Goal: Information Seeking & Learning: Check status

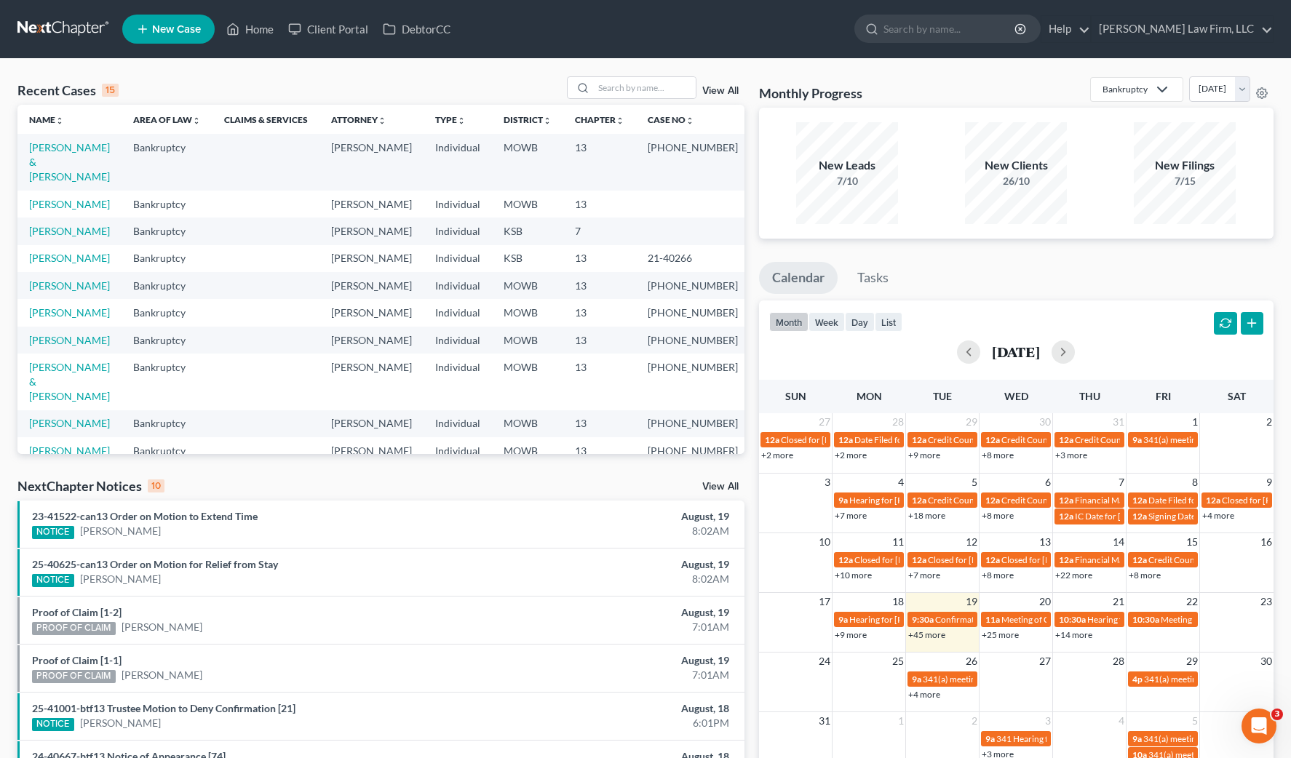
click at [335, 490] on div "NextChapter Notices 10 View All" at bounding box center [380, 488] width 727 height 23
click at [674, 81] on input "search" at bounding box center [645, 87] width 102 height 21
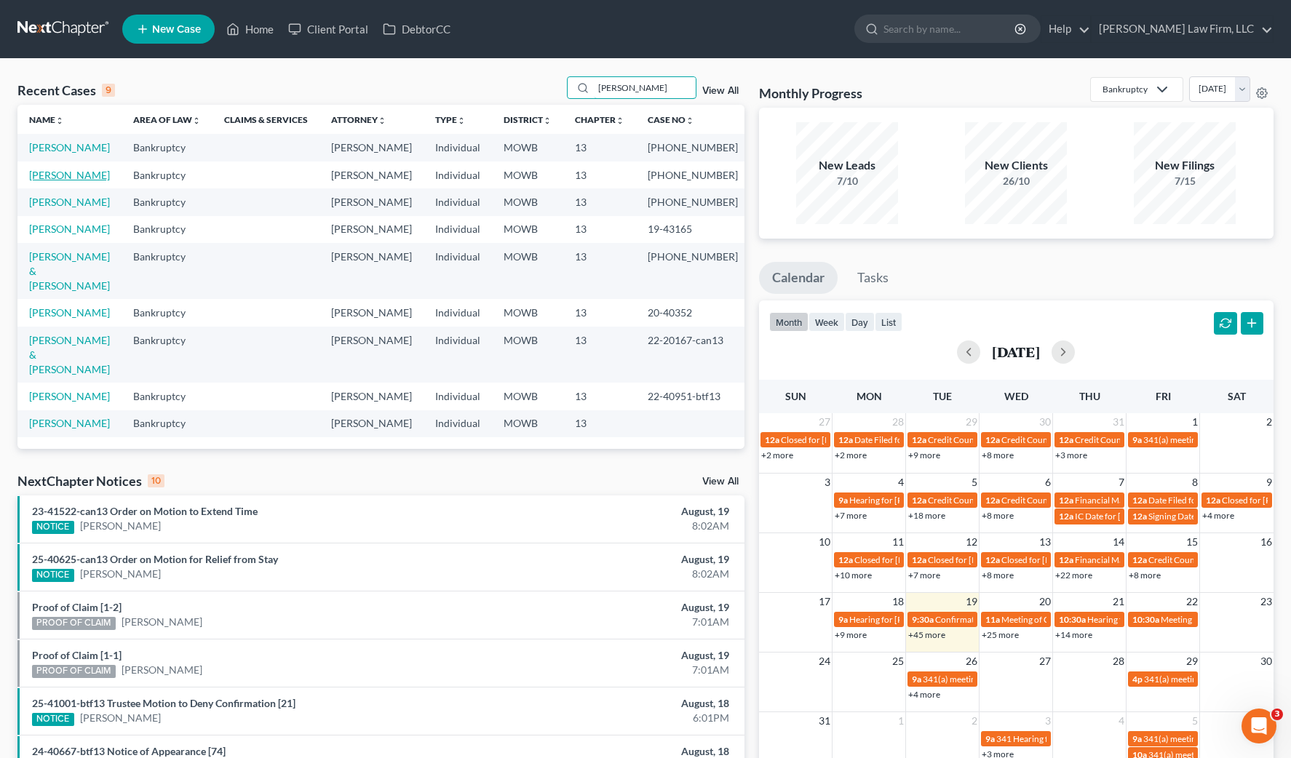
type input "johnson"
click at [46, 181] on link "[PERSON_NAME]" at bounding box center [69, 175] width 81 height 12
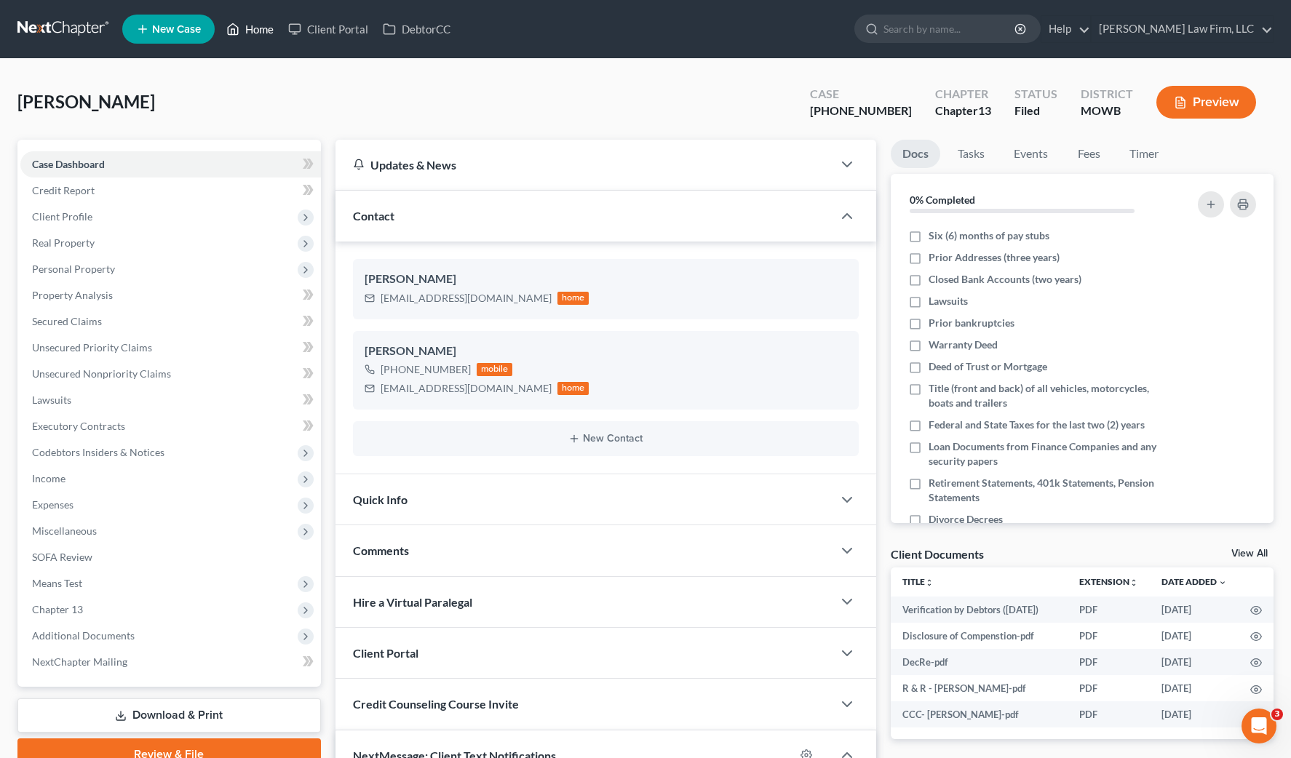
scroll to position [656, 0]
click at [126, 625] on span "Additional Documents" at bounding box center [170, 636] width 301 height 26
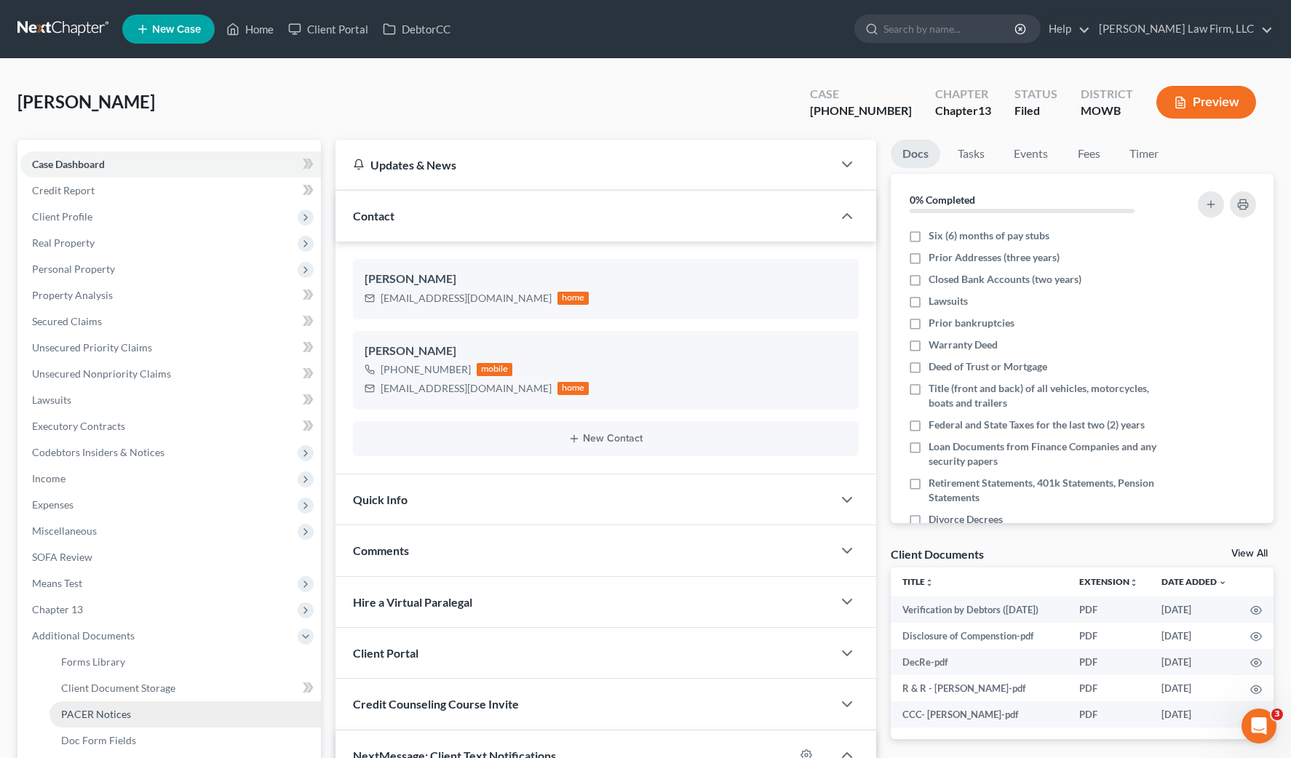
click at [135, 717] on link "PACER Notices" at bounding box center [184, 714] width 271 height 26
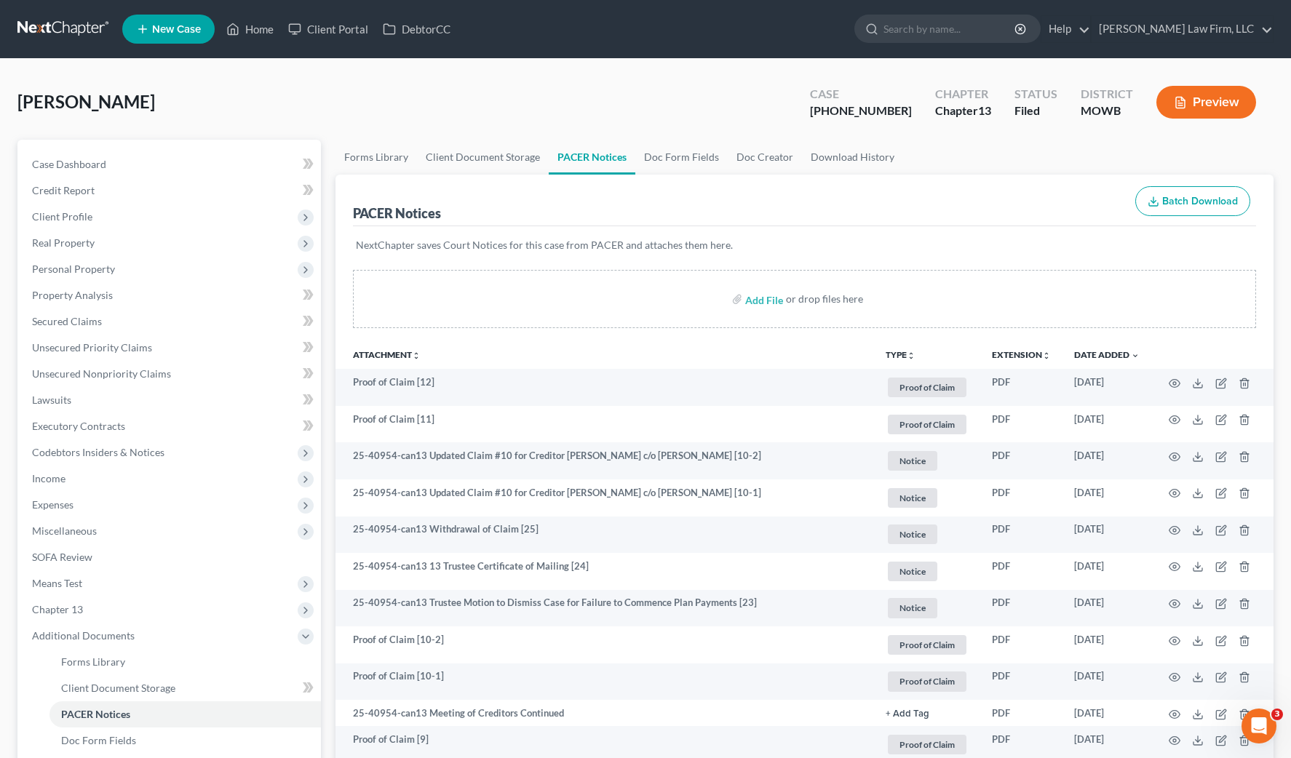
click at [1022, 44] on ul "New Case Home Client Portal DebtorCC - No Result - See all results Or Press Ent…" at bounding box center [697, 29] width 1151 height 38
click at [982, 28] on input "search" at bounding box center [949, 28] width 133 height 27
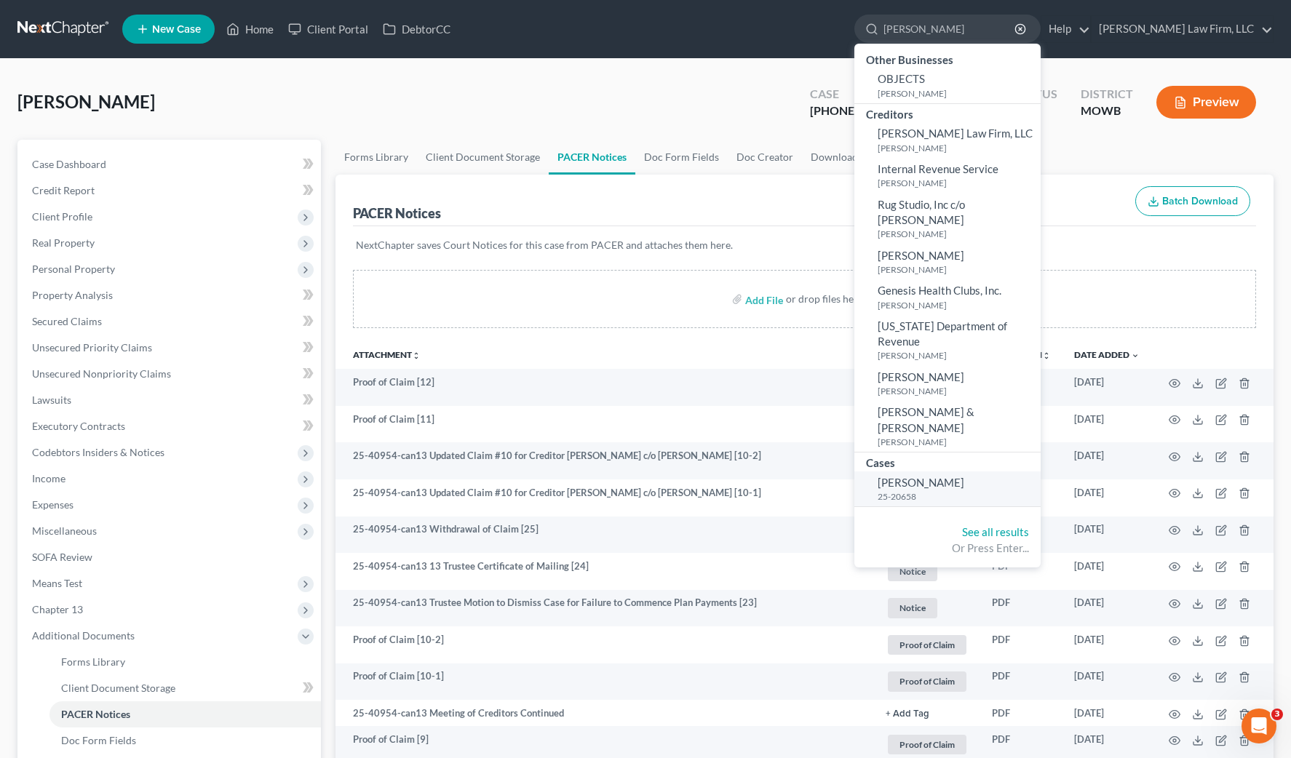
type input "fitzwater"
click at [993, 490] on small "25-20658" at bounding box center [957, 496] width 159 height 12
select select "6"
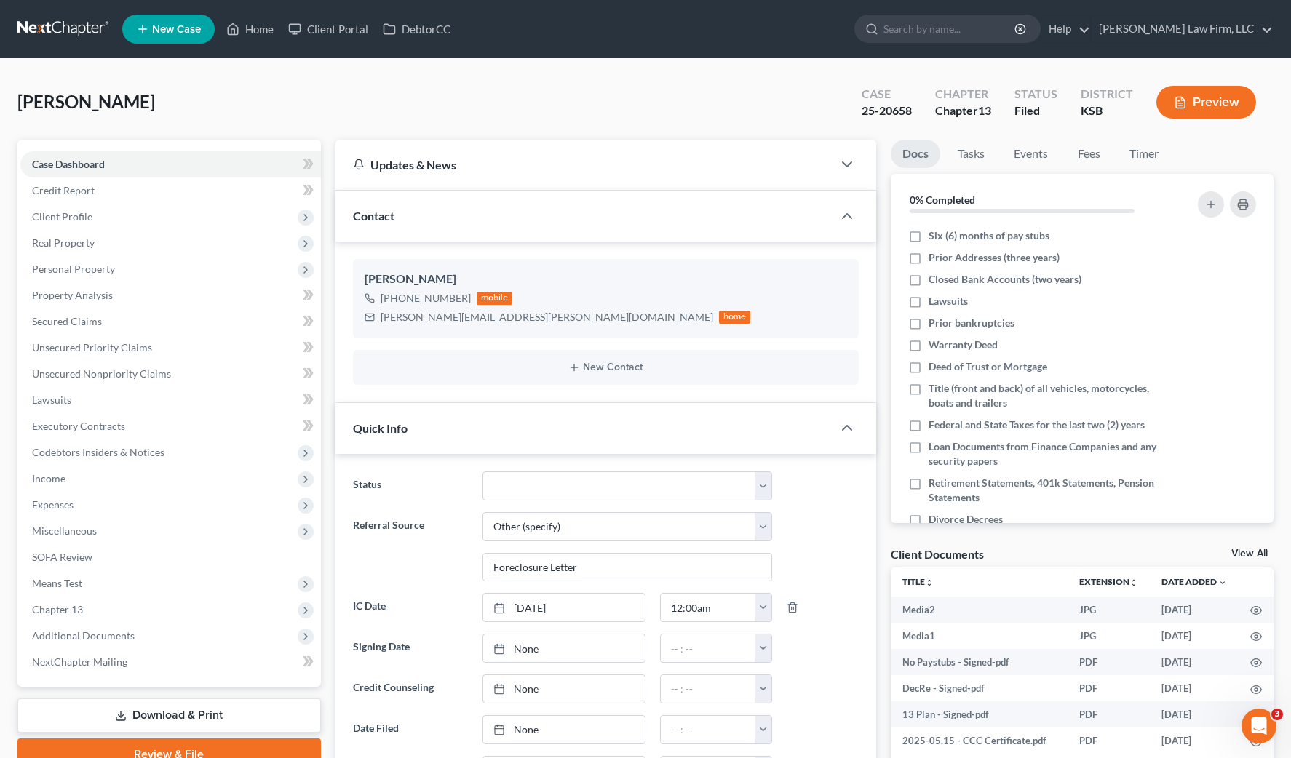
scroll to position [3031, 0]
click at [303, 86] on div "Fitzwater, Anna Upgraded Case 25-20658 Chapter Chapter 13 Status Filed District…" at bounding box center [645, 107] width 1256 height 63
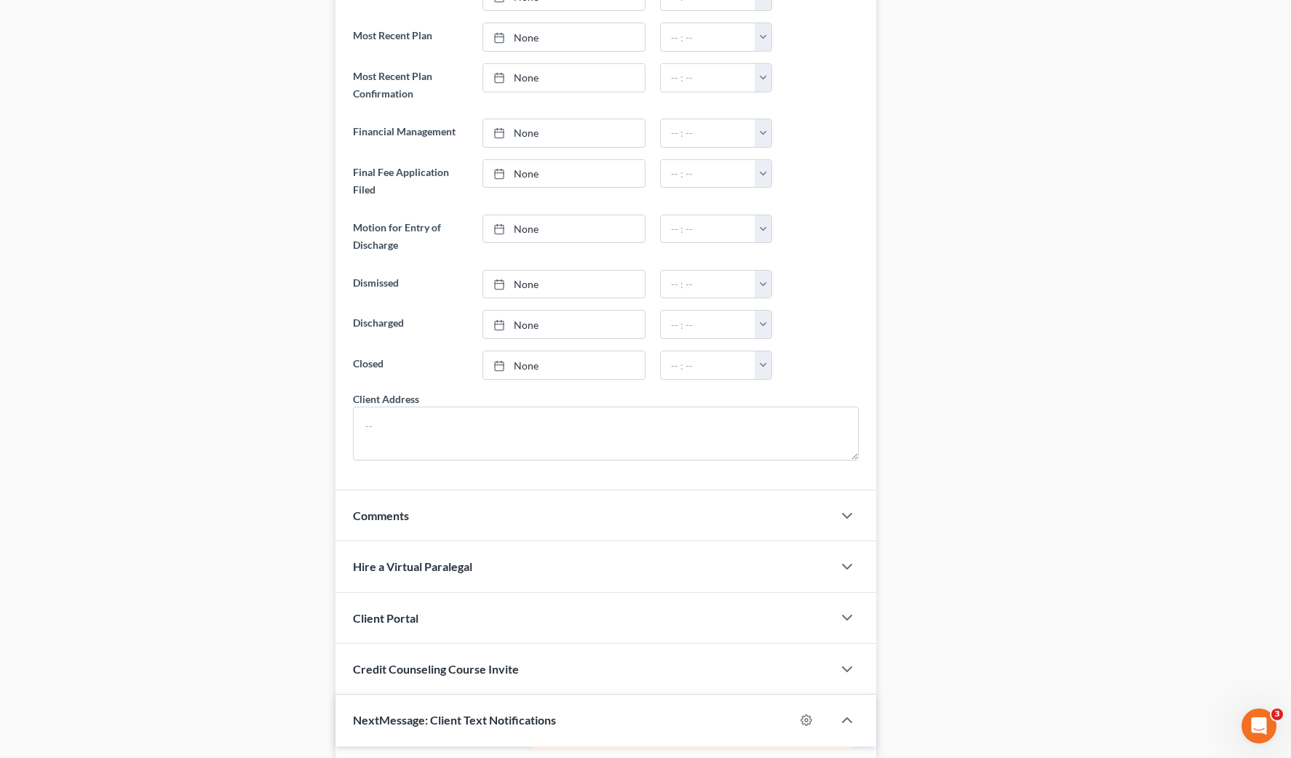
scroll to position [364, 0]
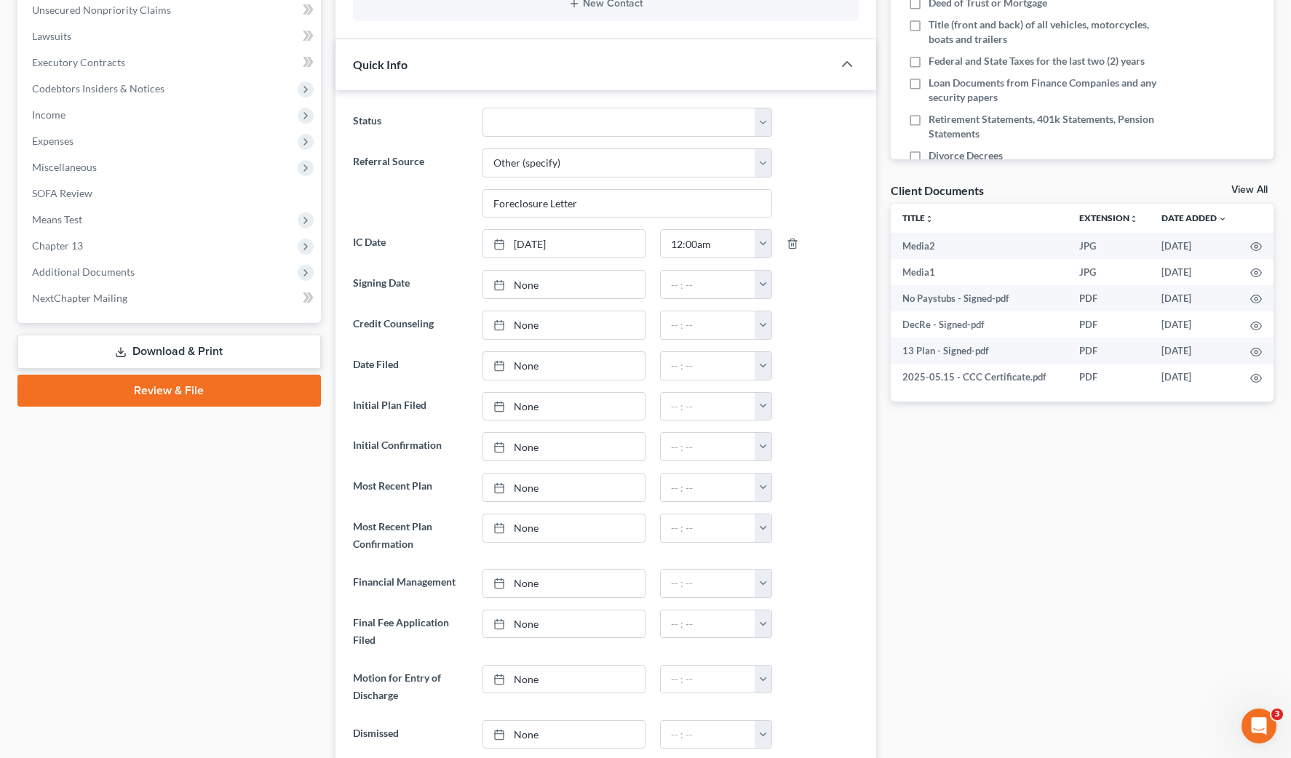
click at [830, 67] on div "Quick Info" at bounding box center [584, 64] width 498 height 50
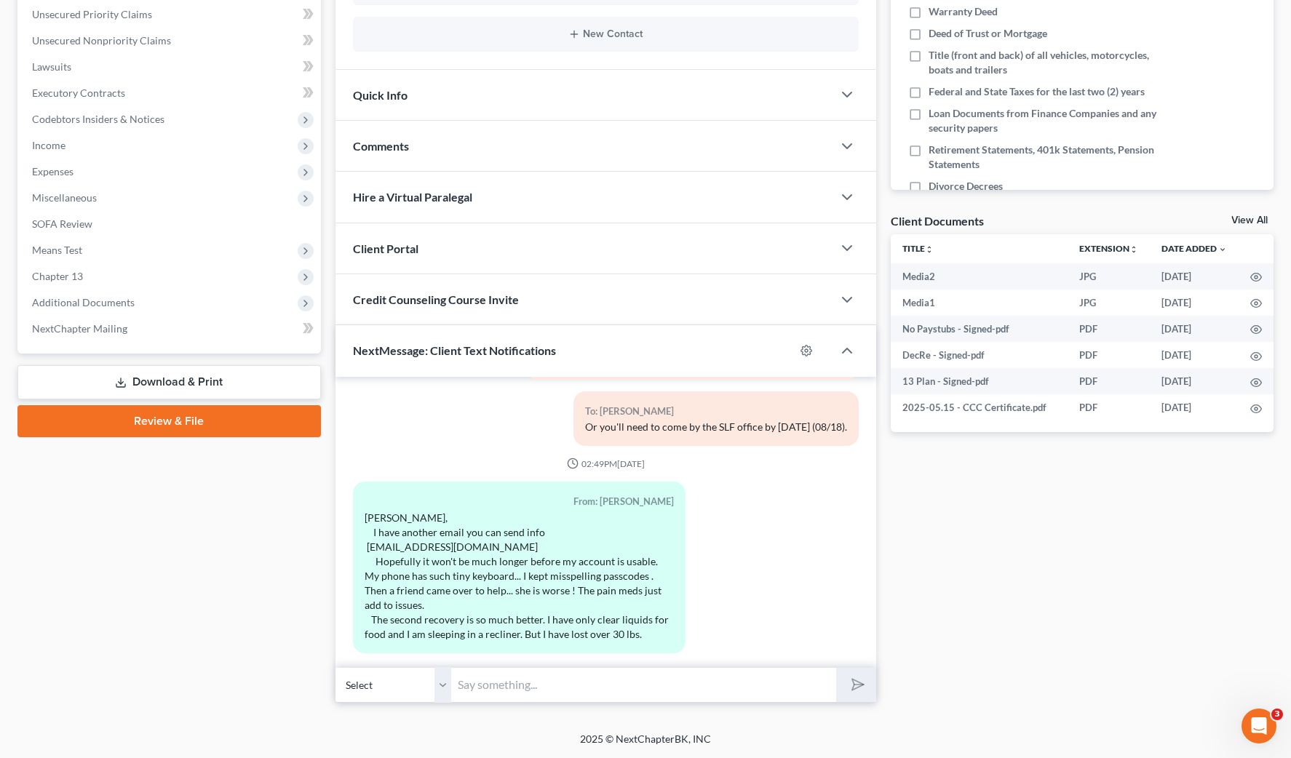
scroll to position [333, 0]
click at [771, 678] on input "text" at bounding box center [644, 685] width 385 height 36
type input "Anna, please check your Outlook email for an update to your Chapter 13 case. Th…"
click at [836, 668] on button "submit" at bounding box center [856, 685] width 40 height 34
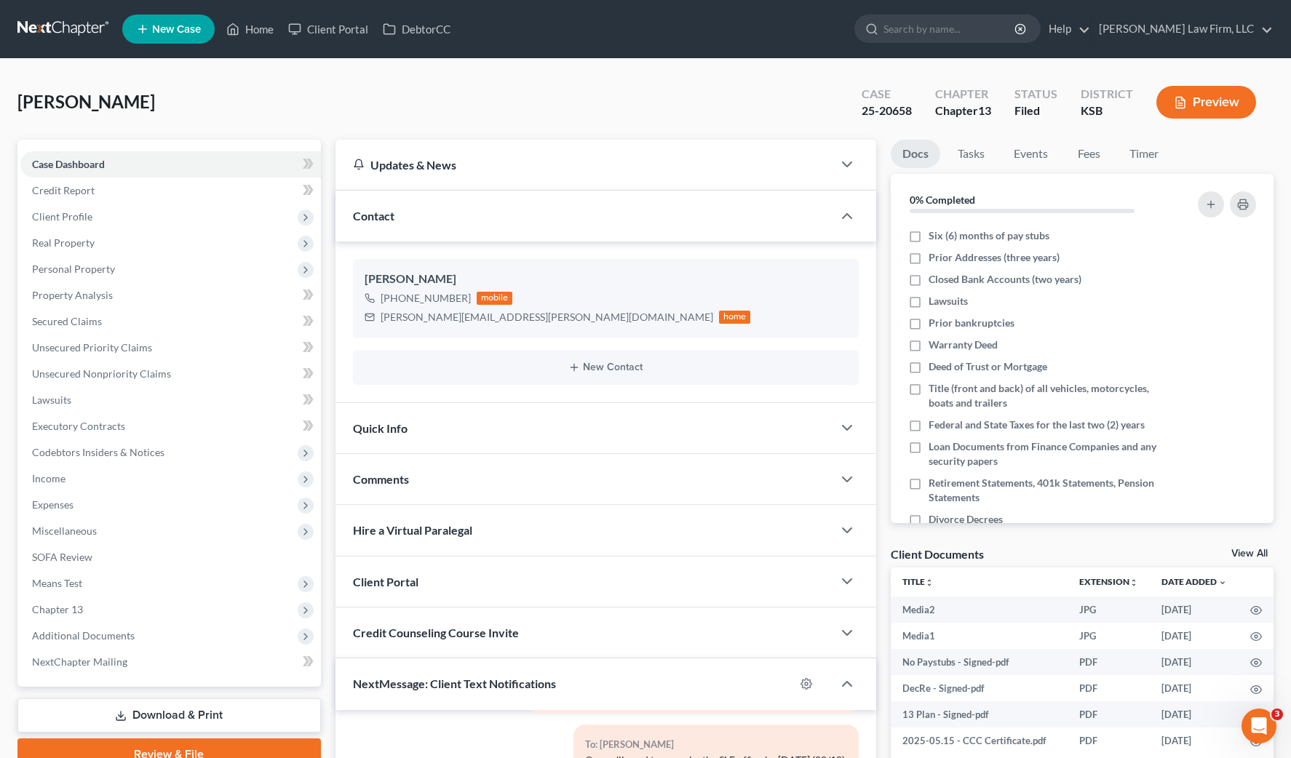
scroll to position [0, 0]
click at [84, 44] on nav "Home New Case Client Portal DebtorCC Sader Law Firm, LLC jlee@saderlawfirm.com …" at bounding box center [645, 29] width 1291 height 58
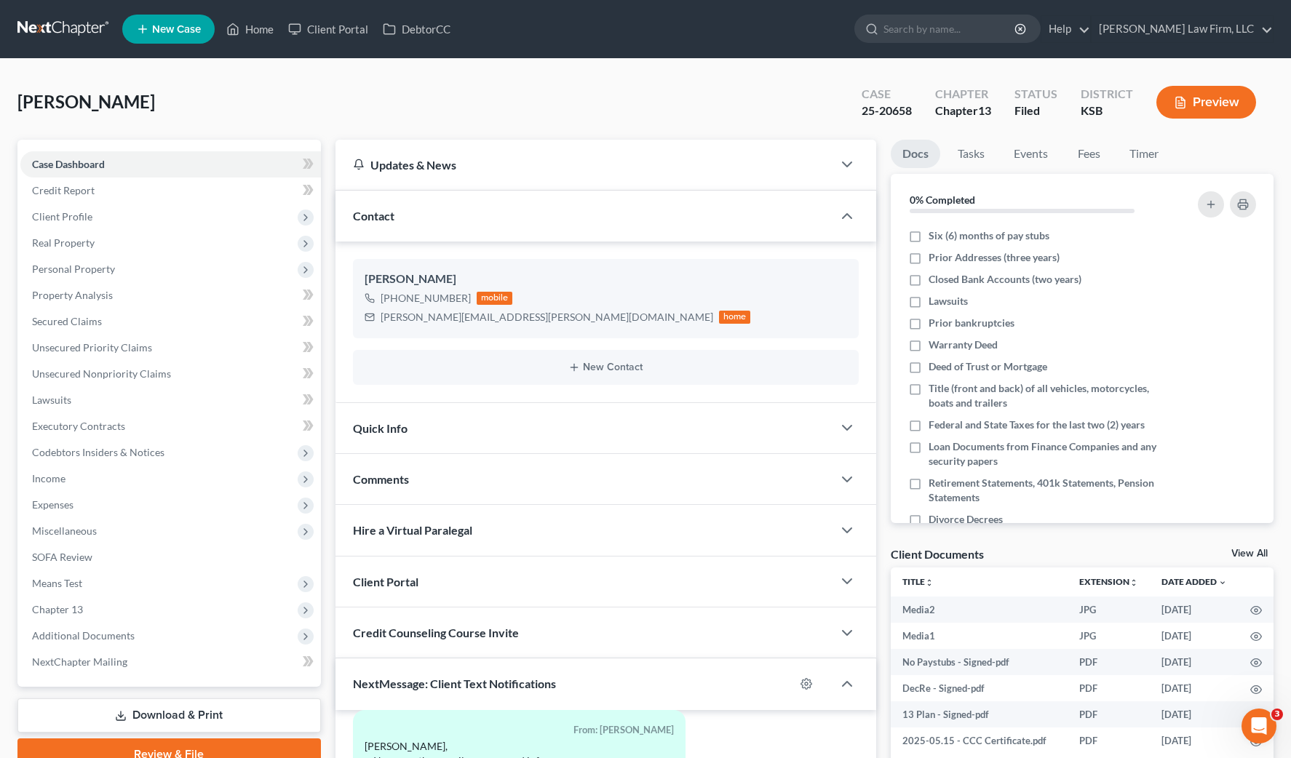
click at [66, 14] on nav "Home New Case Client Portal DebtorCC Sader Law Firm, LLC jlee@saderlawfirm.com …" at bounding box center [645, 29] width 1291 height 58
click at [68, 28] on link at bounding box center [63, 29] width 93 height 26
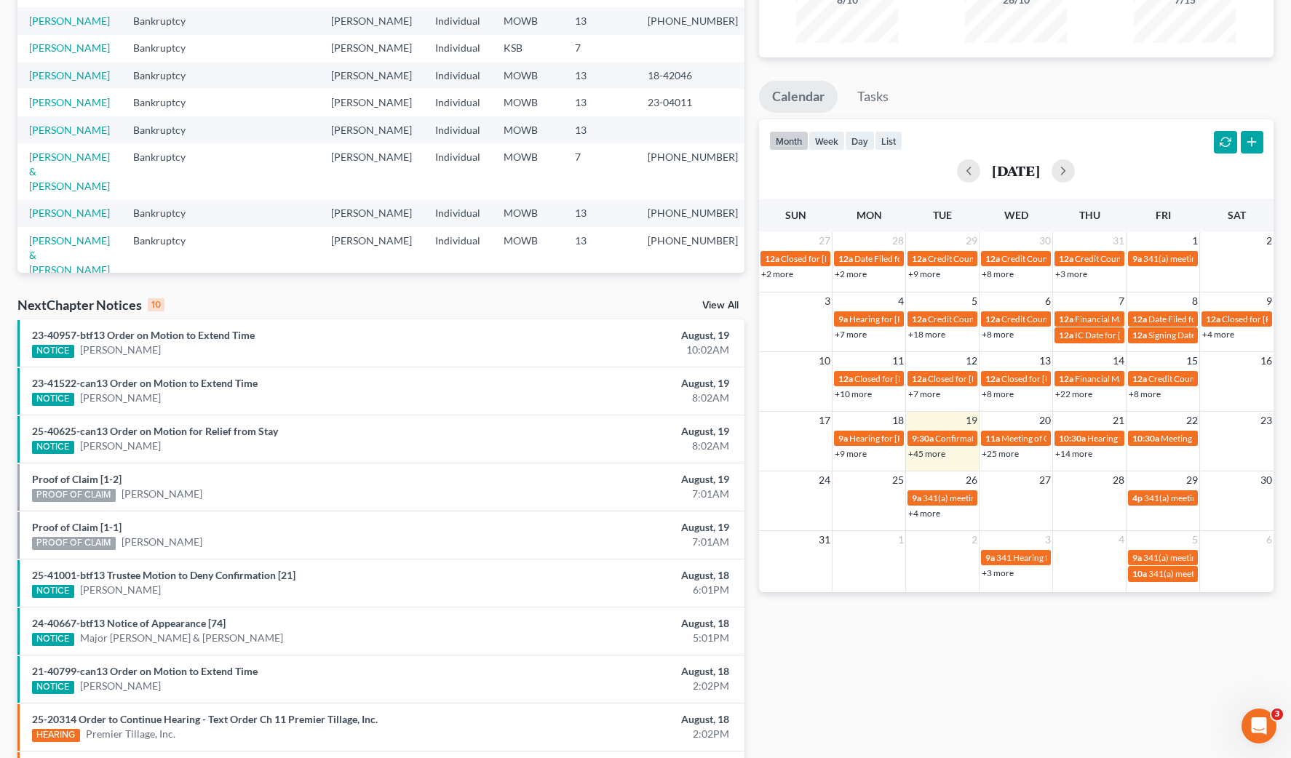
scroll to position [182, 0]
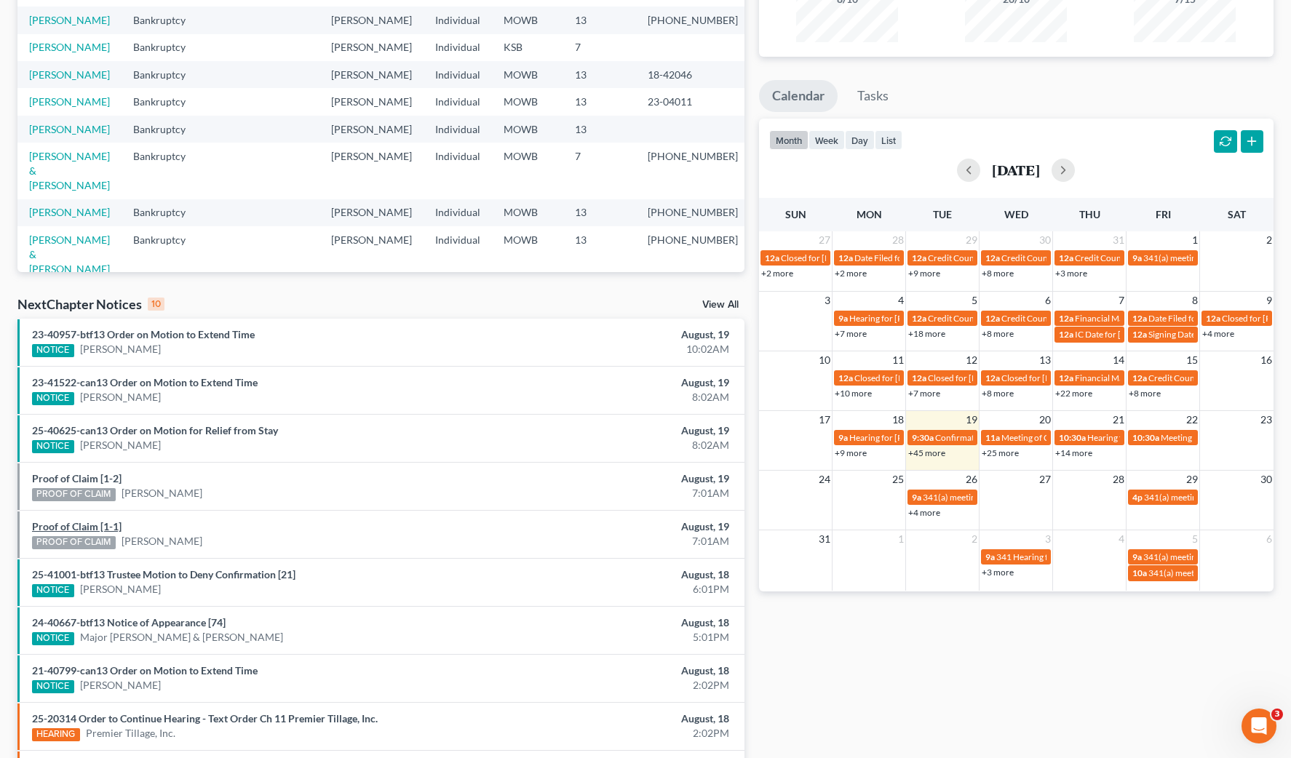
click at [101, 527] on link "Proof of Claim [1-1]" at bounding box center [76, 526] width 89 height 12
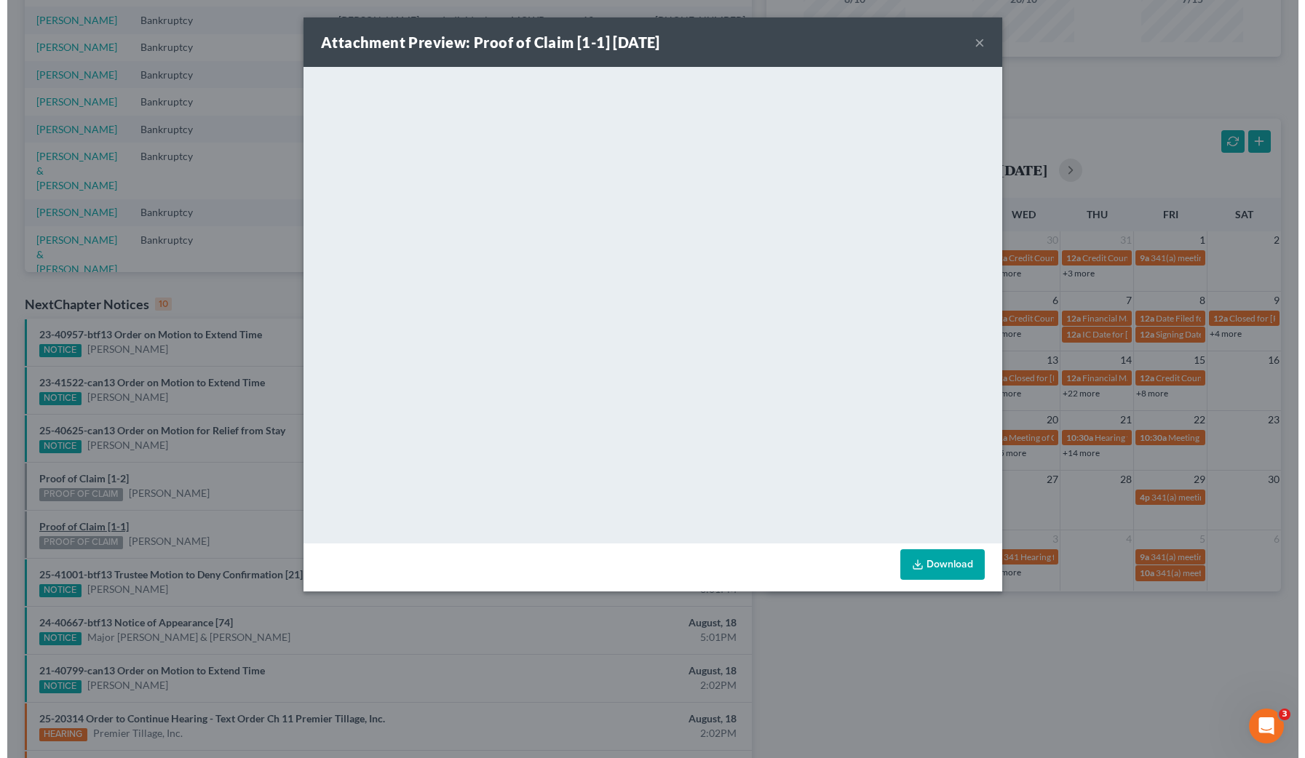
scroll to position [167, 0]
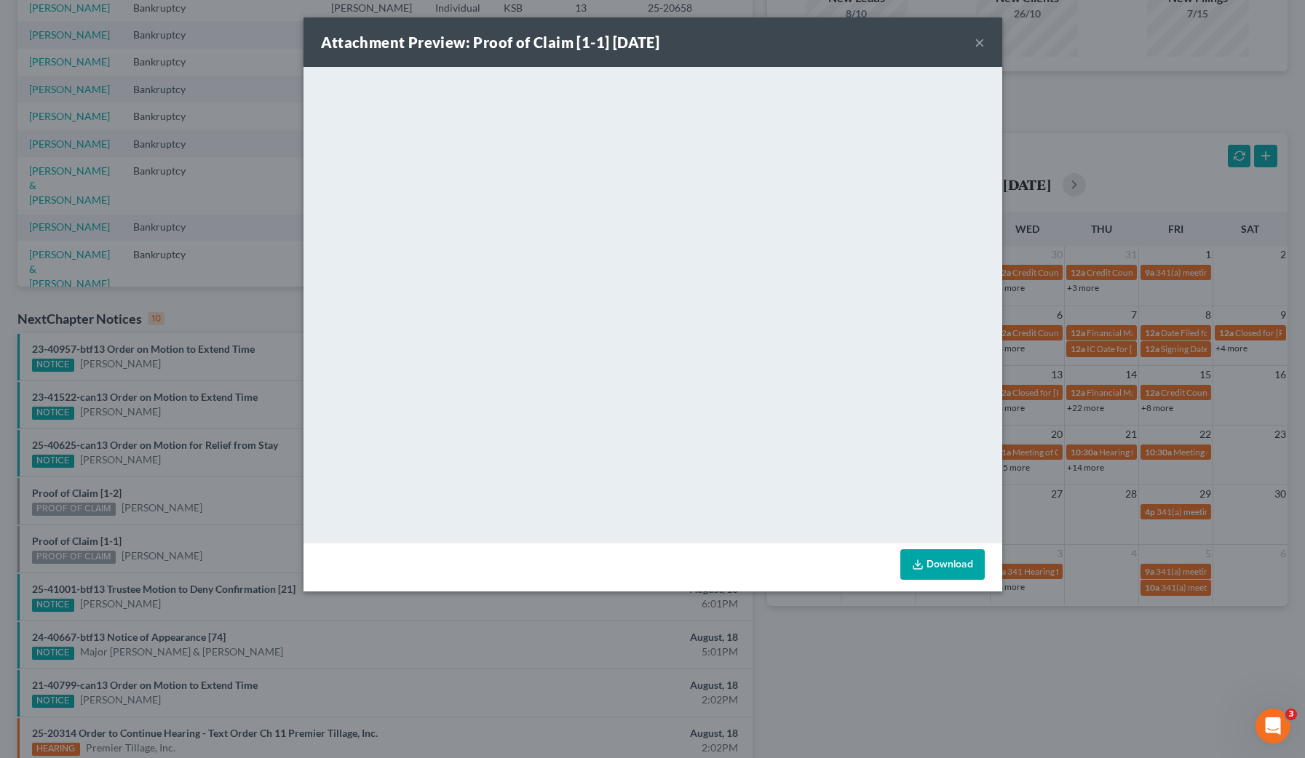
click at [116, 487] on div "Attachment Preview: Proof of Claim [1-1] 08/19/2025 × <object ng-attr-data='htt…" at bounding box center [652, 379] width 1305 height 758
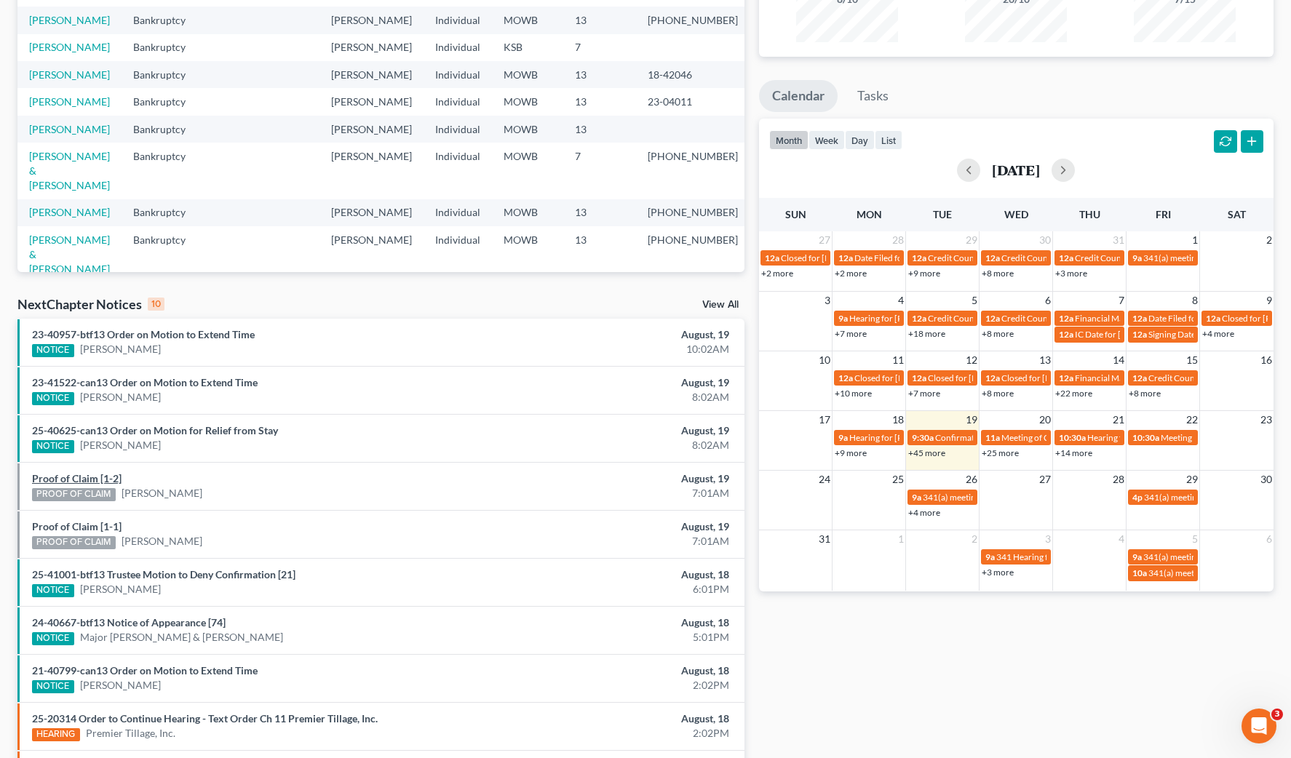
click at [109, 476] on link "Proof of Claim [1-2]" at bounding box center [76, 478] width 89 height 12
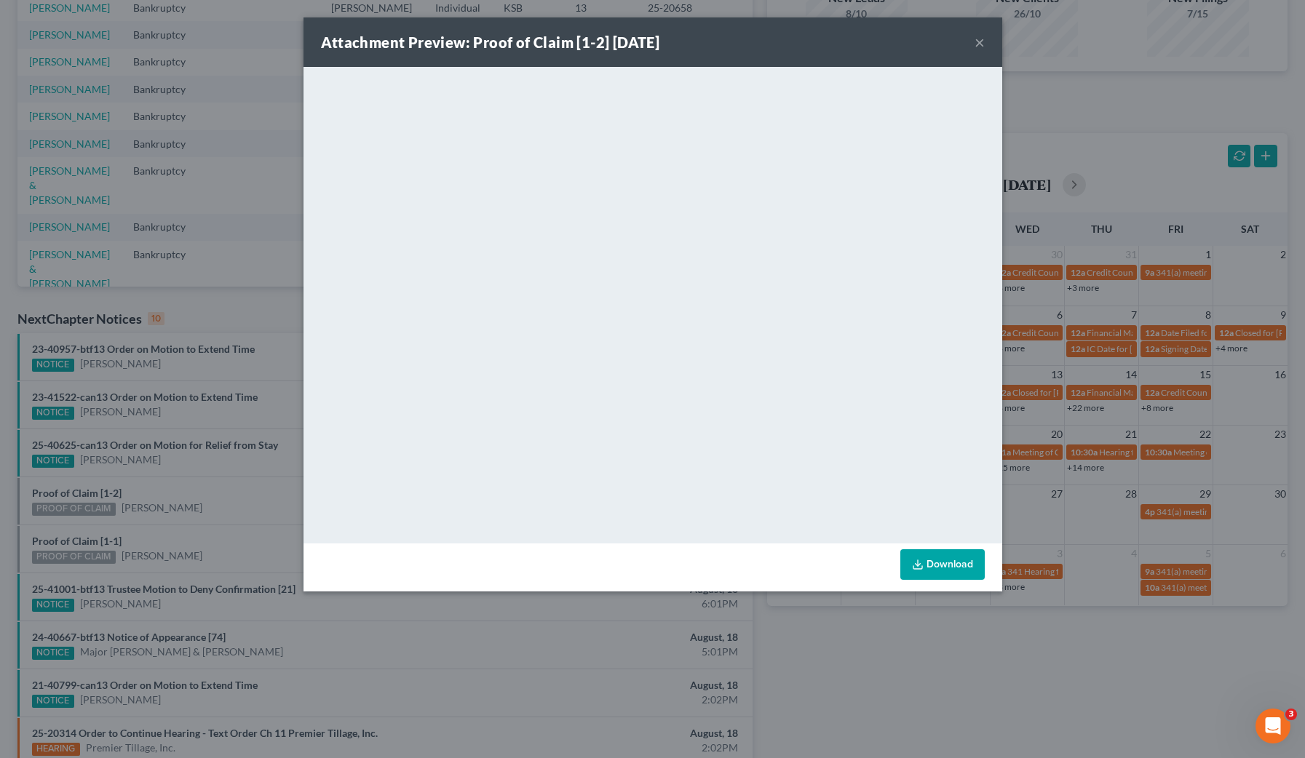
click at [255, 300] on div "Attachment Preview: Proof of Claim [1-2] 08/19/2025 × <object ng-attr-data='htt…" at bounding box center [652, 379] width 1305 height 758
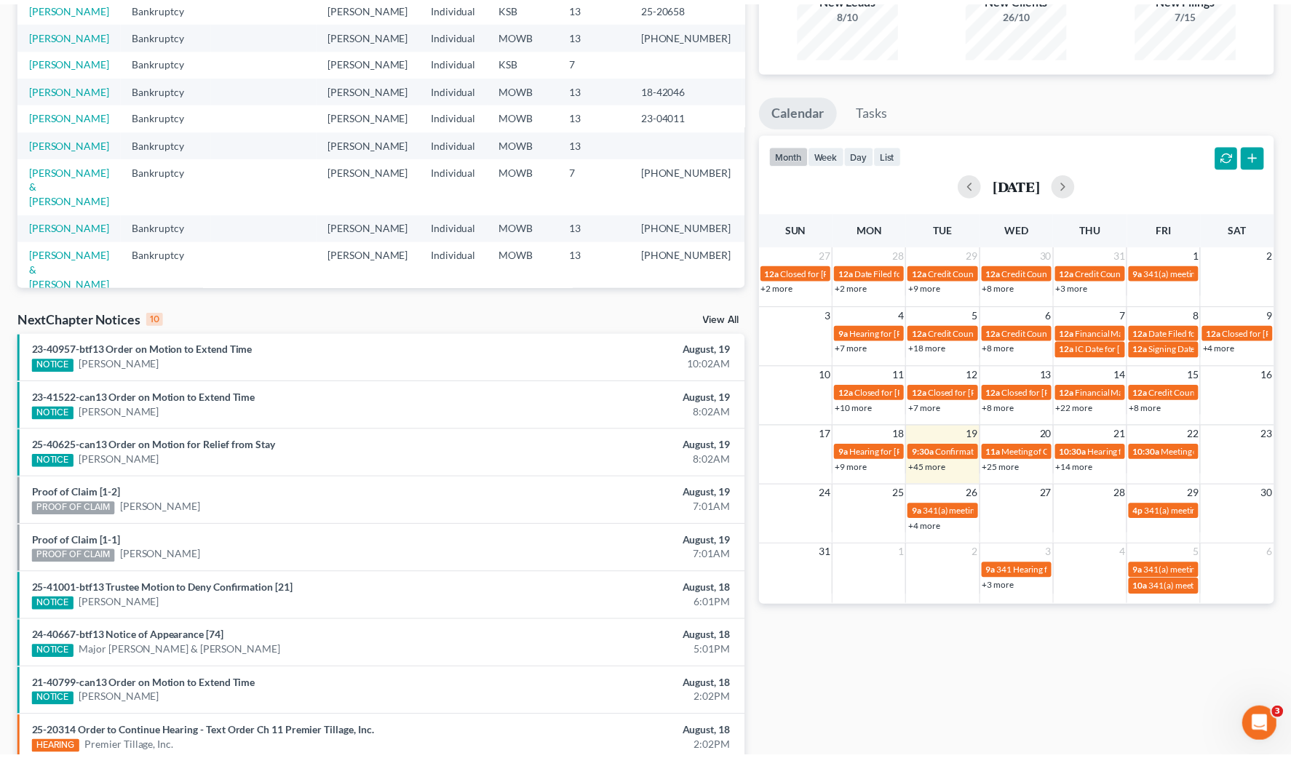
scroll to position [182, 0]
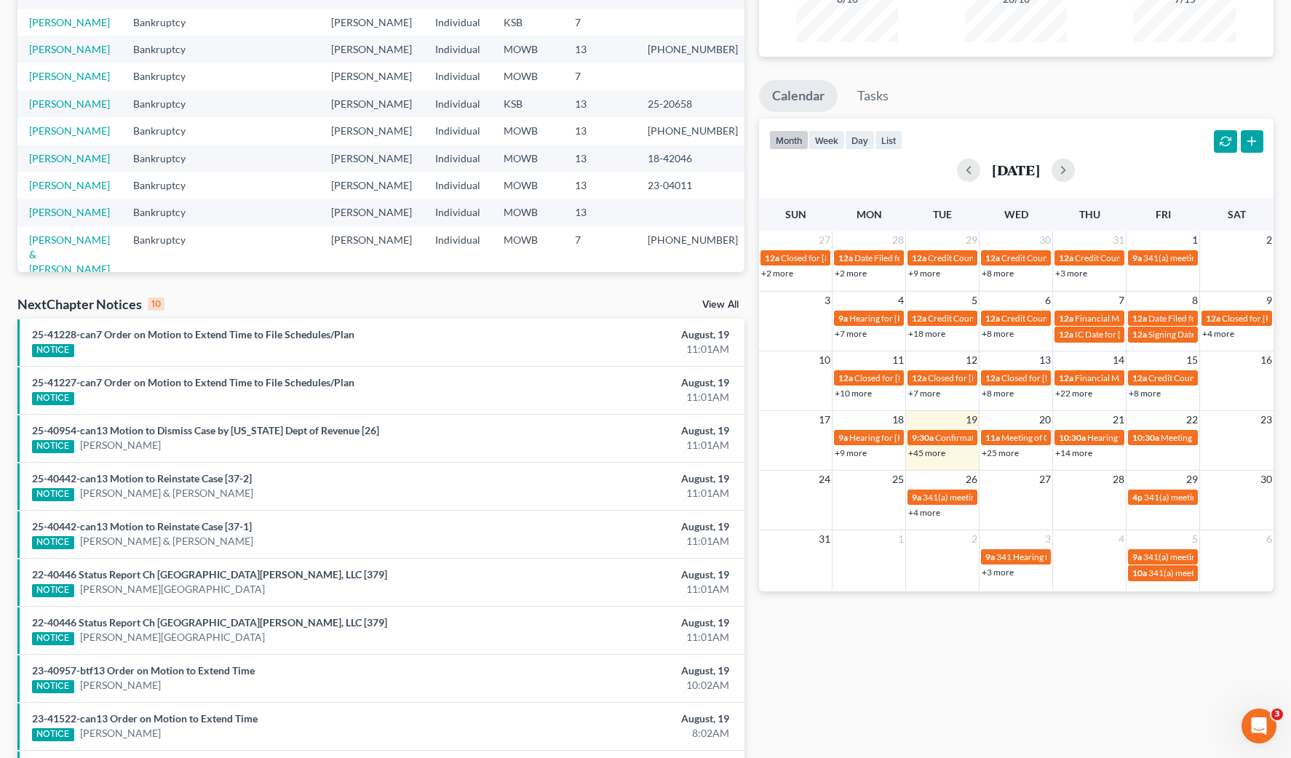
scroll to position [273, 0]
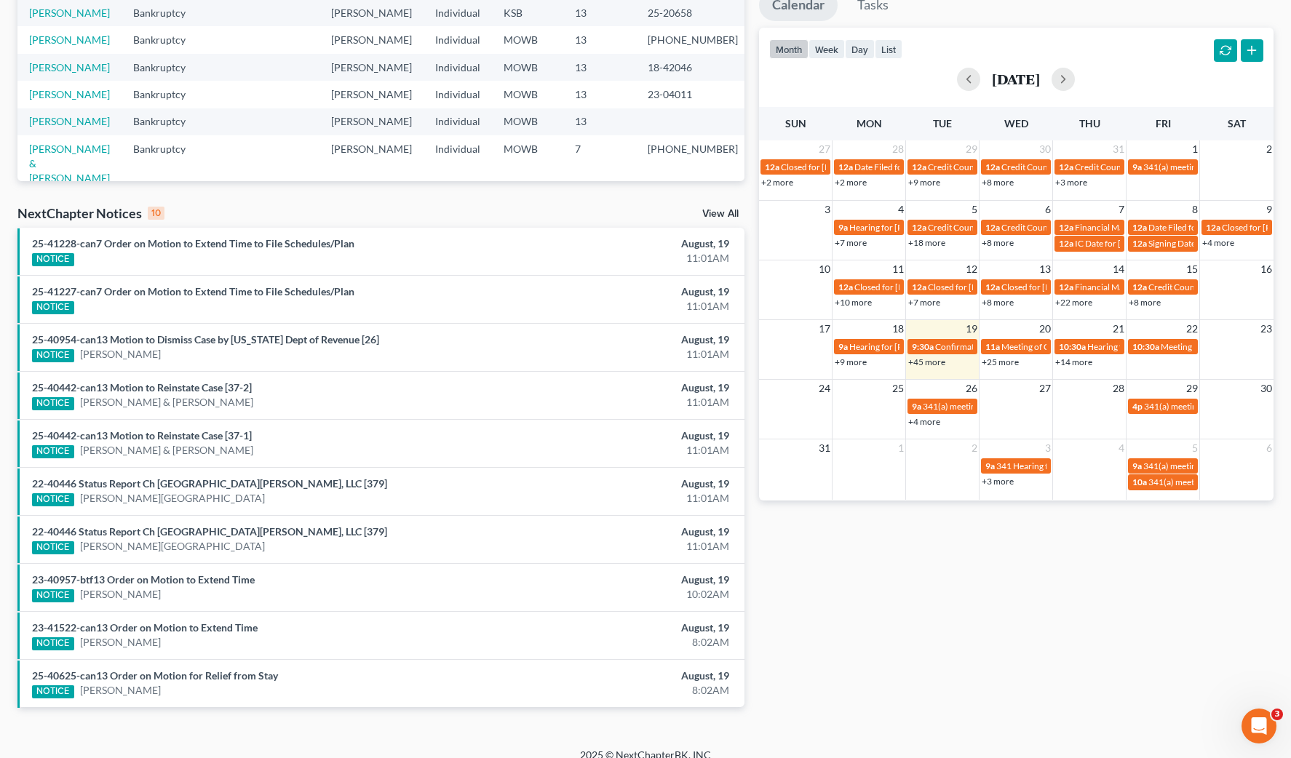
click at [724, 204] on div "NextChapter Notices 10 View All" at bounding box center [380, 215] width 727 height 23
click at [724, 212] on link "View All" at bounding box center [720, 214] width 36 height 10
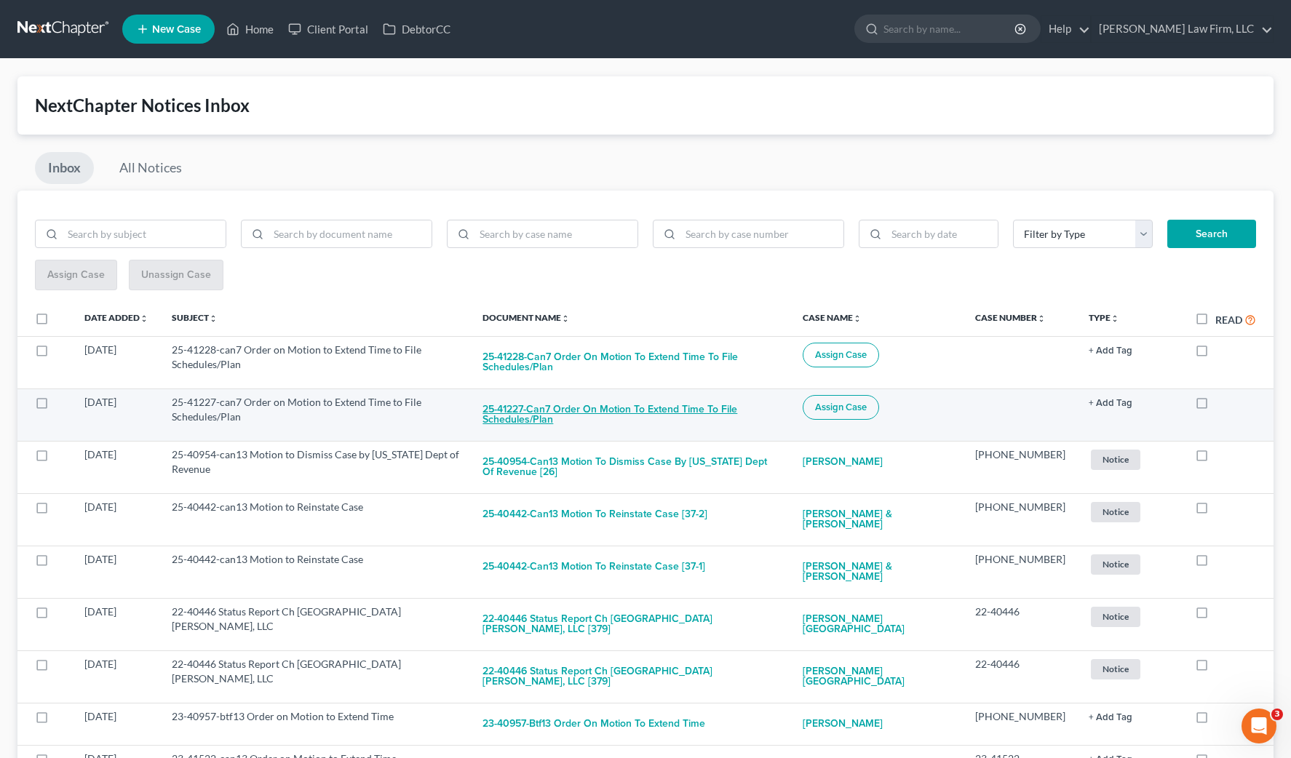
click at [708, 409] on button "25-41227-can7 Order on Motion to Extend Time to File Schedules/Plan" at bounding box center [630, 414] width 296 height 39
checkbox input "true"
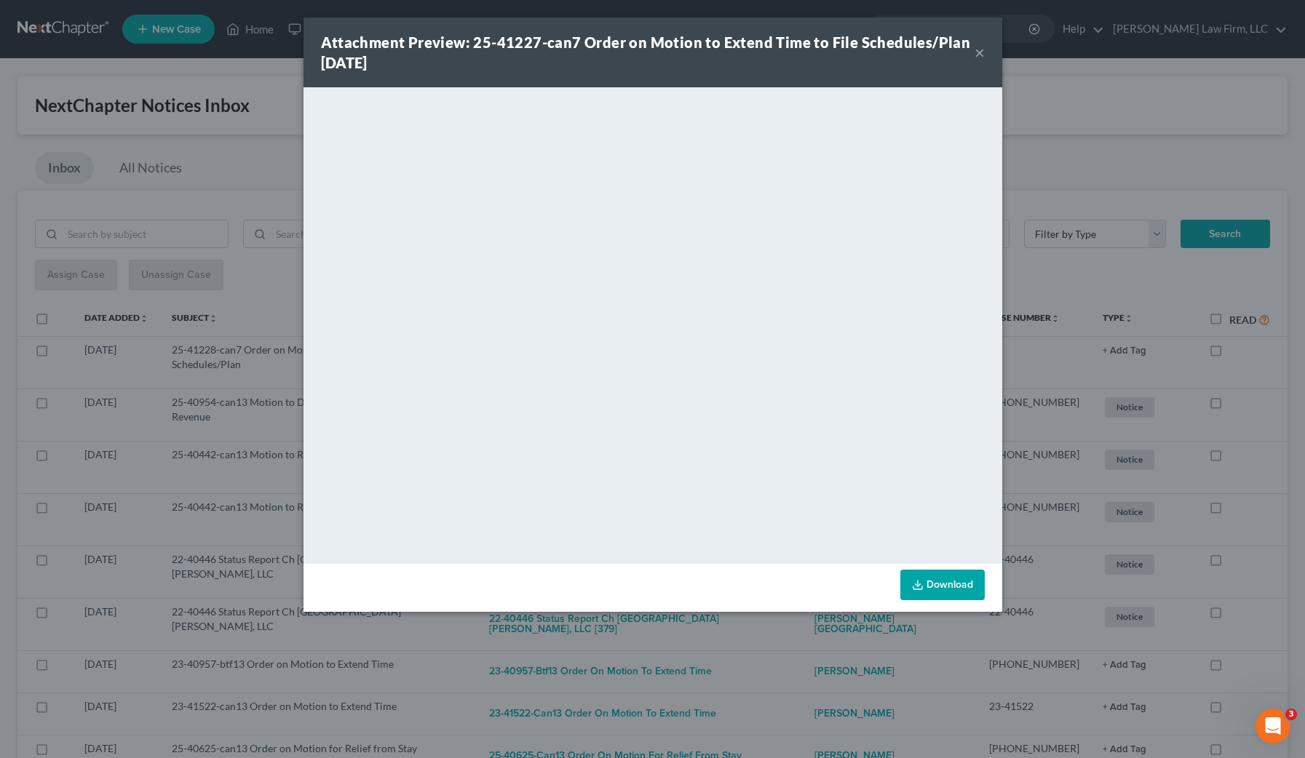
click at [1106, 177] on div "Attachment Preview: 25-41227-can7 Order on Motion to Extend Time to File Schedu…" at bounding box center [652, 379] width 1305 height 758
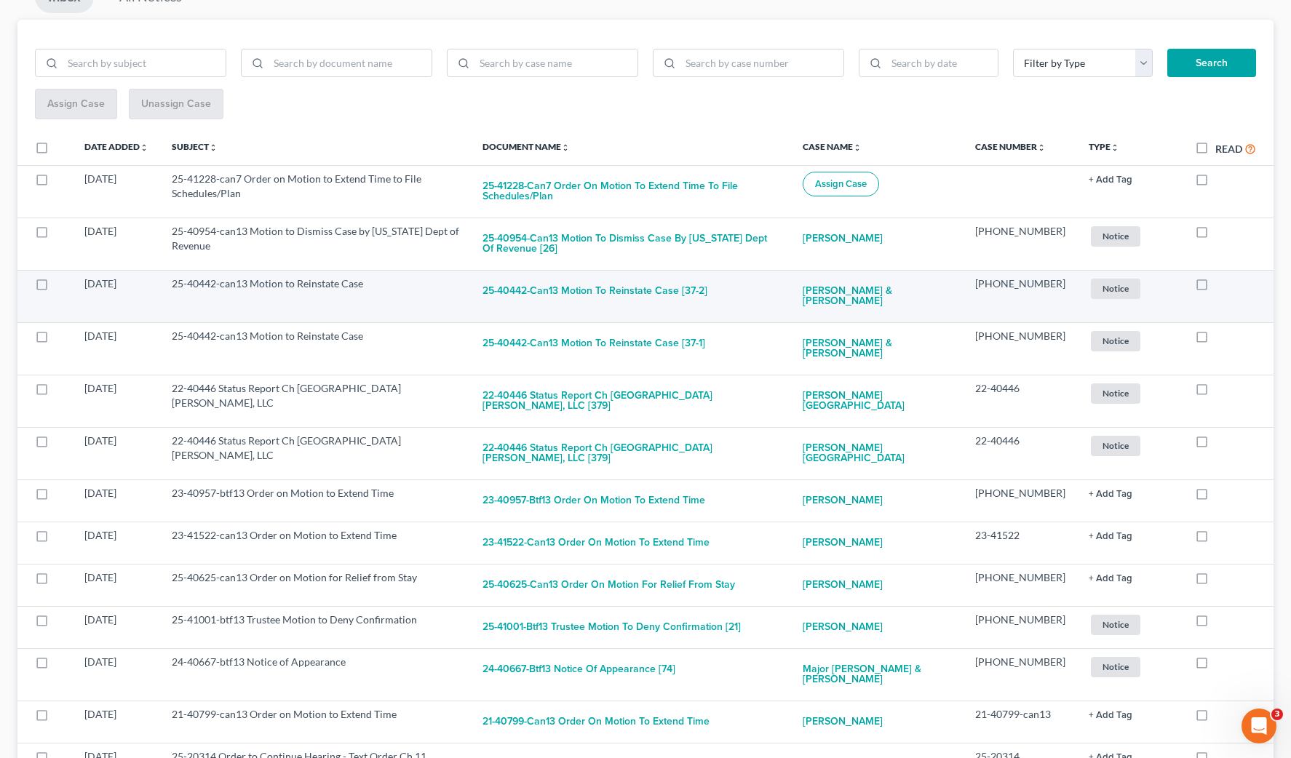
scroll to position [182, 0]
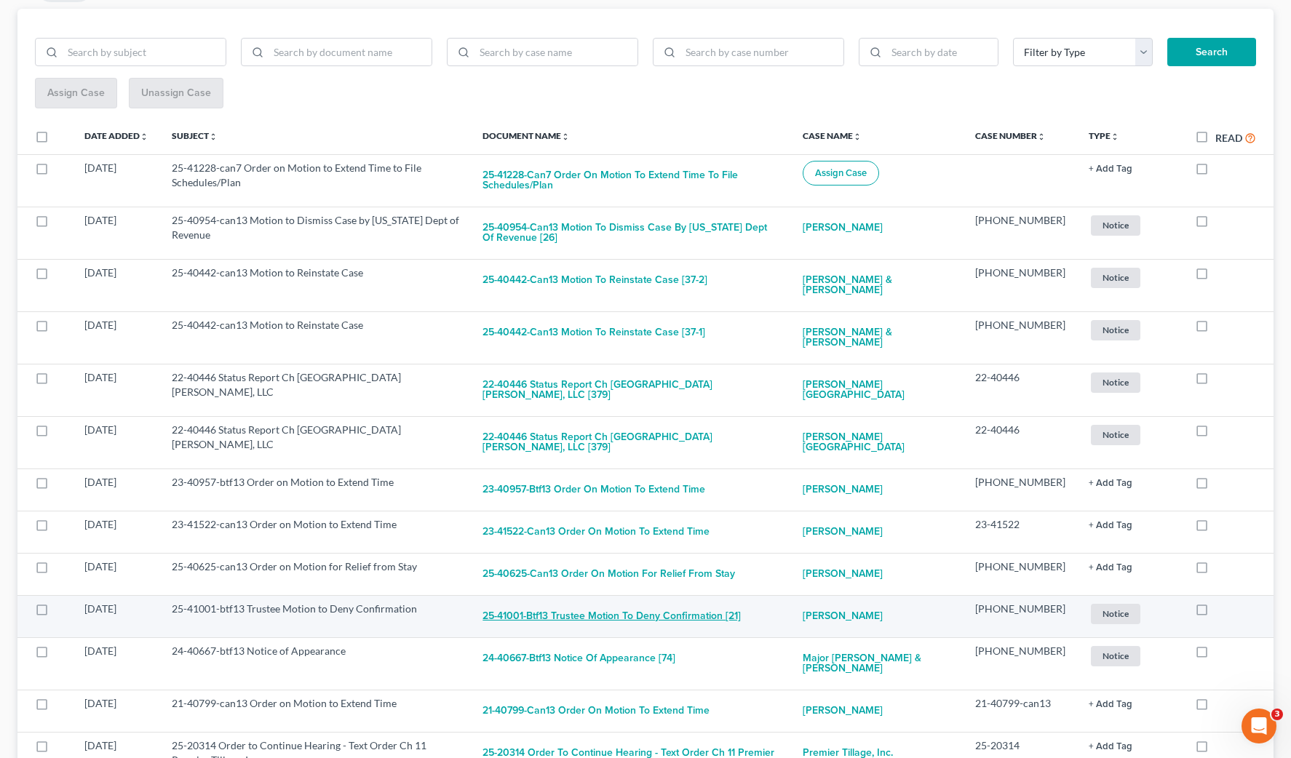
click at [737, 602] on button "25-41001-btf13 Trustee Motion to Deny Confirmation [21]" at bounding box center [611, 616] width 258 height 29
checkbox input "true"
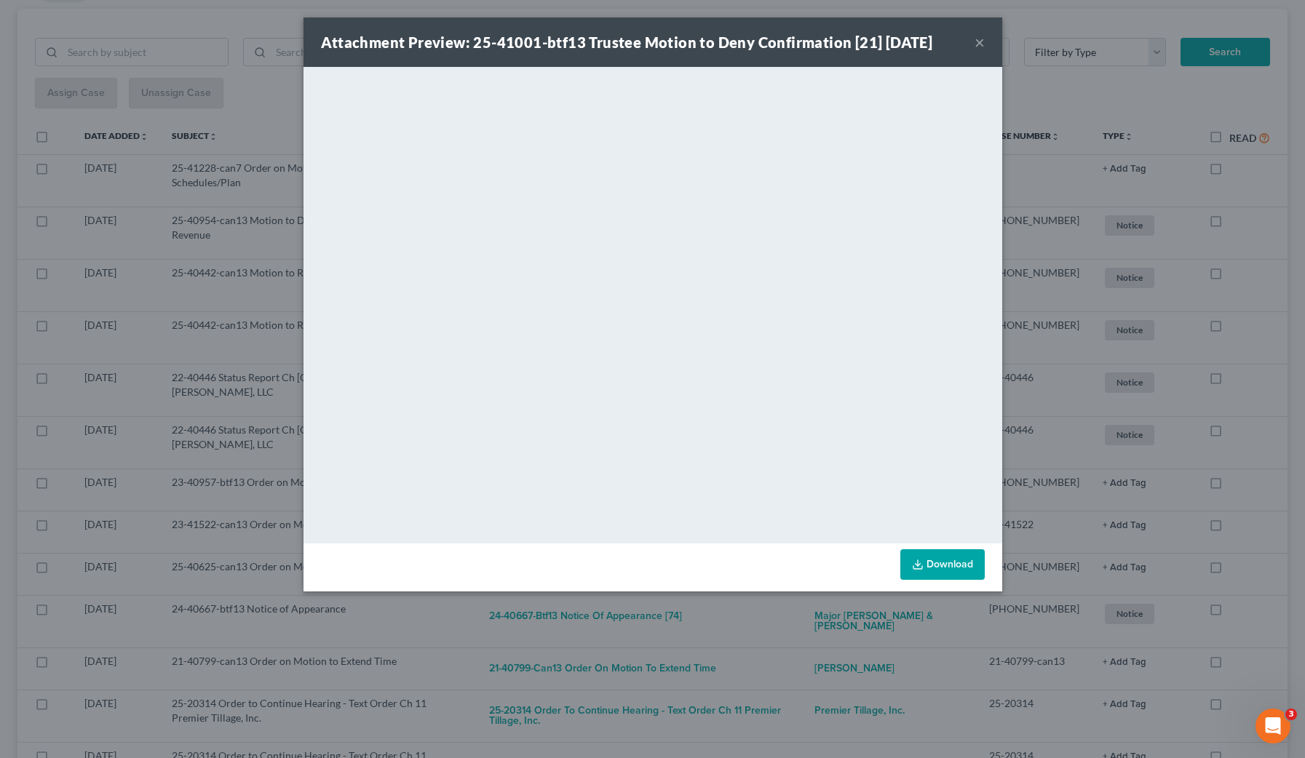
click at [1073, 251] on div "Attachment Preview: 25-41001-btf13 Trustee Motion to Deny Confirmation [21] 08/…" at bounding box center [652, 379] width 1305 height 758
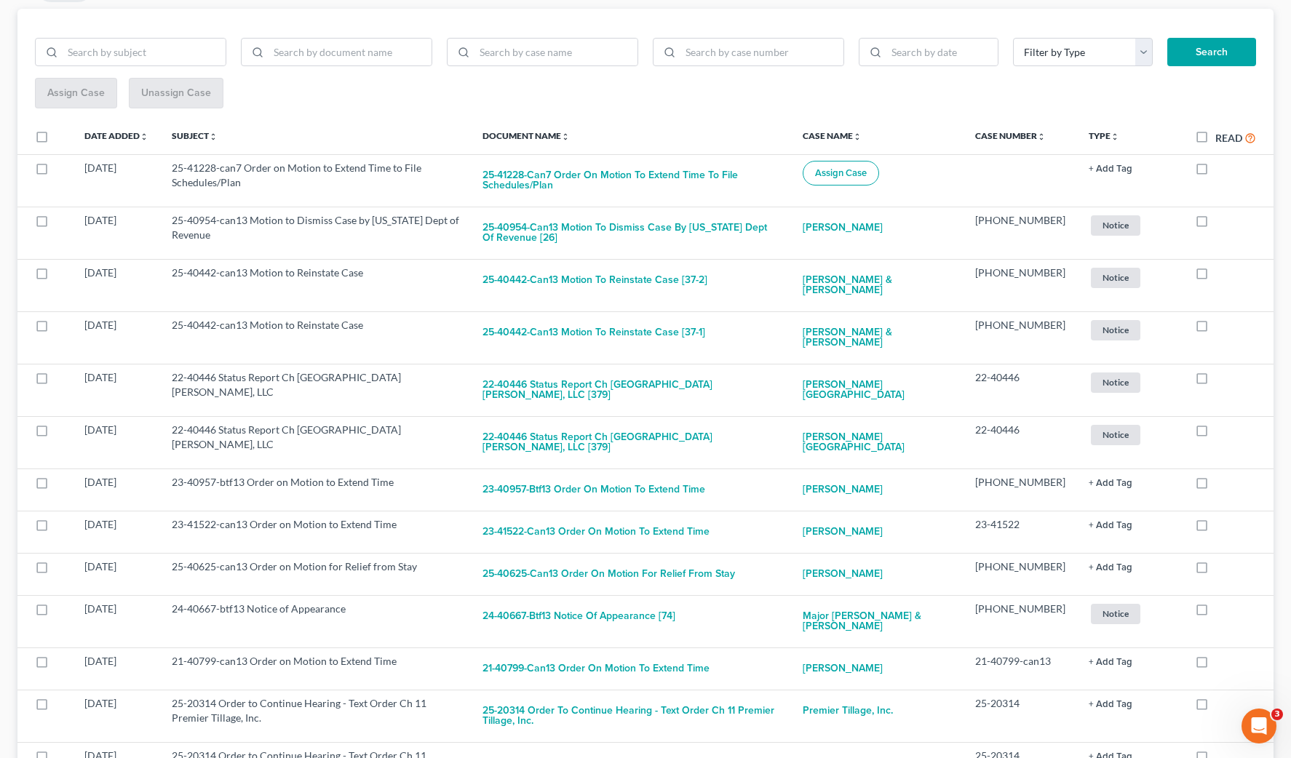
scroll to position [0, 0]
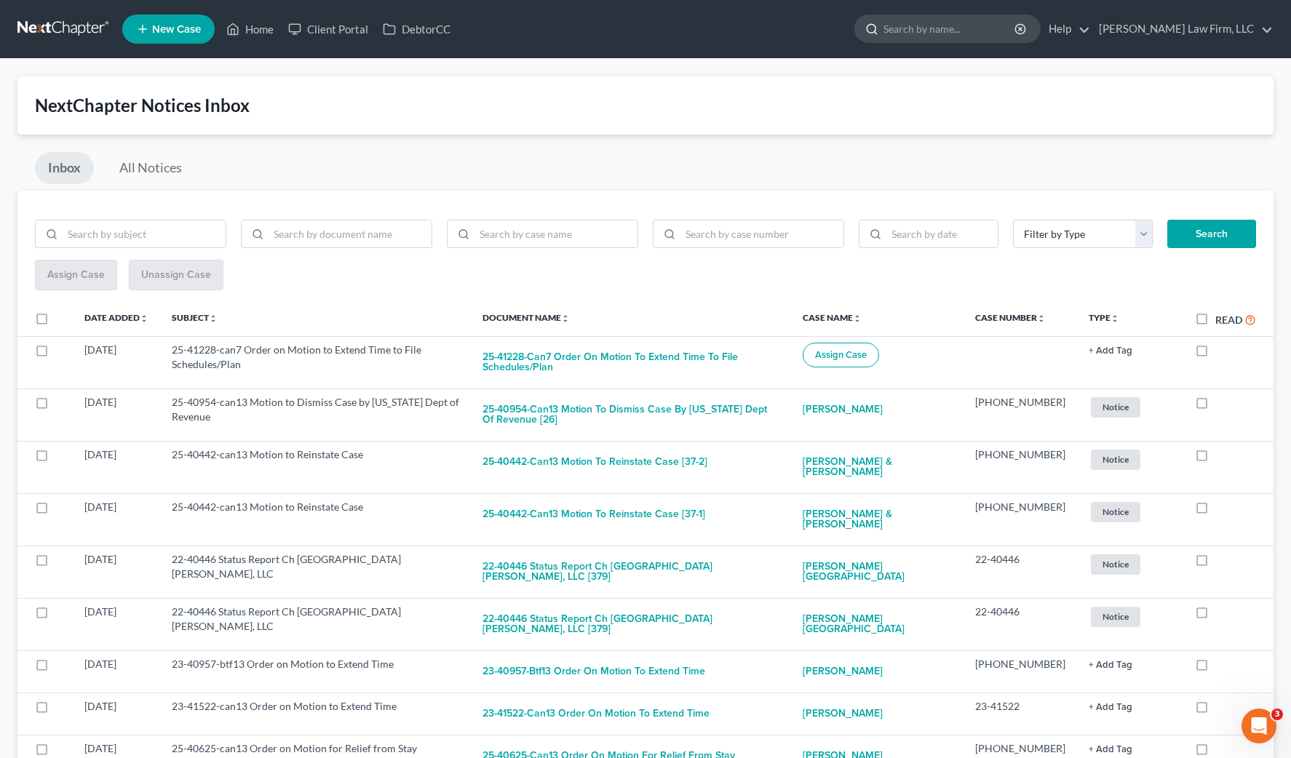
click at [1016, 32] on input "search" at bounding box center [949, 28] width 133 height 27
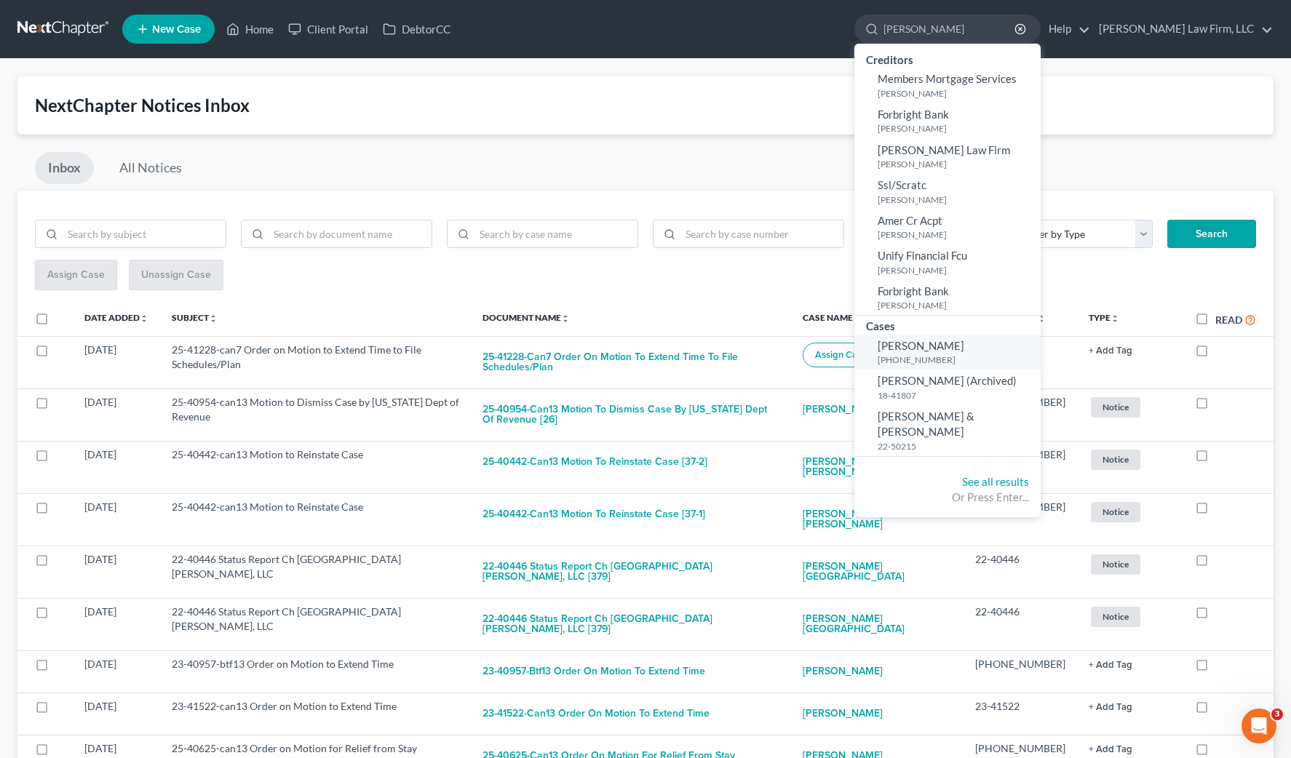
type input "elliott"
click at [964, 349] on span "[PERSON_NAME]" at bounding box center [921, 345] width 87 height 13
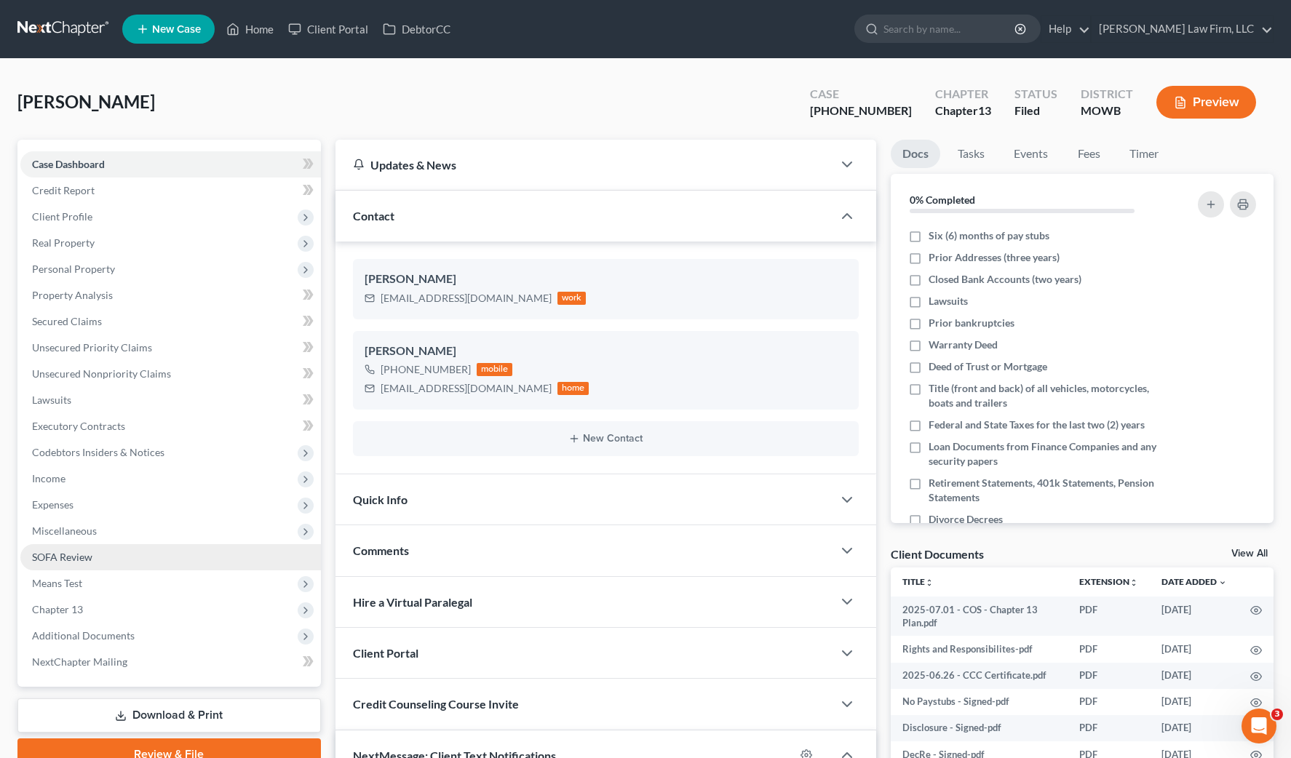
click at [108, 565] on link "SOFA Review" at bounding box center [170, 557] width 301 height 26
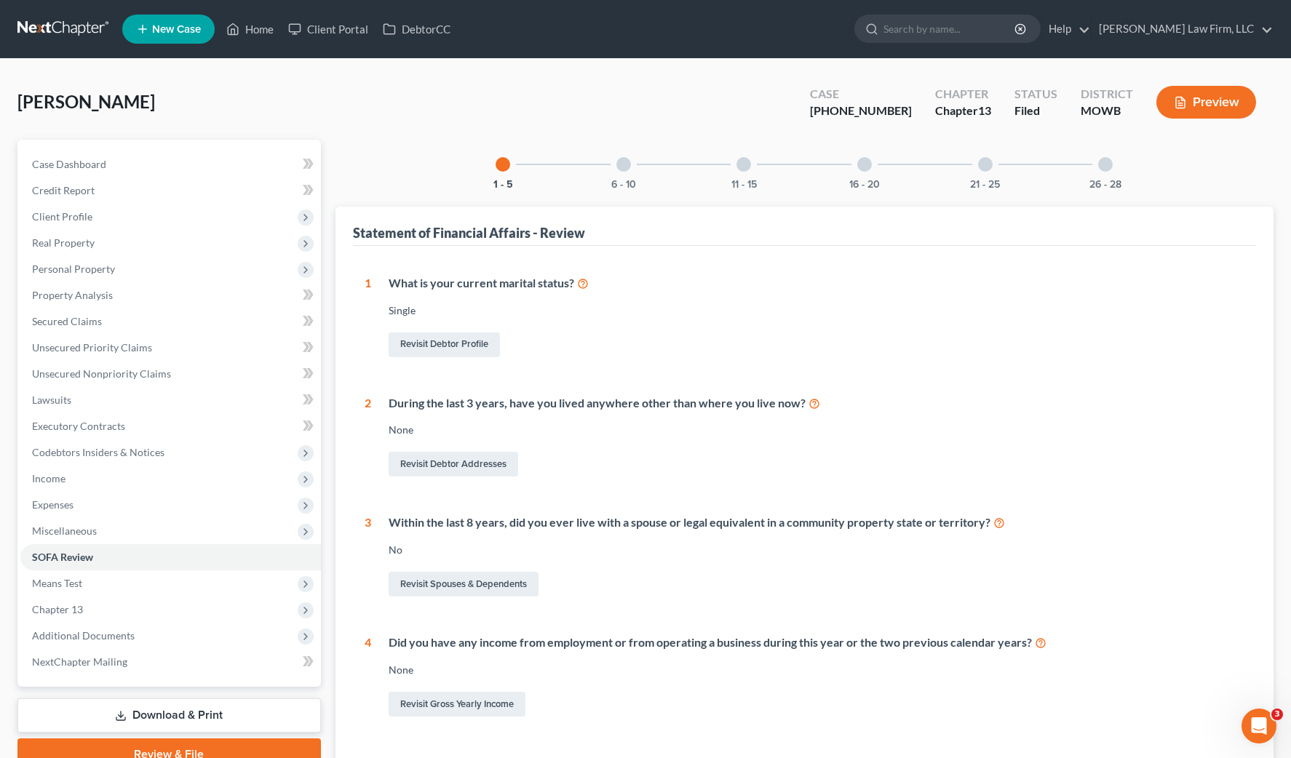
click at [1187, 114] on button "Preview" at bounding box center [1206, 102] width 100 height 33
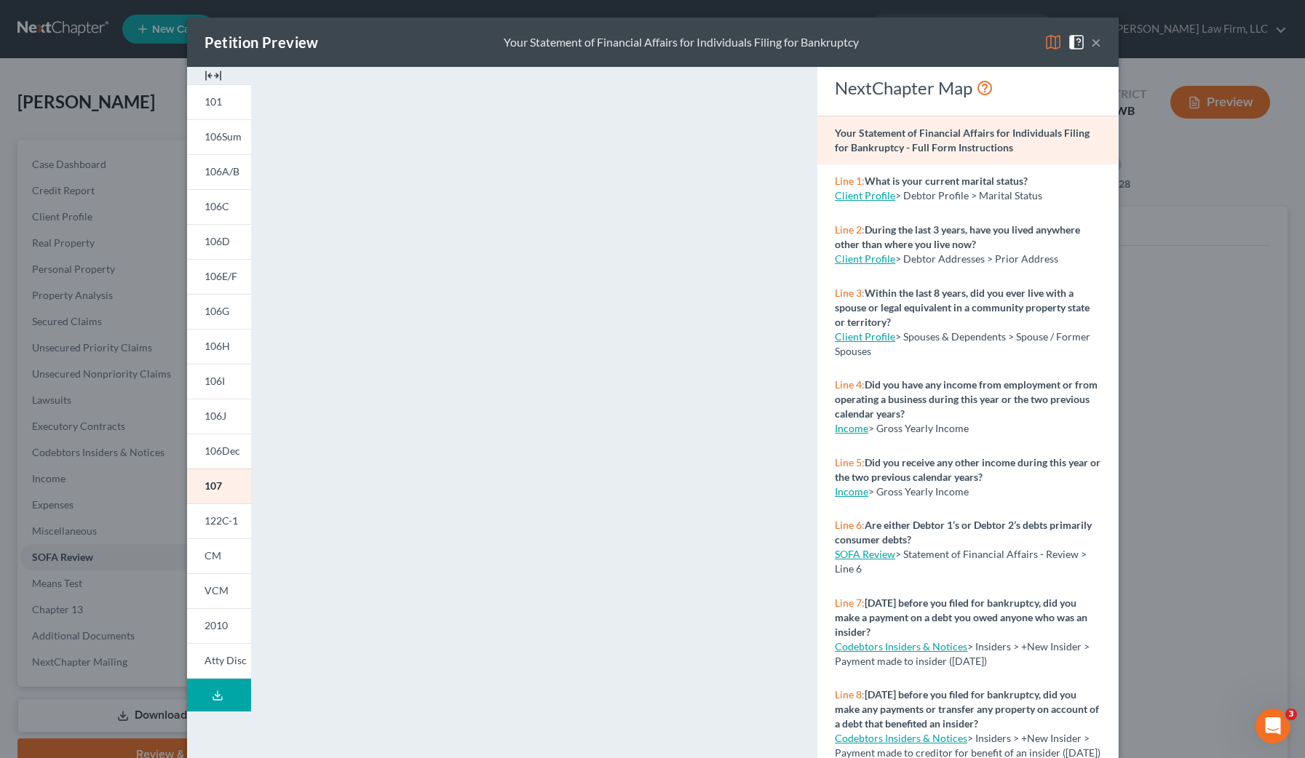
click at [140, 76] on div "Petition Preview Your Statement of Financial Affairs for Individuals Filing for…" at bounding box center [652, 379] width 1305 height 758
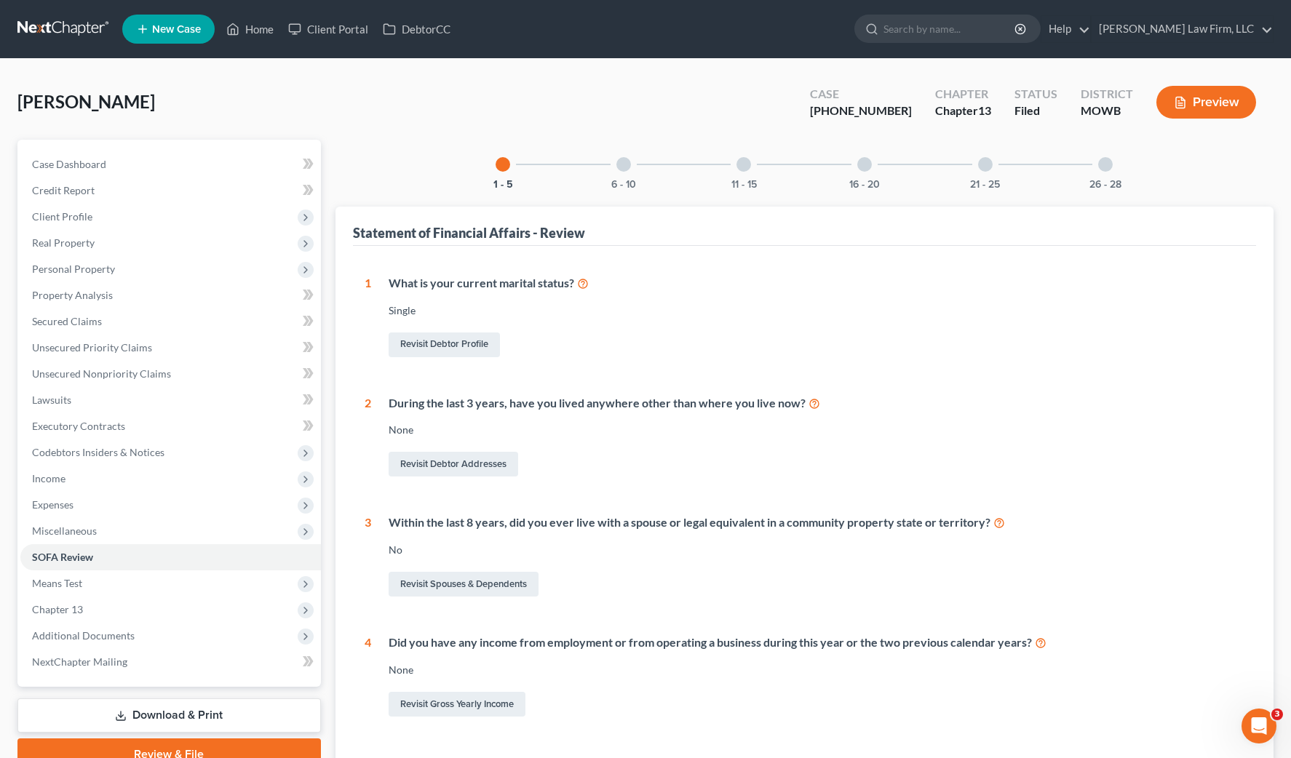
click at [402, 49] on nav "Home New Case Client Portal DebtorCC Sader Law Firm, LLC jlee@saderlawfirm.com …" at bounding box center [645, 29] width 1291 height 58
click at [109, 484] on span "Income" at bounding box center [170, 479] width 301 height 26
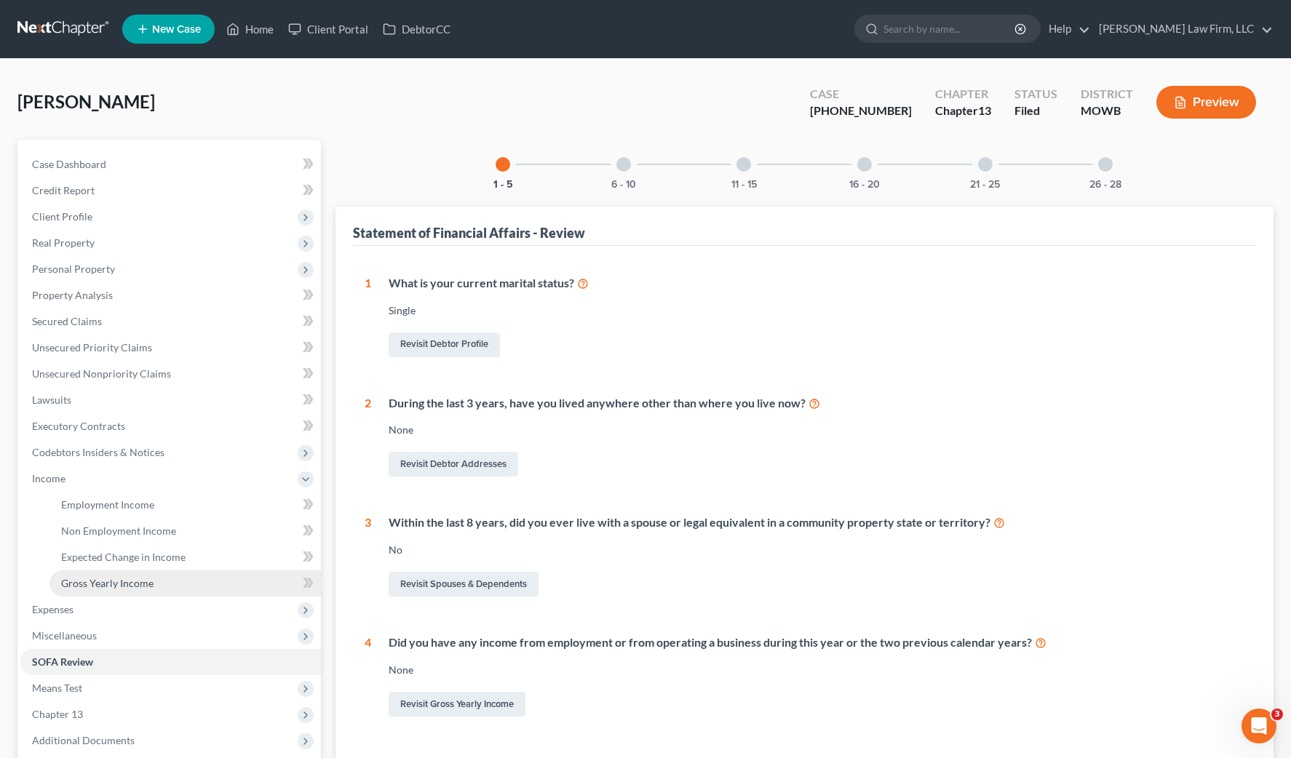
click at [121, 580] on span "Gross Yearly Income" at bounding box center [107, 583] width 92 height 12
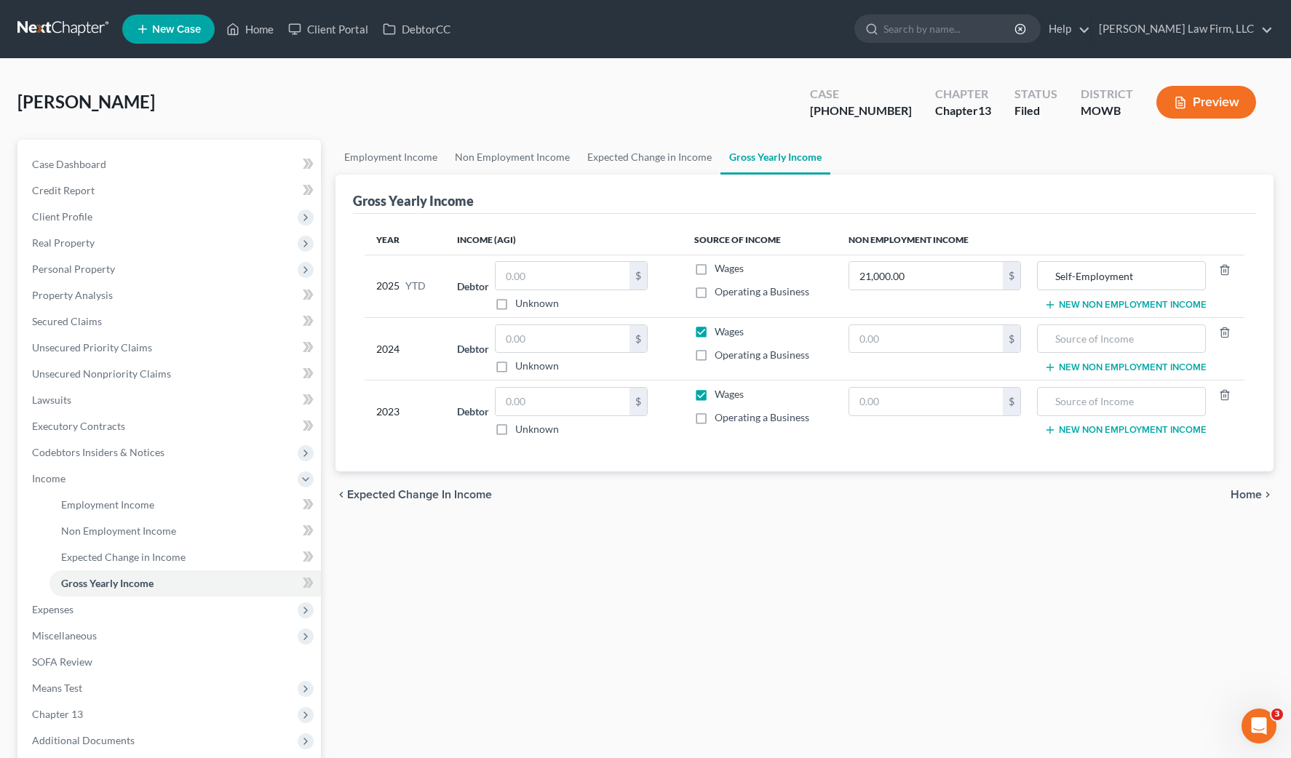
click at [57, 30] on link at bounding box center [63, 29] width 93 height 26
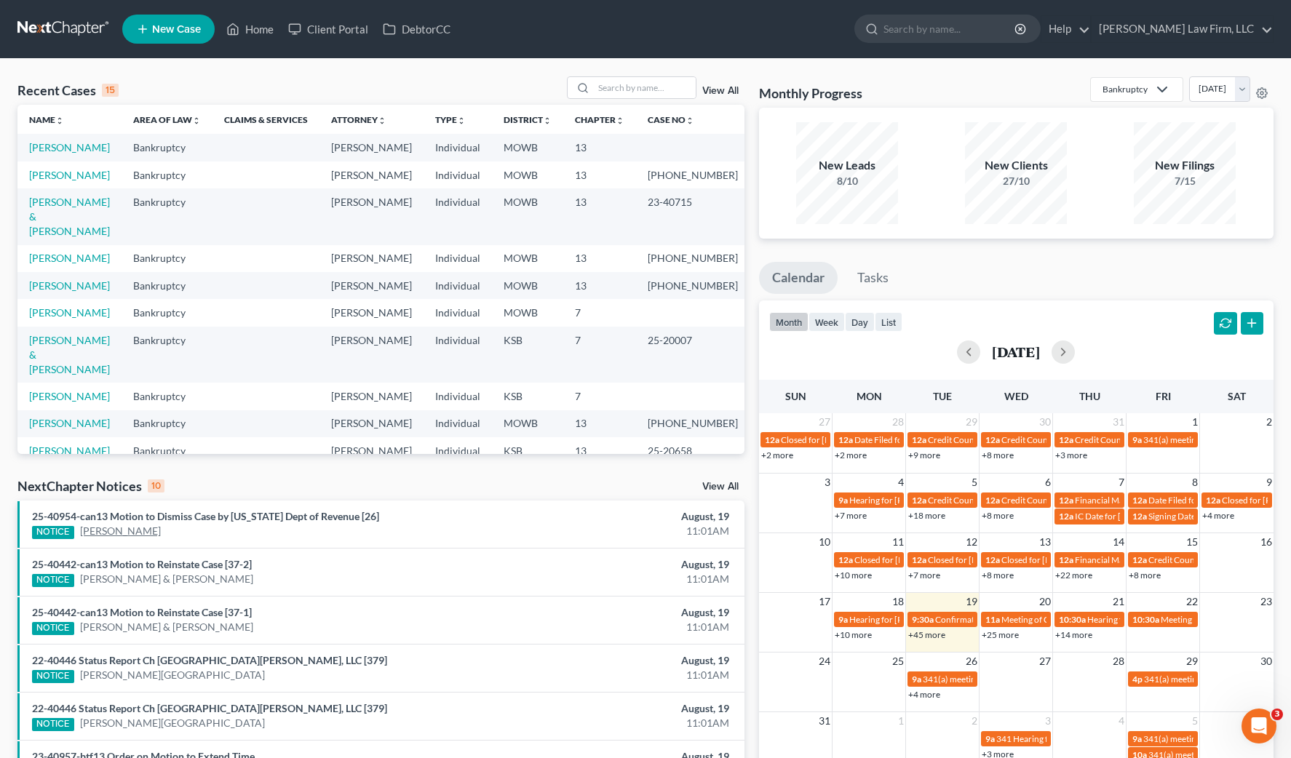
click at [116, 535] on link "[PERSON_NAME]" at bounding box center [120, 531] width 81 height 15
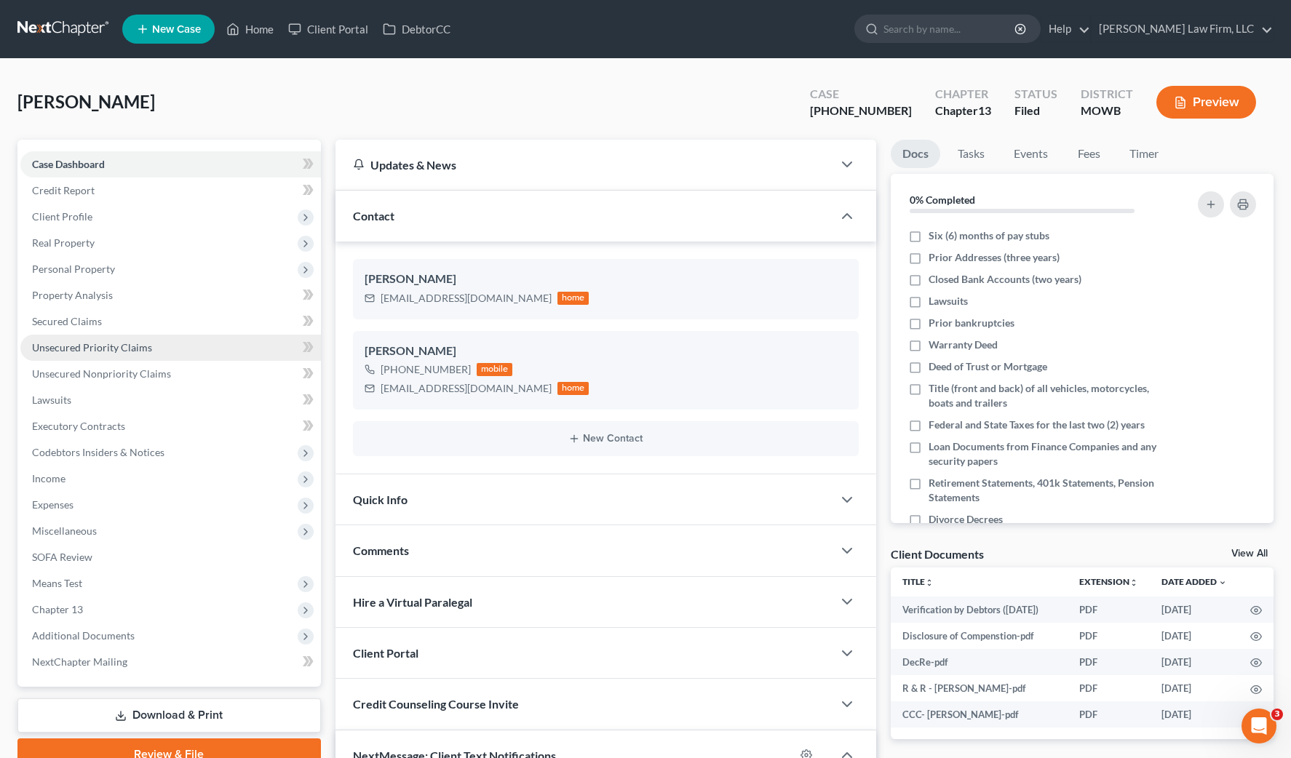
scroll to position [656, 0]
click at [124, 357] on link "Unsecured Priority Claims" at bounding box center [170, 348] width 301 height 26
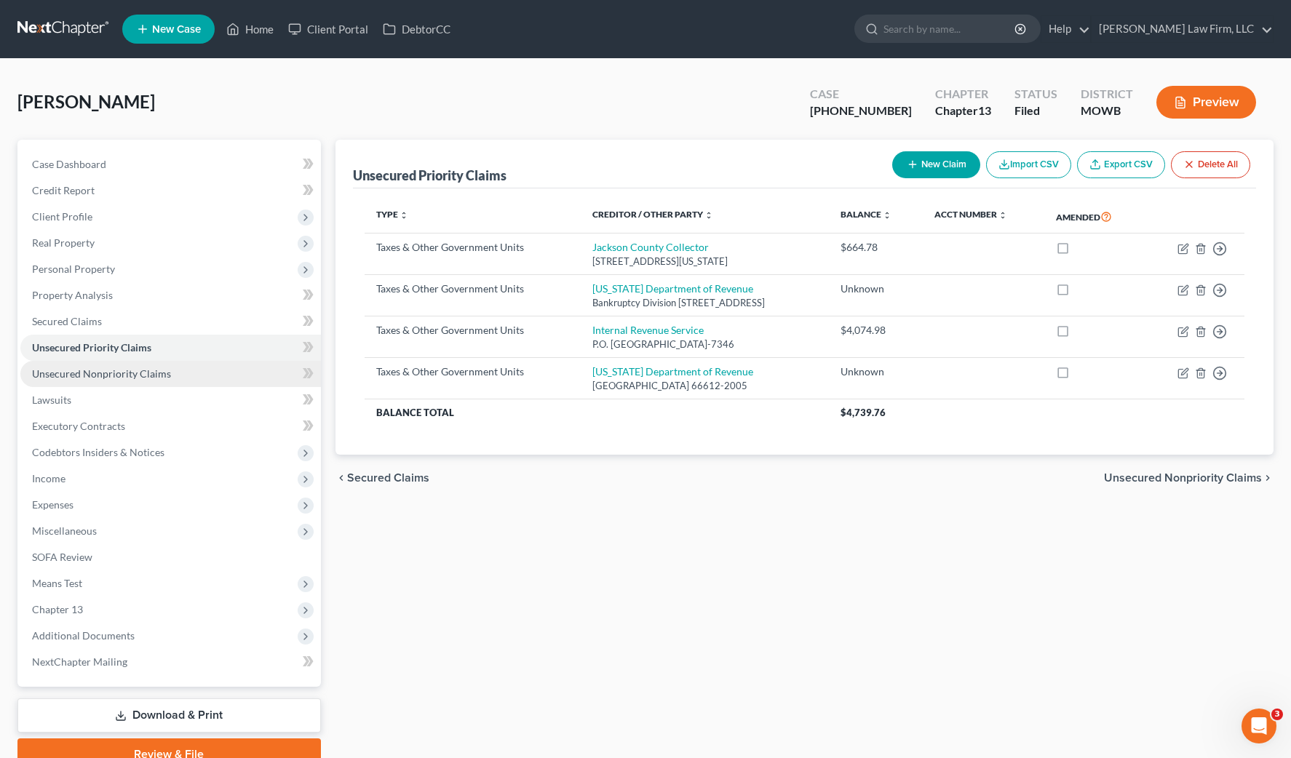
click at [128, 372] on span "Unsecured Nonpriority Claims" at bounding box center [101, 373] width 139 height 12
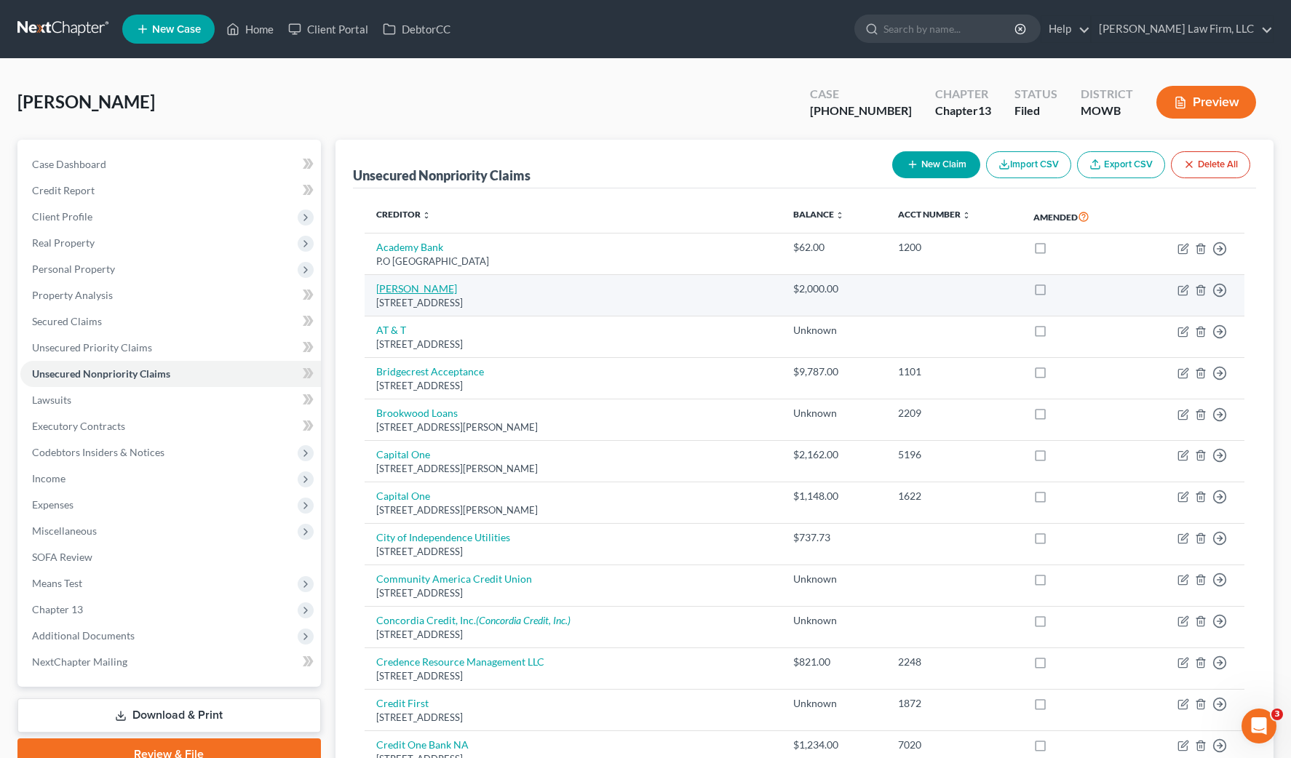
click at [416, 283] on link "Antonio Wahid" at bounding box center [416, 288] width 81 height 12
select select "26"
select select "0"
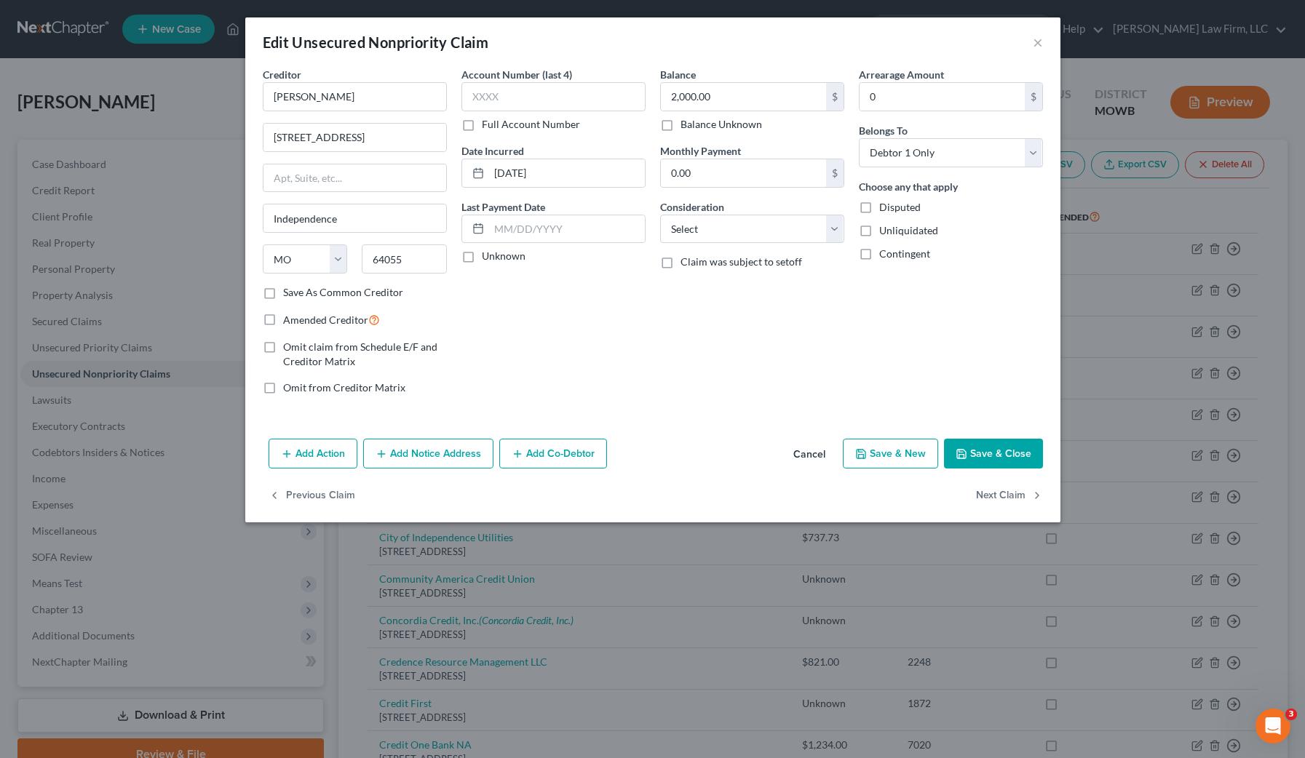
click at [579, 387] on div "Account Number (last 4) Full Account Number Date Incurred 02/14/2023 Last Payme…" at bounding box center [553, 237] width 199 height 340
click at [726, 566] on div "Edit Unsecured Nonpriority Claim × Creditor * Antonio Wahid 3515 S. Osage Stree…" at bounding box center [652, 379] width 1305 height 758
click at [1038, 40] on button "×" at bounding box center [1037, 41] width 10 height 17
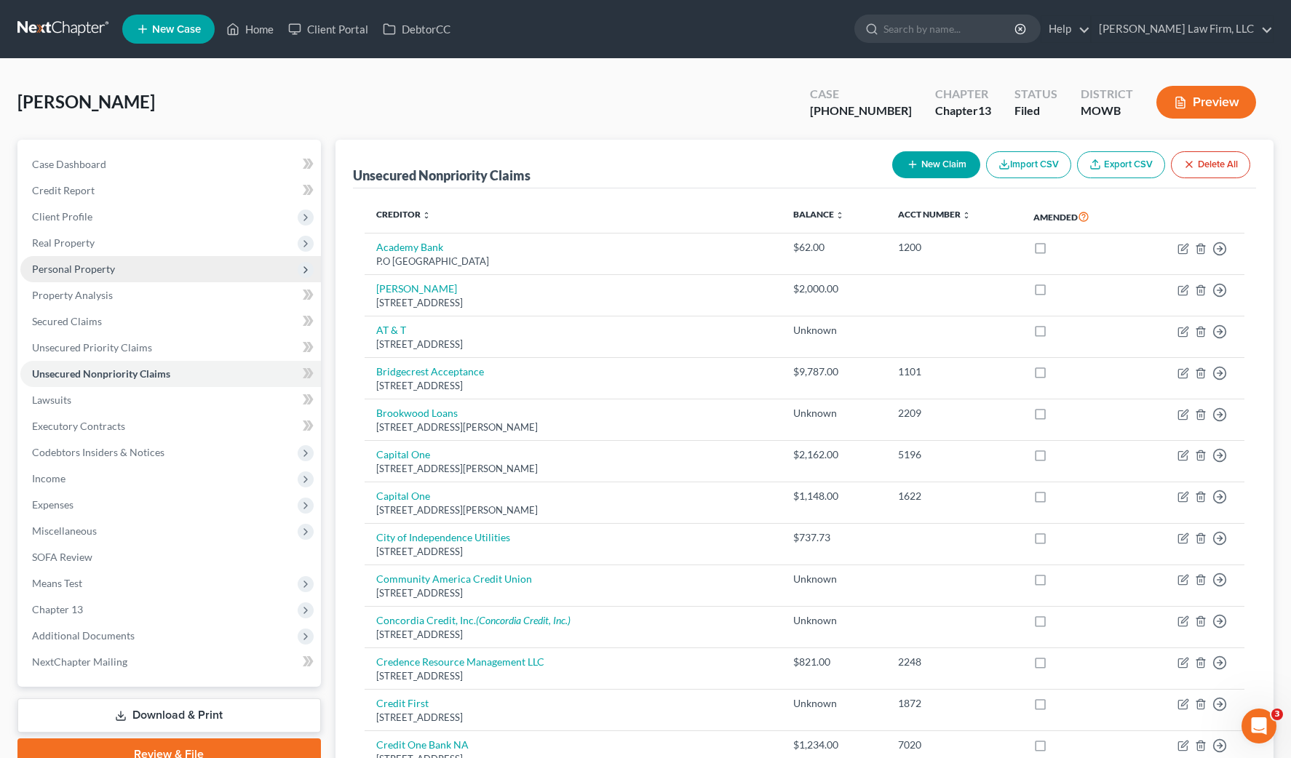
click at [127, 267] on span "Personal Property" at bounding box center [170, 269] width 301 height 26
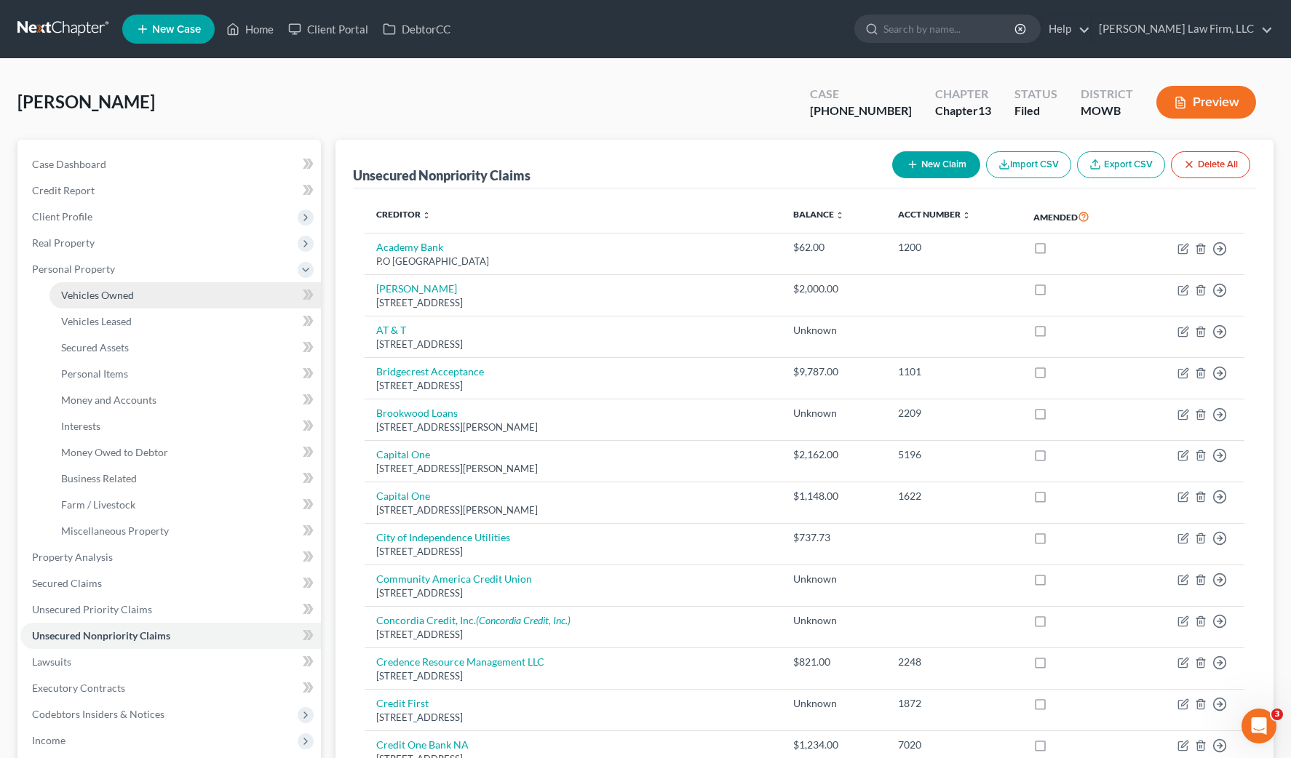
click at [154, 302] on link "Vehicles Owned" at bounding box center [184, 295] width 271 height 26
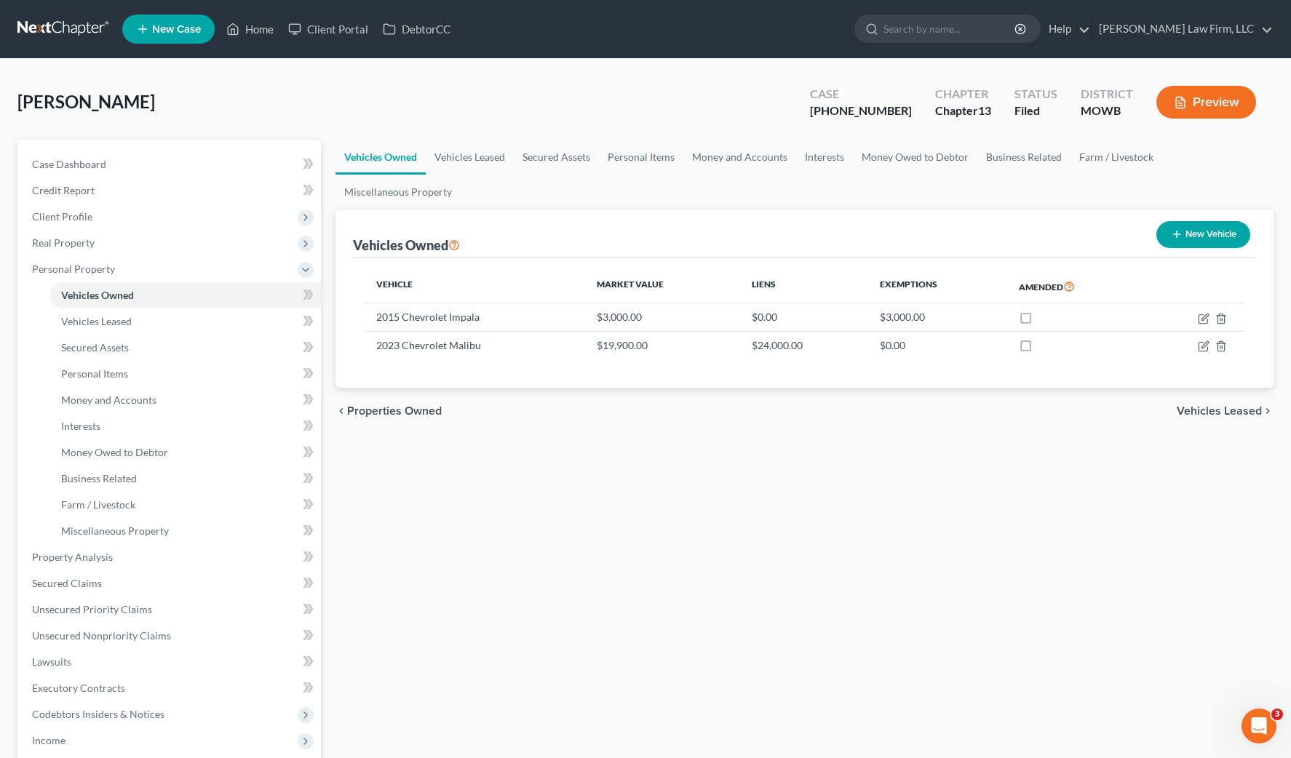
drag, startPoint x: 506, startPoint y: 61, endPoint x: 533, endPoint y: 29, distance: 41.4
click at [506, 61] on div "Johnson, Chevez Upgraded Case 25-40954-13 Chapter Chapter 13 Status Filed Distr…" at bounding box center [645, 560] width 1291 height 1003
click at [247, 82] on div "Johnson, Chevez Upgraded Case 25-40954-13 Chapter Chapter 13 Status Filed Distr…" at bounding box center [645, 107] width 1256 height 63
click at [1016, 23] on input "search" at bounding box center [949, 28] width 133 height 27
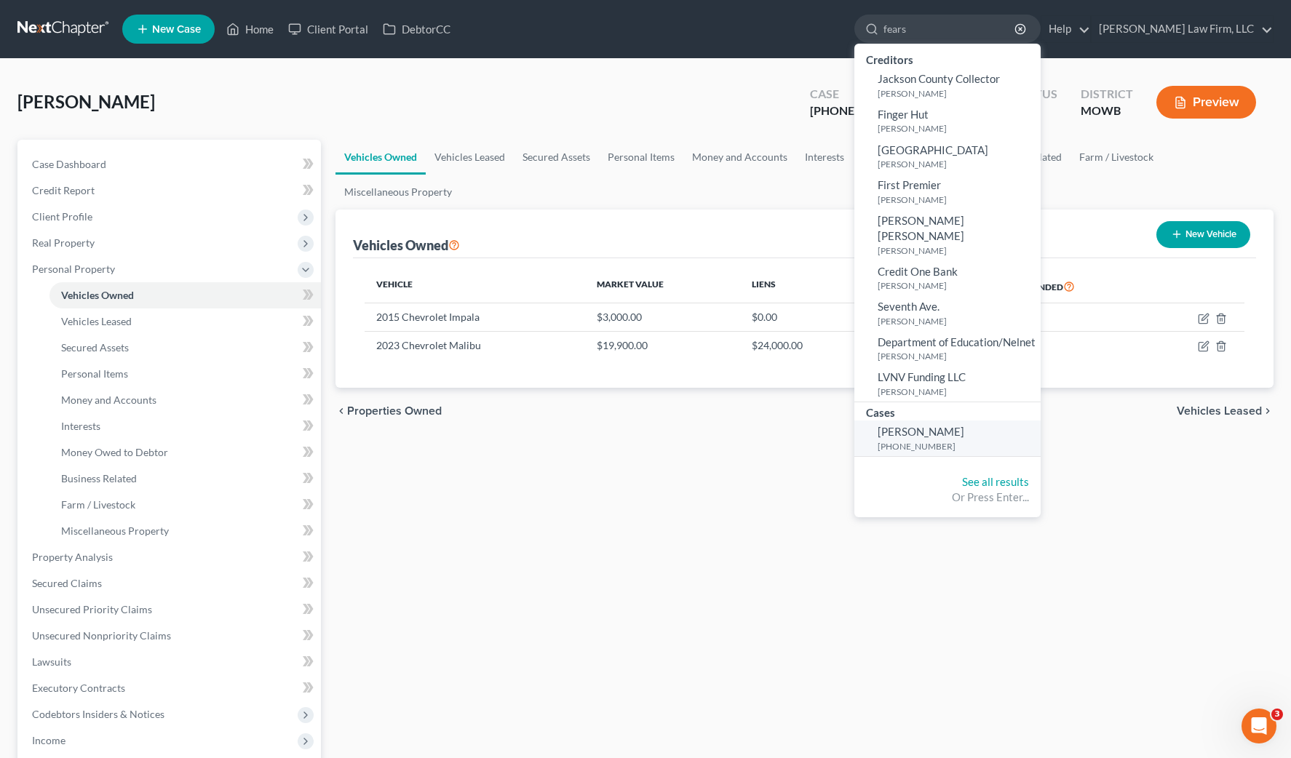
type input "fears"
click at [964, 425] on span "[PERSON_NAME]" at bounding box center [921, 431] width 87 height 13
select select "4"
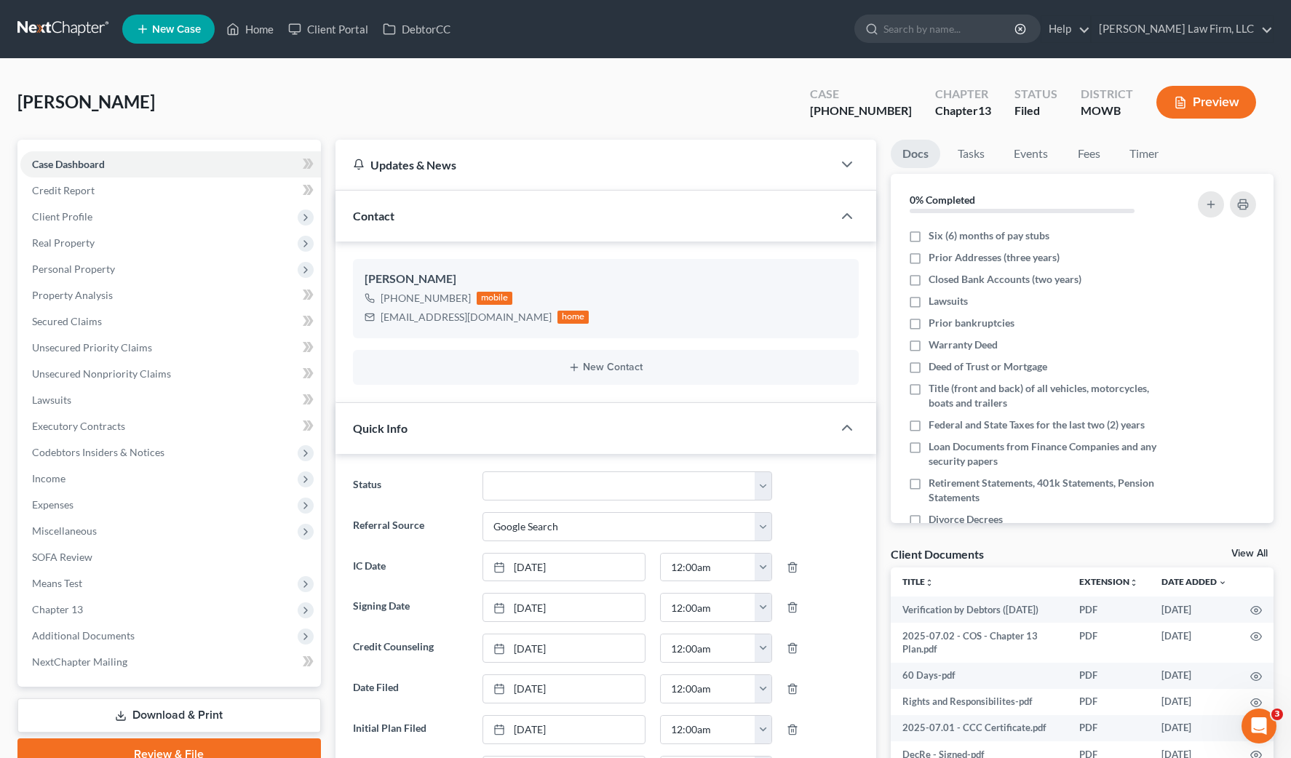
scroll to position [2170, 0]
click at [106, 638] on span "Additional Documents" at bounding box center [83, 635] width 103 height 12
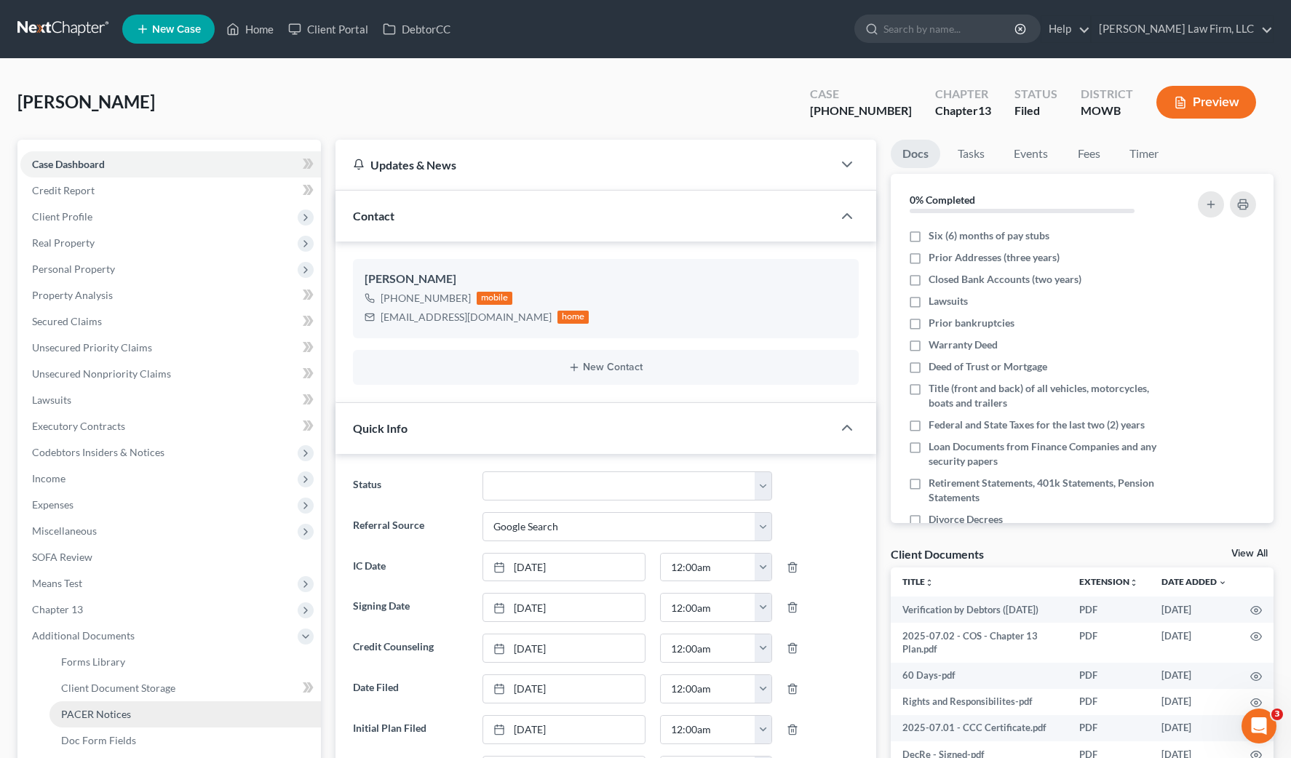
click at [124, 708] on span "PACER Notices" at bounding box center [96, 714] width 70 height 12
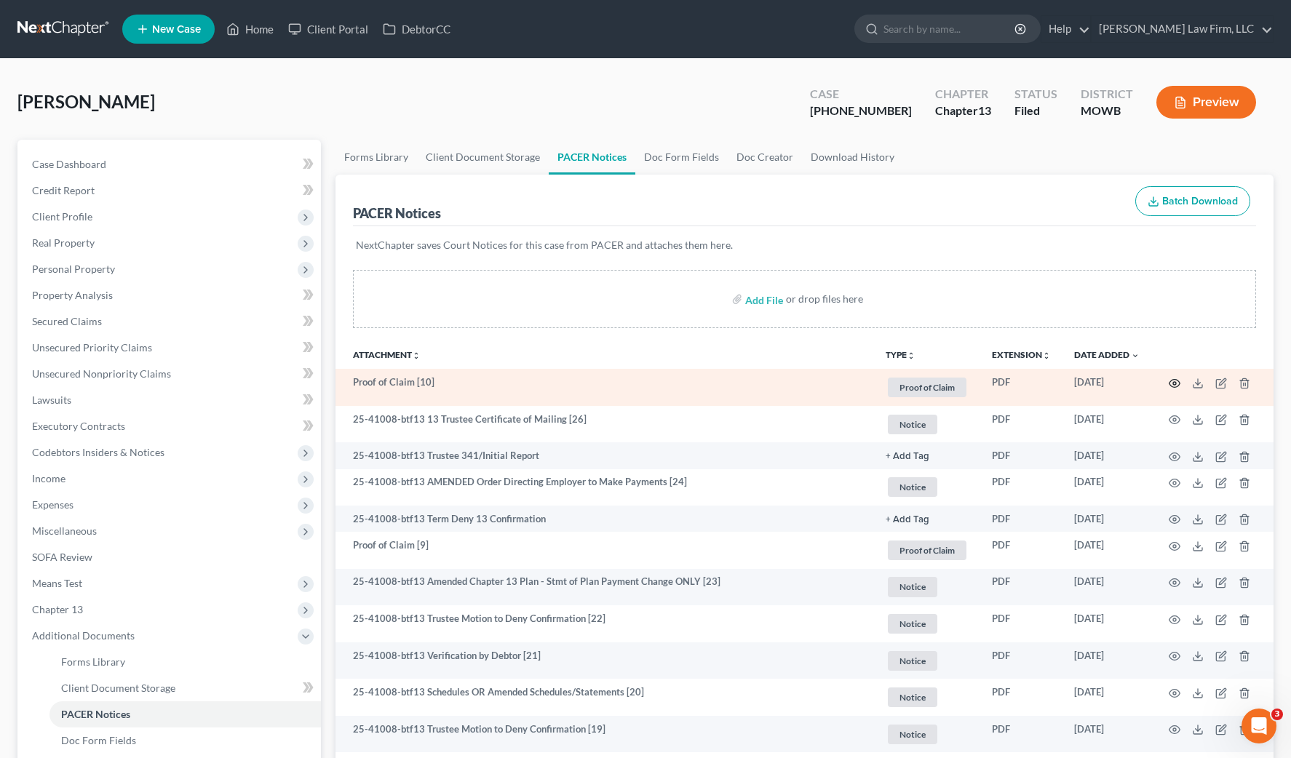
click at [1171, 378] on icon "button" at bounding box center [1175, 384] width 12 height 12
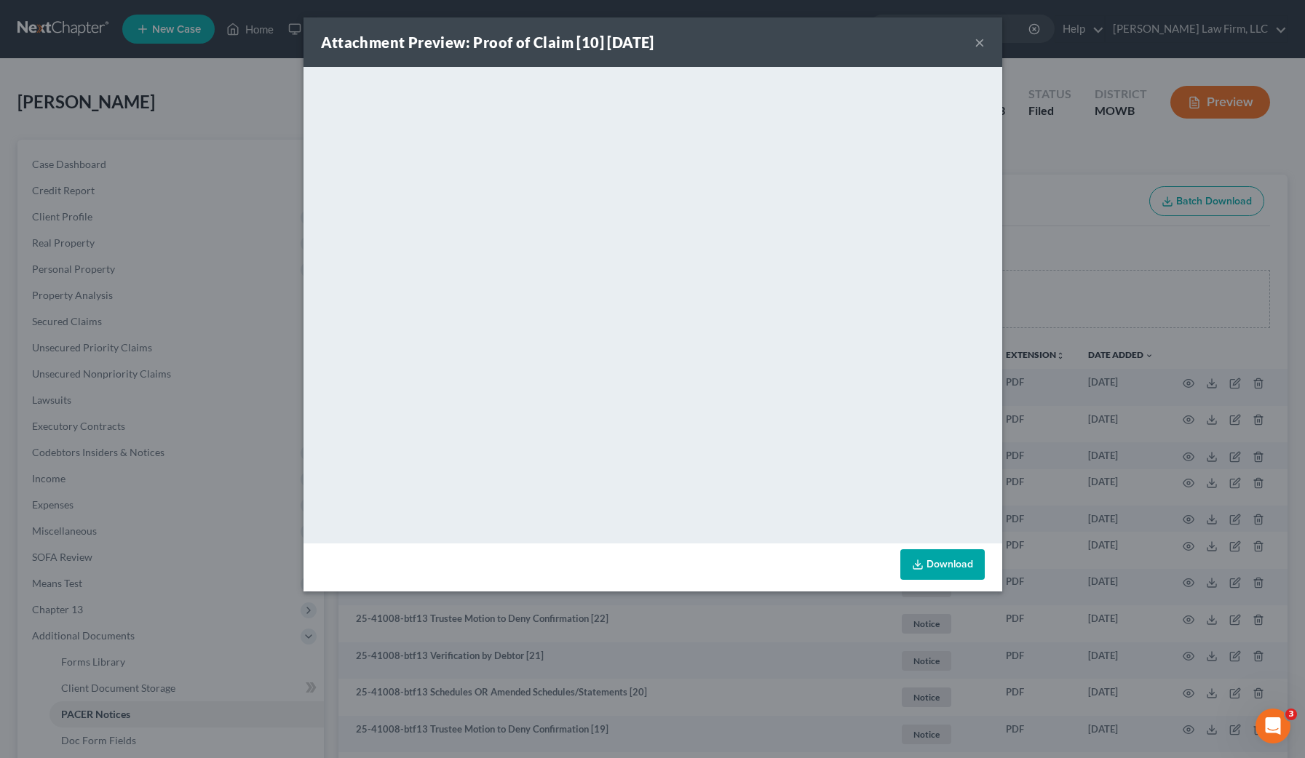
click at [275, 310] on div "Attachment Preview: Proof of Claim [10] 08/19/2025 × <object ng-attr-data='http…" at bounding box center [652, 379] width 1305 height 758
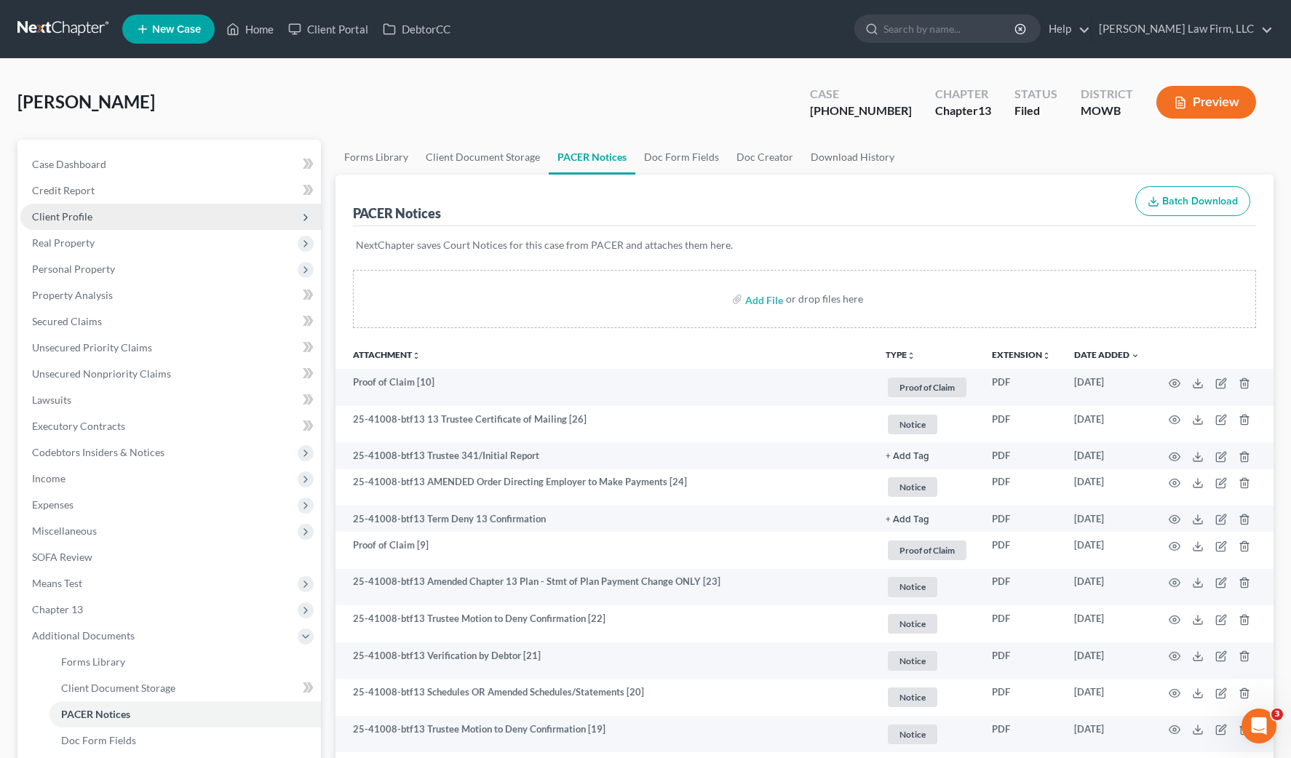
click at [139, 222] on span "Client Profile" at bounding box center [170, 217] width 301 height 26
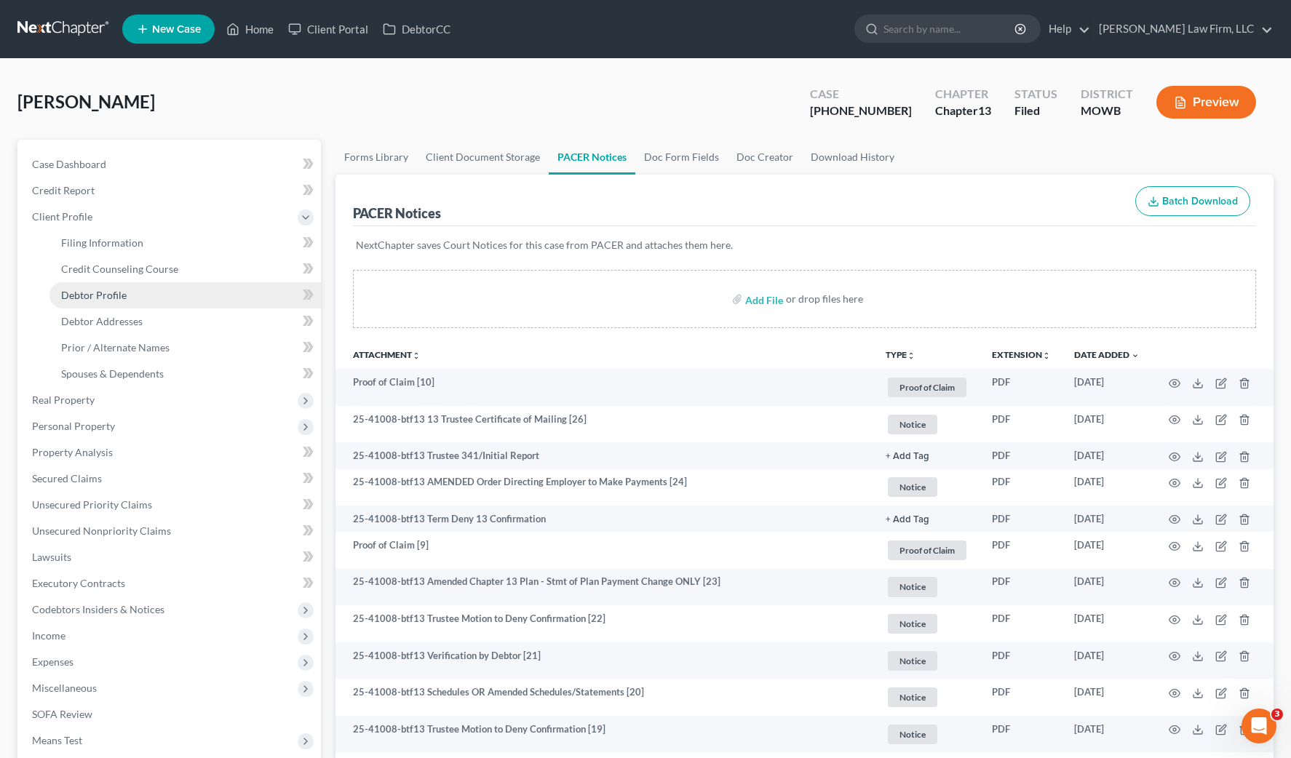
click at [135, 295] on link "Debtor Profile" at bounding box center [184, 295] width 271 height 26
select select "3"
select select "0"
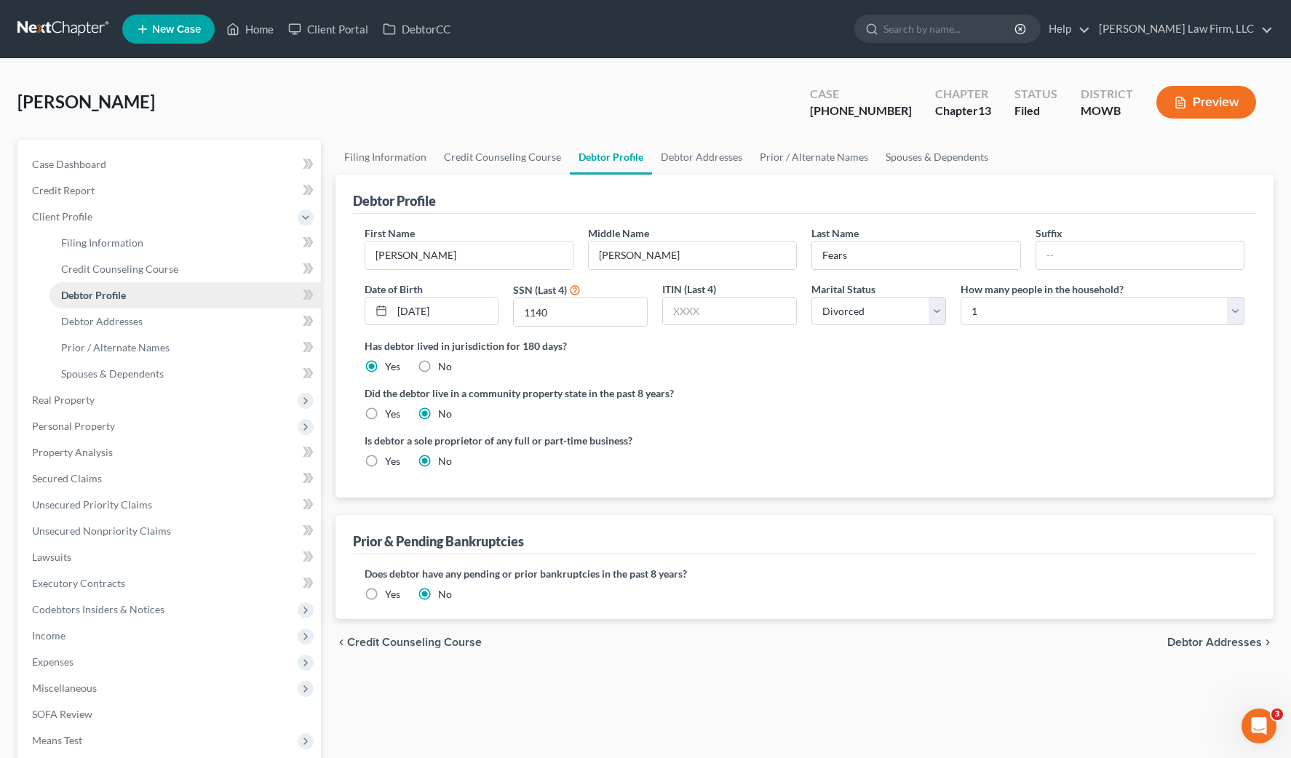
radio input "true"
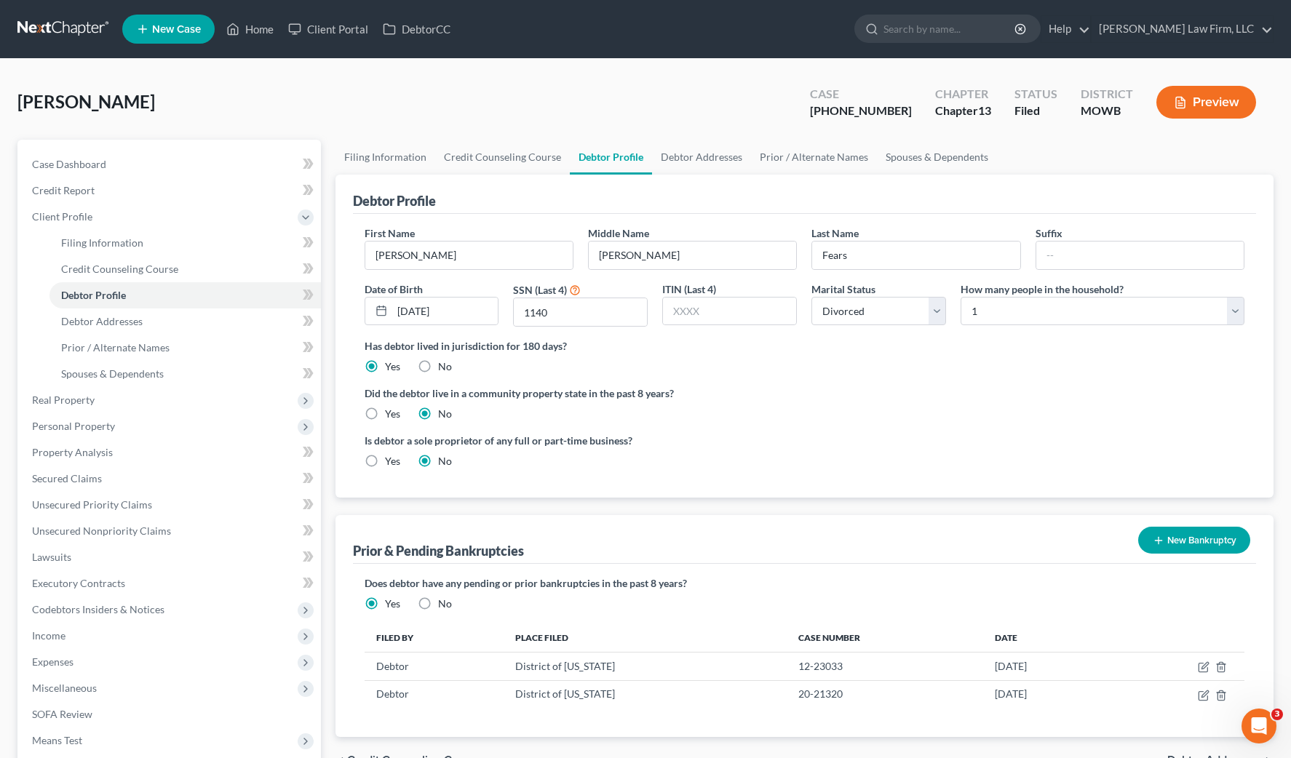
click at [81, 35] on link at bounding box center [63, 29] width 93 height 26
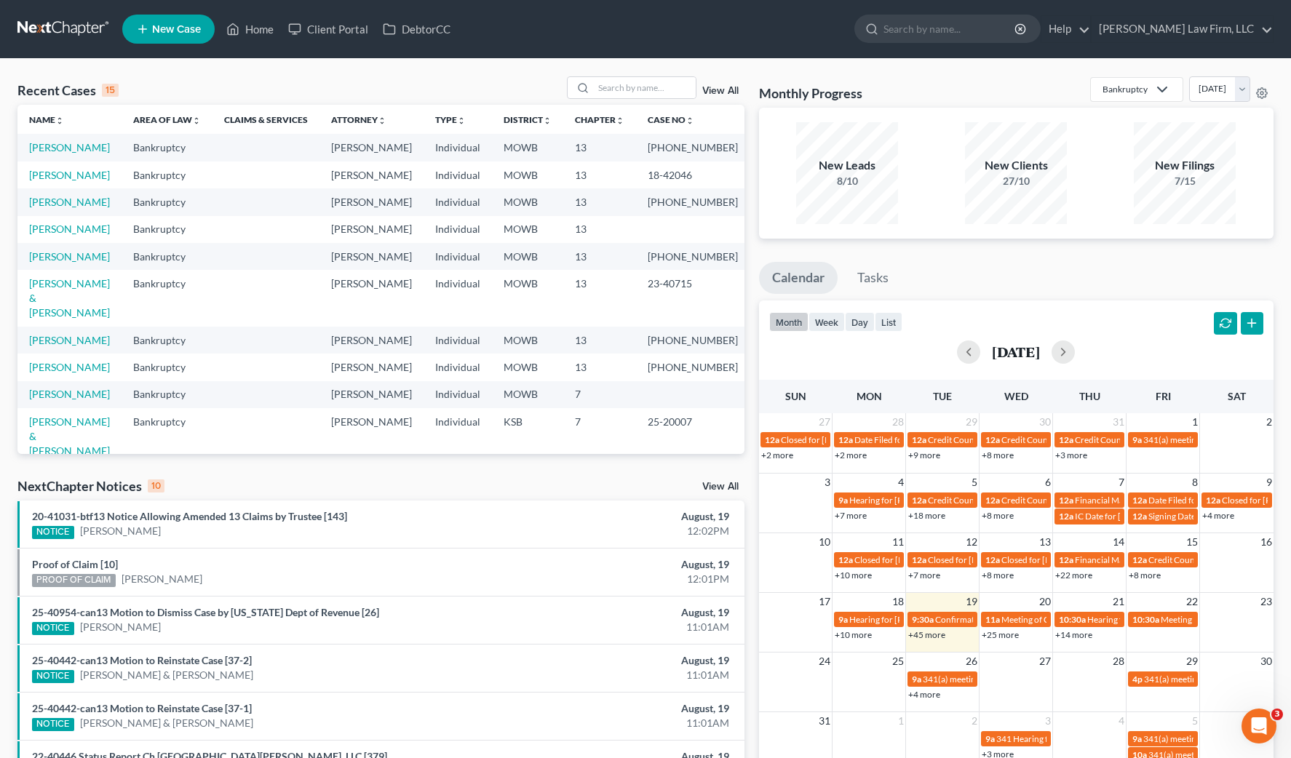
click at [197, 42] on link "New Case" at bounding box center [168, 29] width 92 height 29
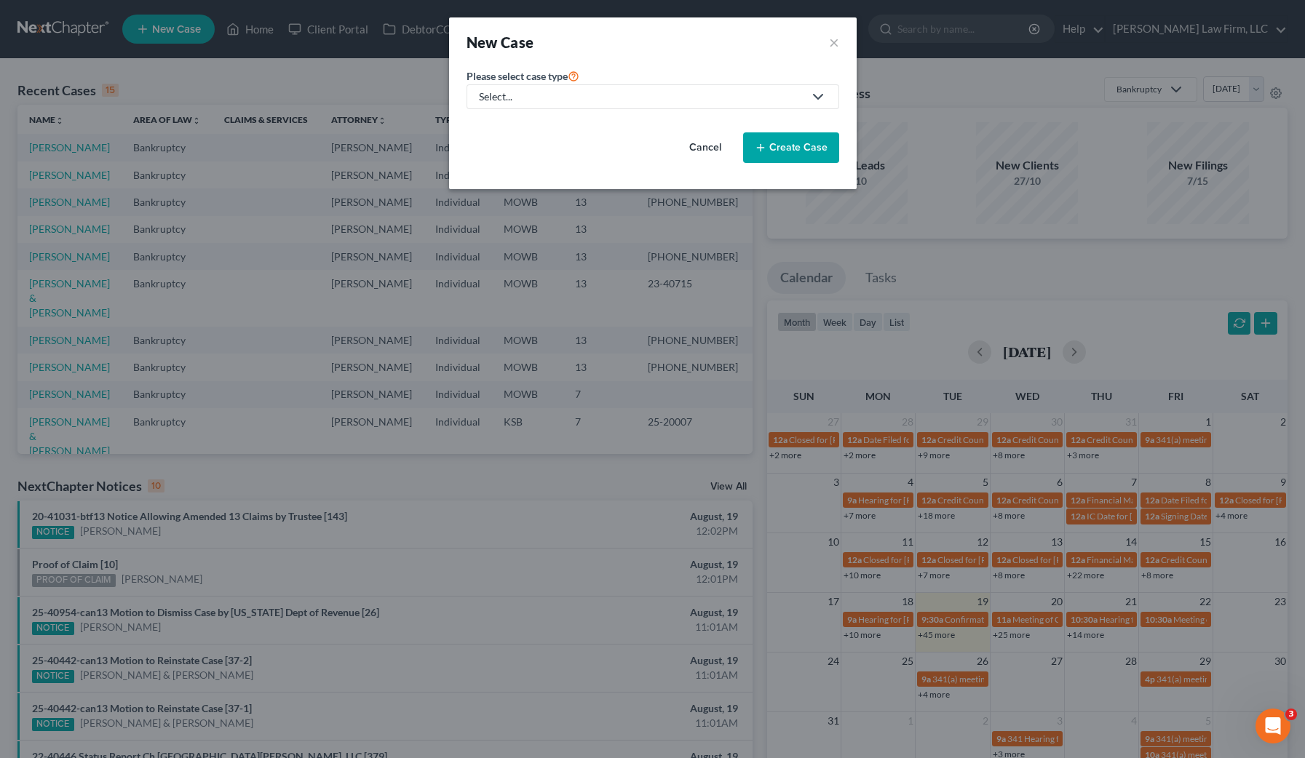
click at [843, 42] on div "New Case ×" at bounding box center [652, 41] width 407 height 49
click at [829, 43] on button "×" at bounding box center [834, 42] width 10 height 20
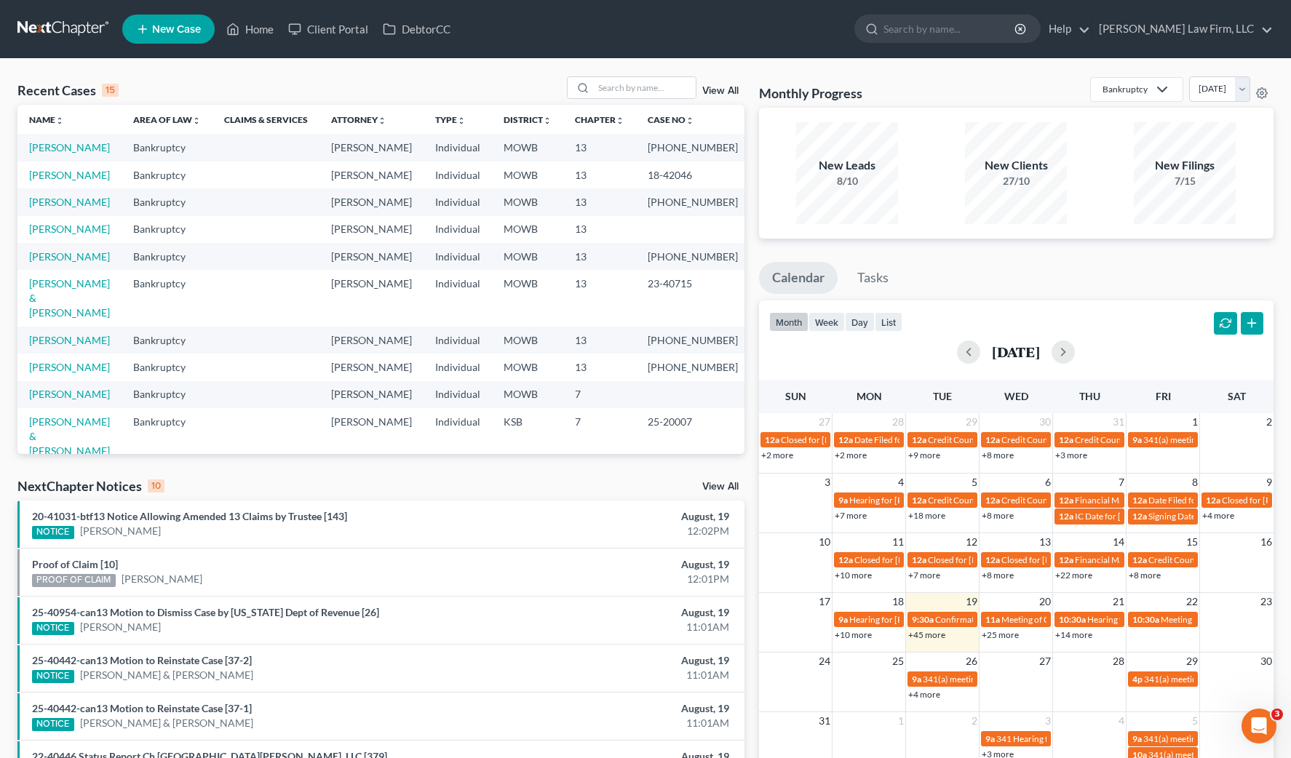
click at [652, 70] on div "Recent Cases 15 View All Name unfold_more expand_more expand_less Area of Law u…" at bounding box center [645, 540] width 1291 height 962
click at [658, 77] on input "search" at bounding box center [645, 87] width 102 height 21
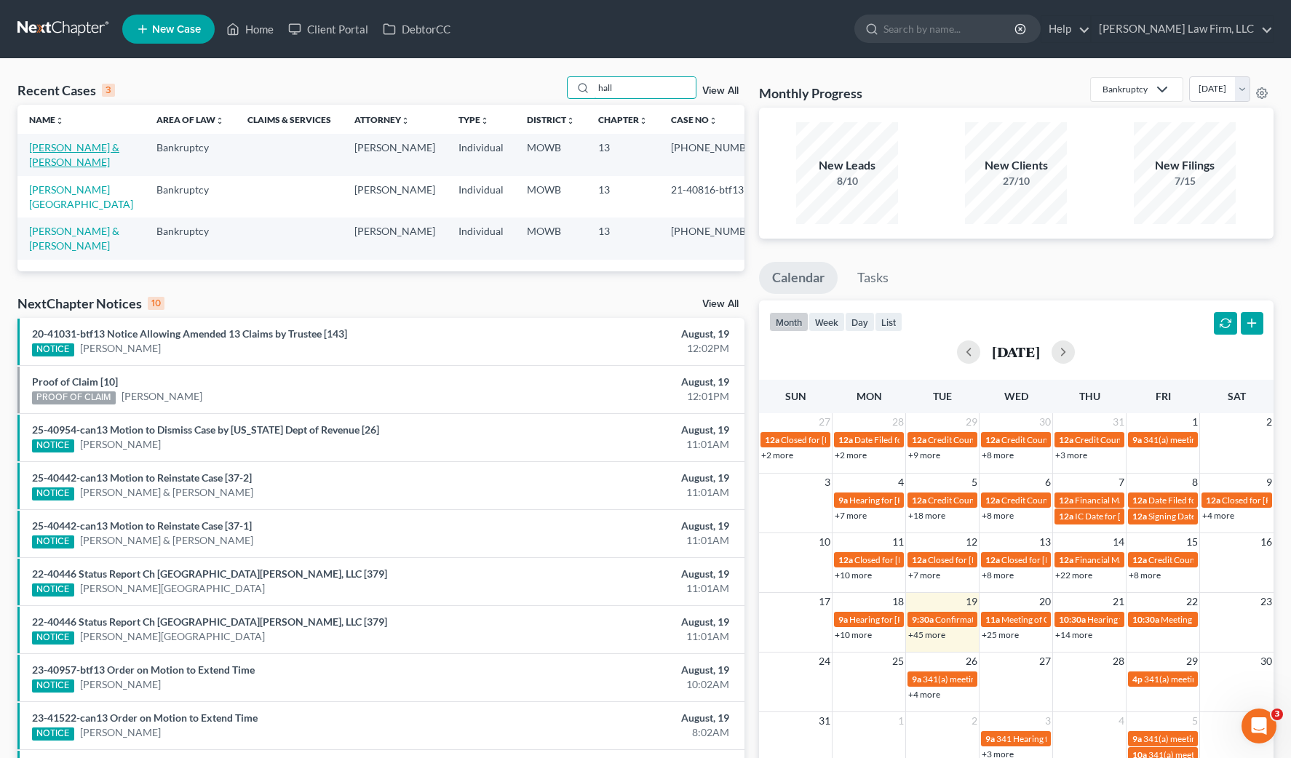
type input "hall"
click at [49, 146] on link "[PERSON_NAME] & [PERSON_NAME]" at bounding box center [74, 154] width 90 height 27
select select "4"
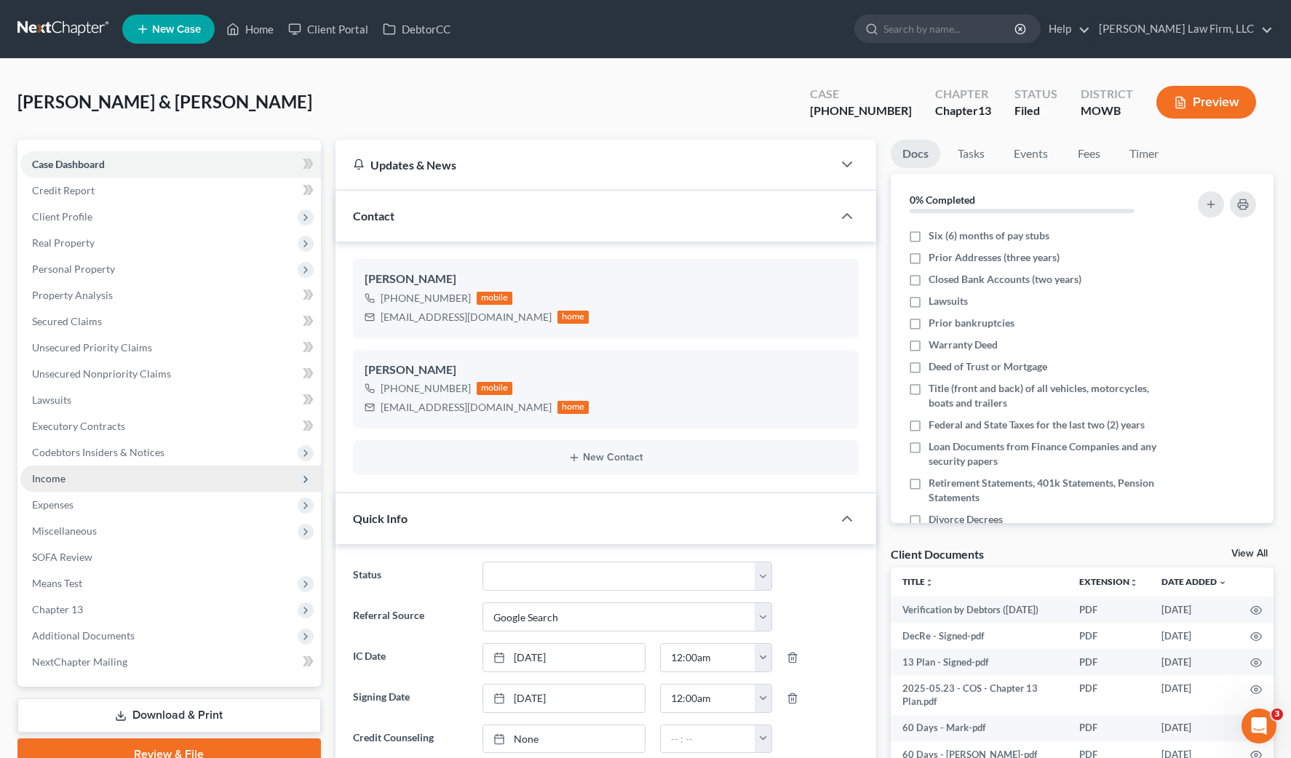
click at [81, 487] on span "Income" at bounding box center [170, 479] width 301 height 26
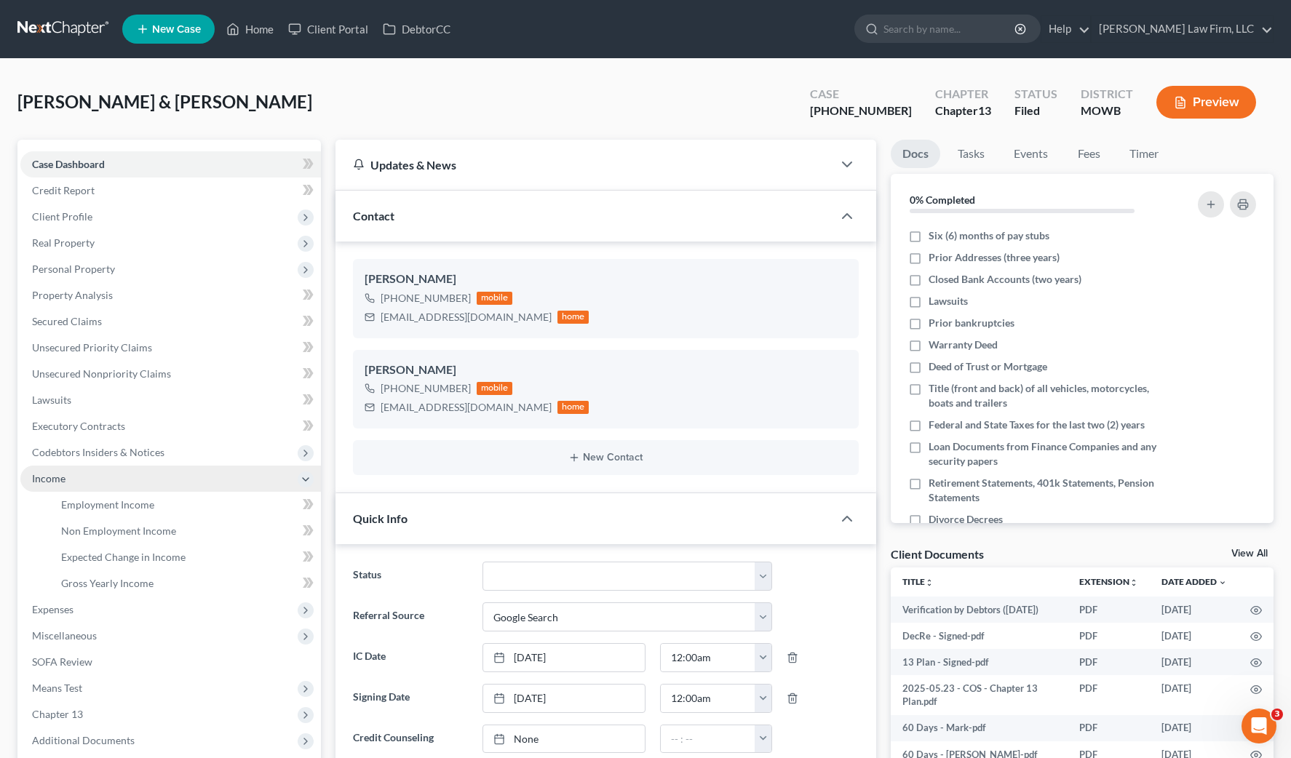
scroll to position [154, 0]
click at [100, 508] on span "Employment Income" at bounding box center [107, 504] width 93 height 12
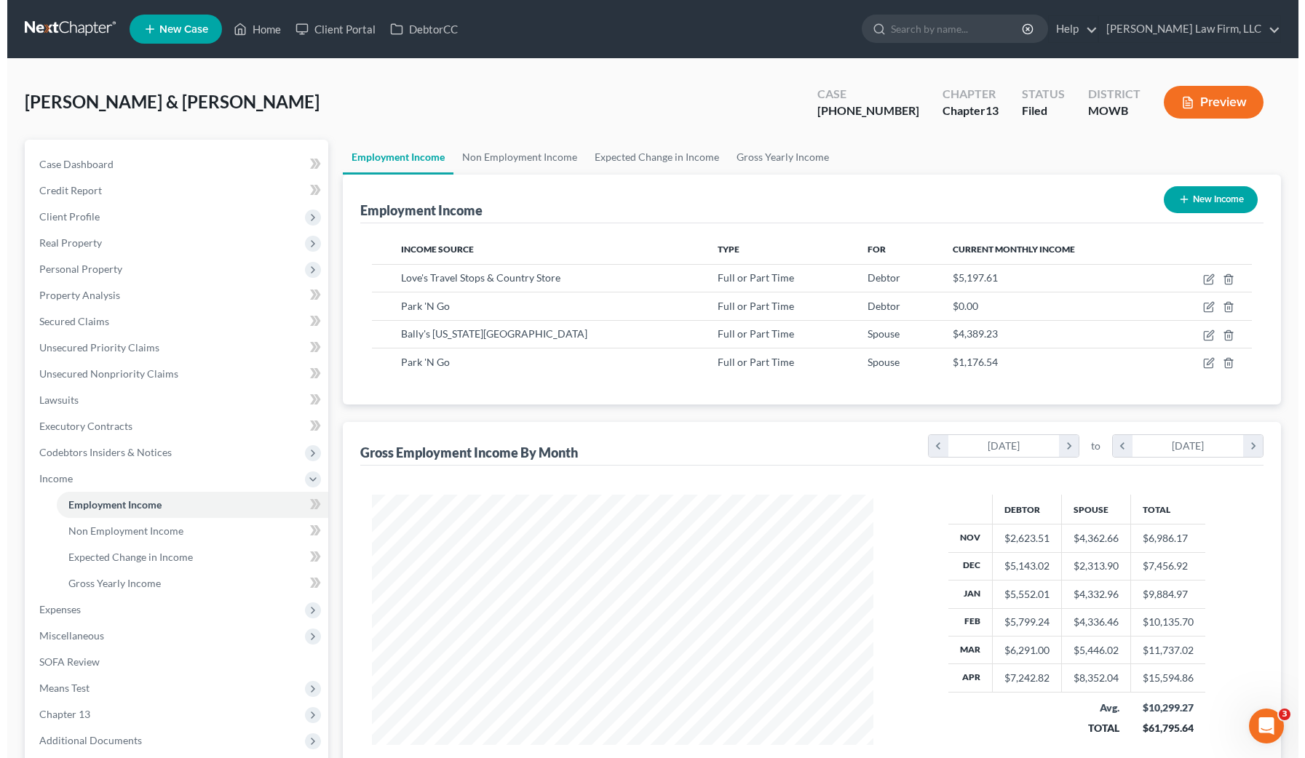
scroll to position [261, 530]
click at [1191, 104] on button "Preview" at bounding box center [1206, 102] width 100 height 33
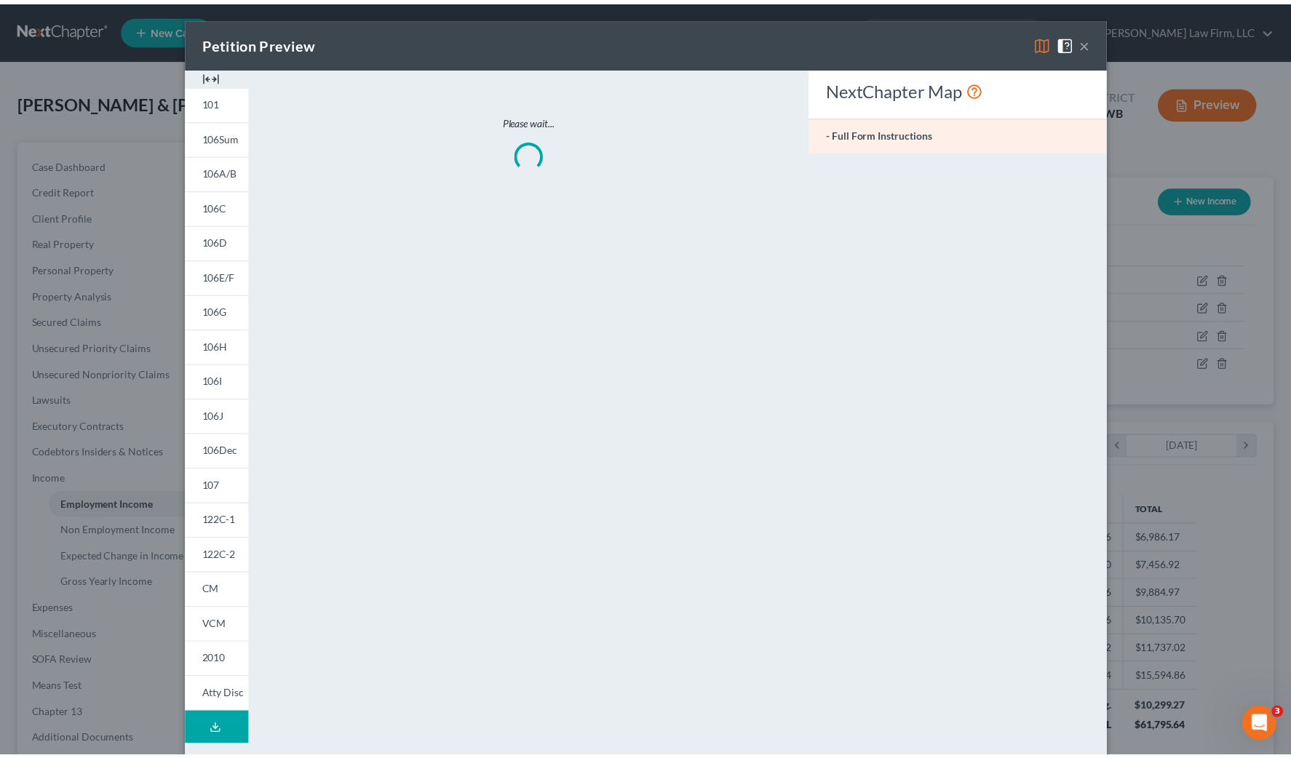
scroll to position [261, 536]
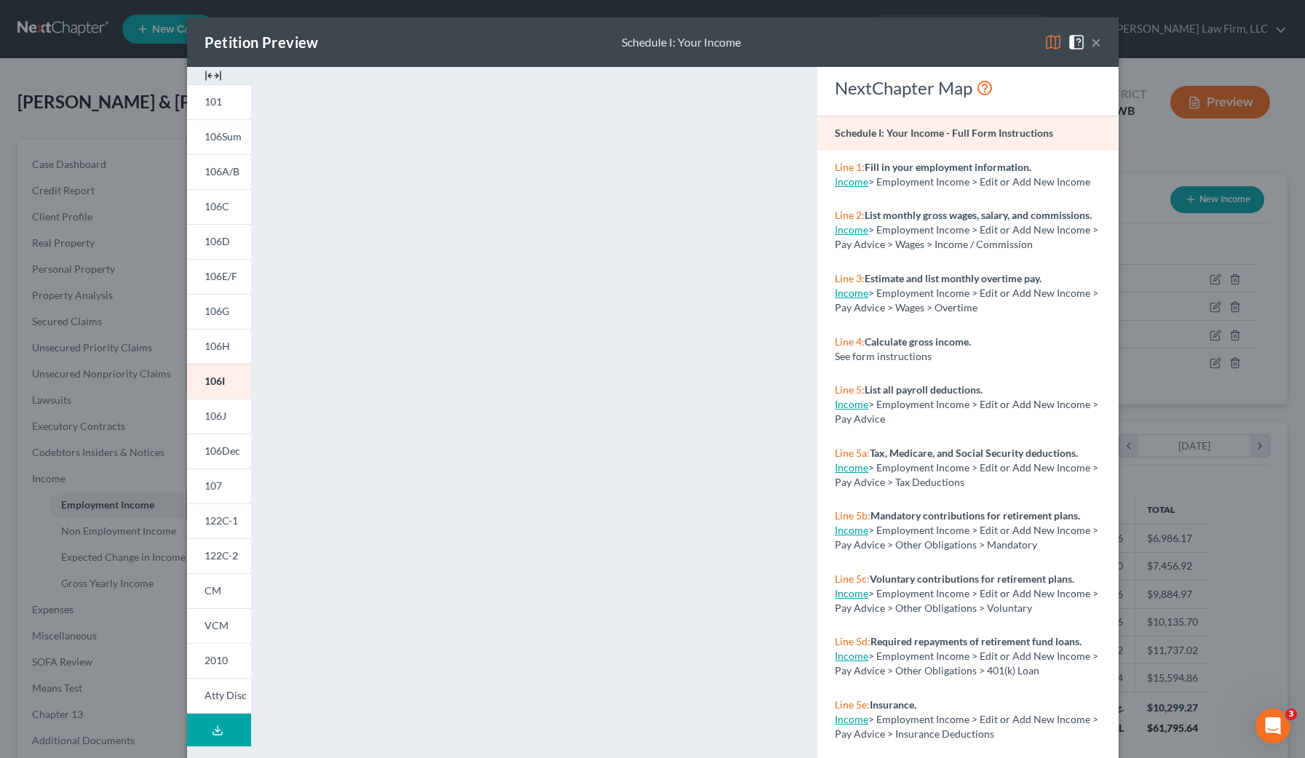
click at [65, 636] on div "Petition Preview Schedule I: Your Income × 101 106Sum 106A/B 106C 106D 106E/F 1…" at bounding box center [652, 379] width 1305 height 758
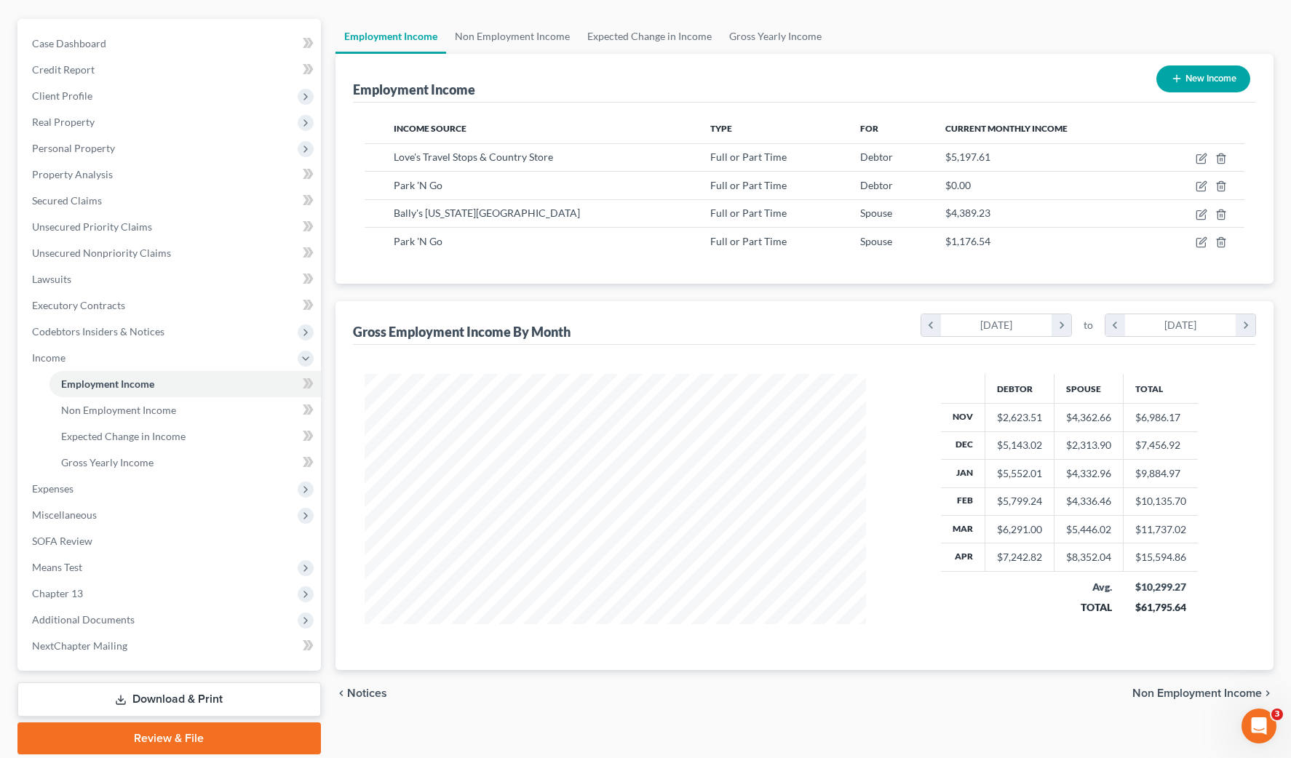
scroll to position [172, 0]
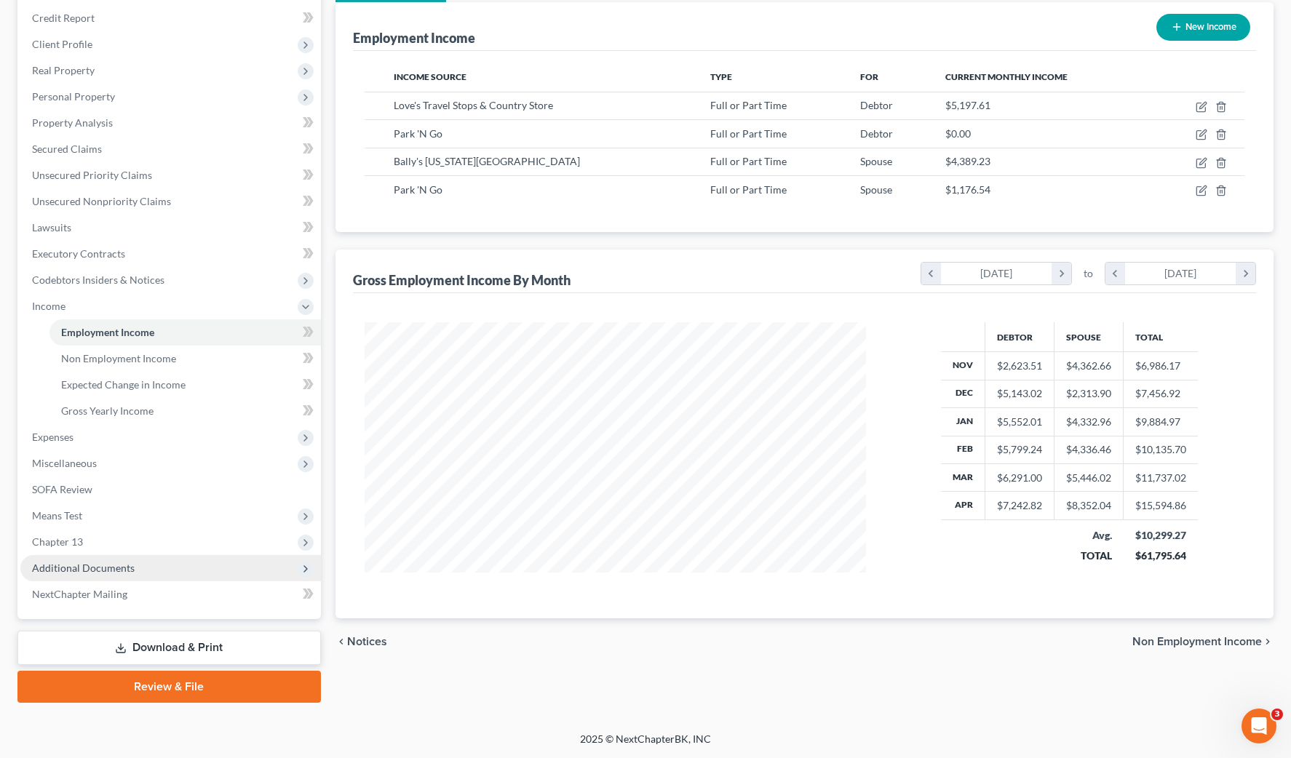
click at [132, 572] on span "Additional Documents" at bounding box center [83, 568] width 103 height 12
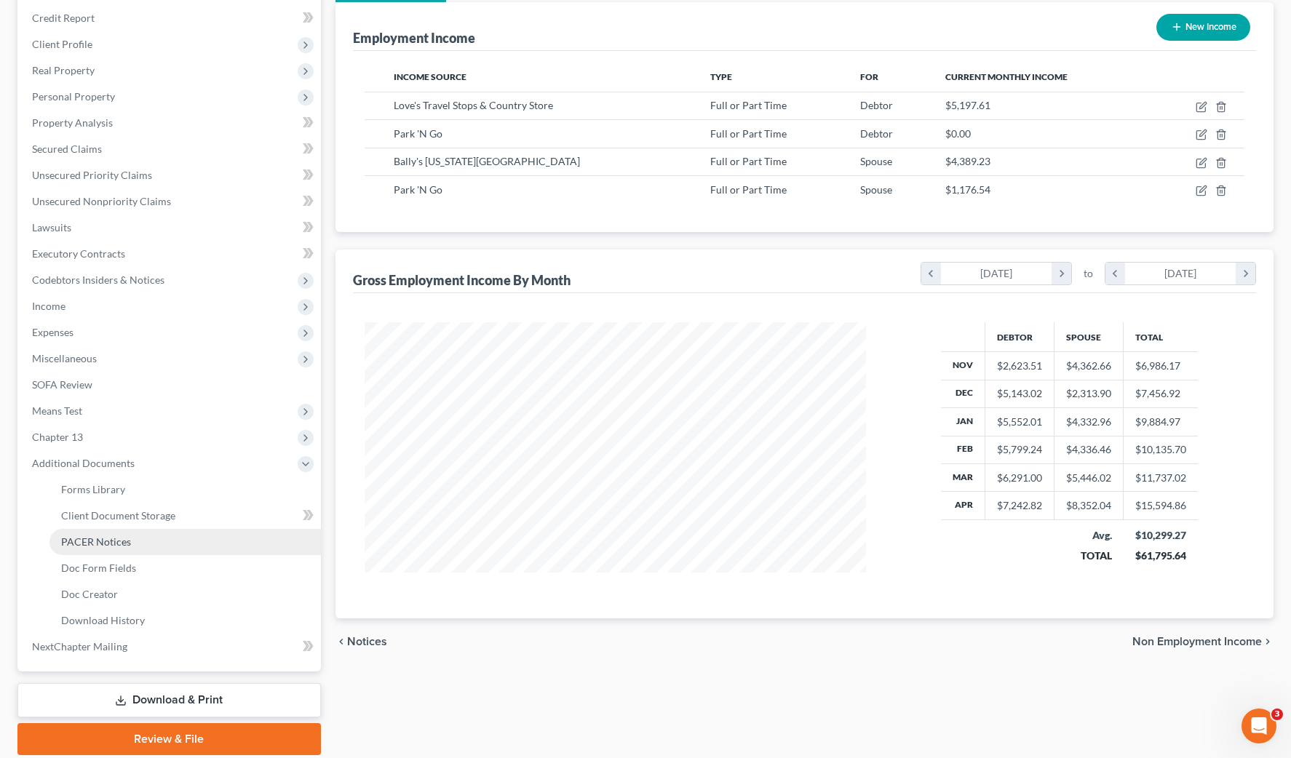
click at [124, 541] on span "PACER Notices" at bounding box center [96, 542] width 70 height 12
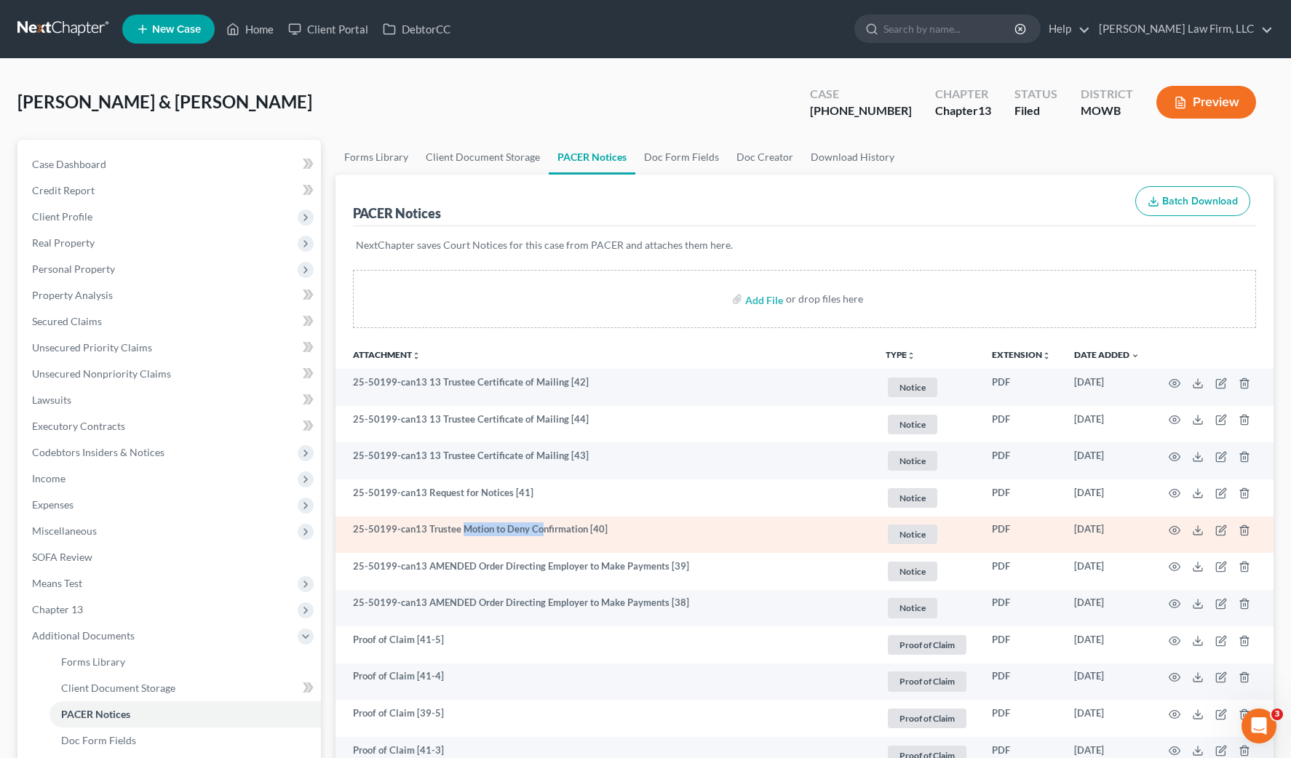
drag, startPoint x: 458, startPoint y: 525, endPoint x: 538, endPoint y: 527, distance: 80.1
click at [538, 527] on td "25-50199-can13 Trustee Motion to Deny Confirmation [40]" at bounding box center [604, 535] width 539 height 37
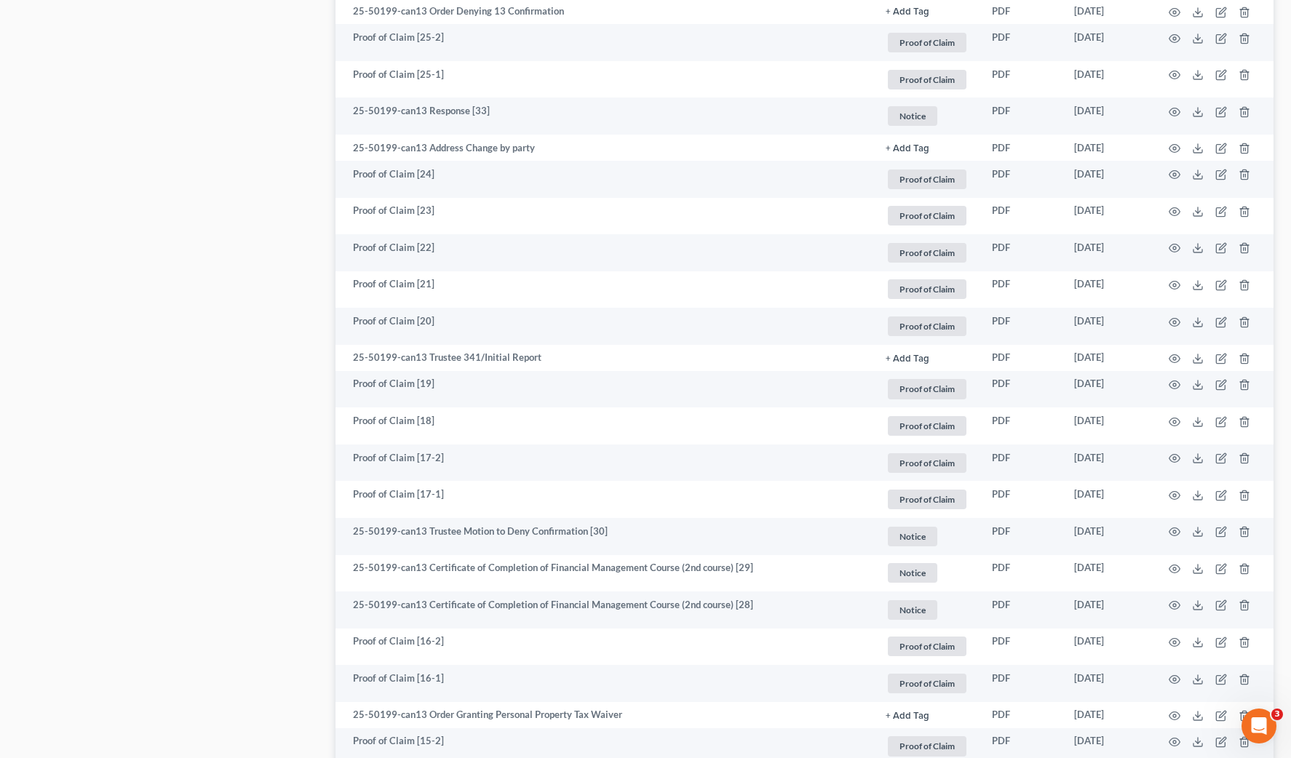
scroll to position [2183, 0]
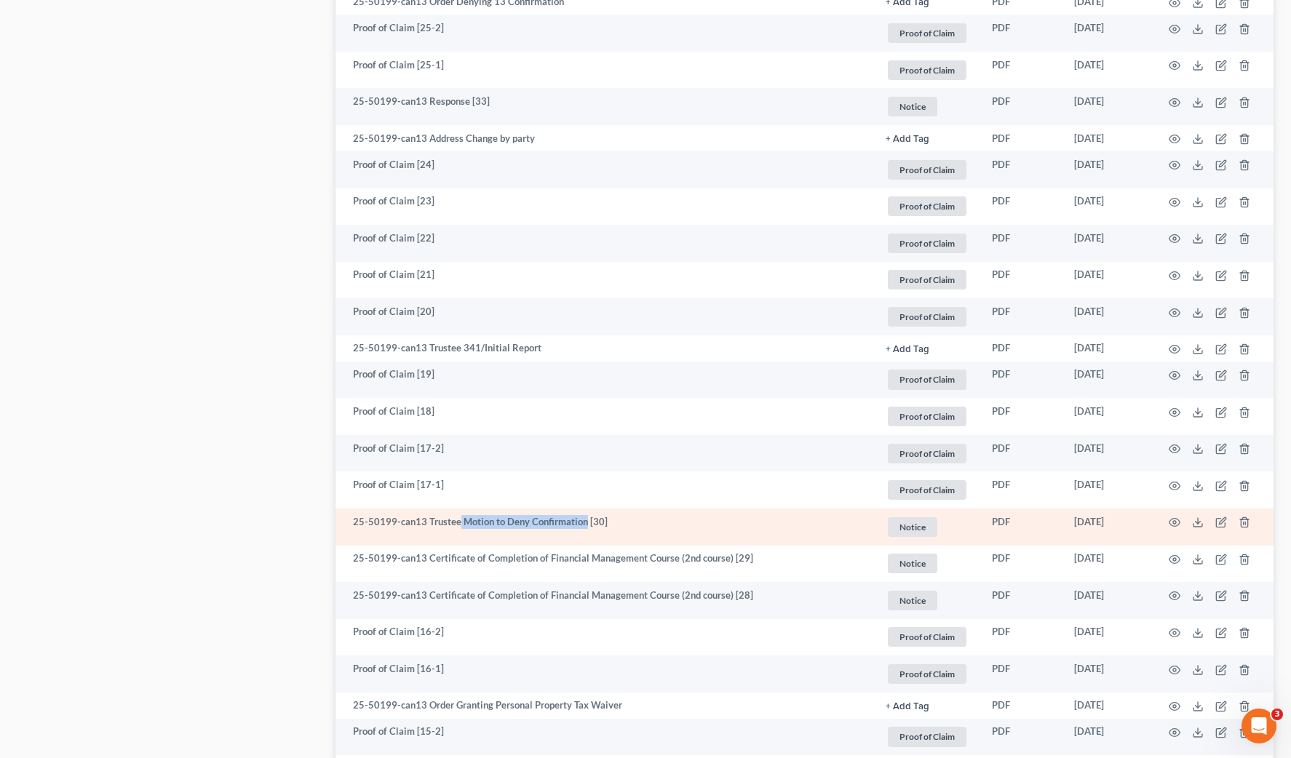
drag, startPoint x: 457, startPoint y: 525, endPoint x: 583, endPoint y: 525, distance: 125.9
click at [583, 525] on td "25-50199-can13 Trustee Motion to Deny Confirmation [30]" at bounding box center [604, 527] width 539 height 37
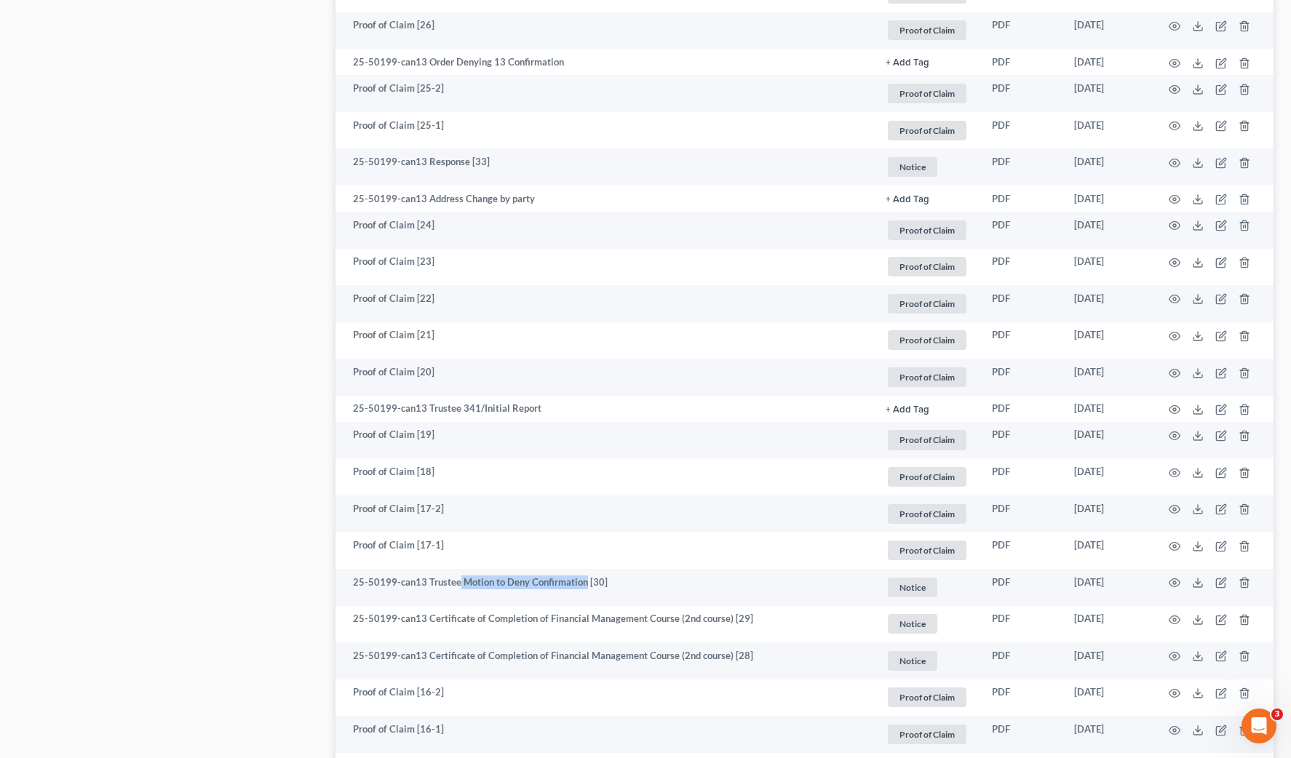
scroll to position [2092, 0]
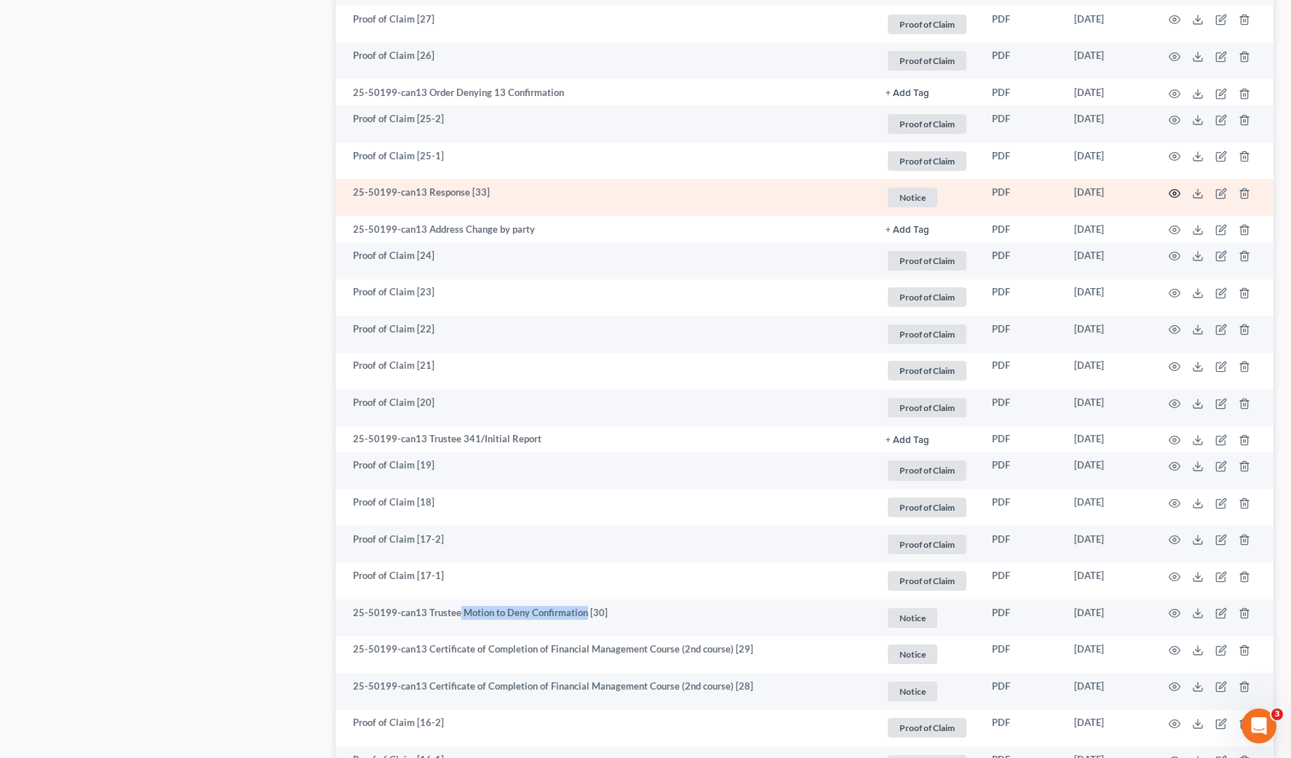
click at [1175, 193] on icon "button" at bounding box center [1175, 194] width 12 height 12
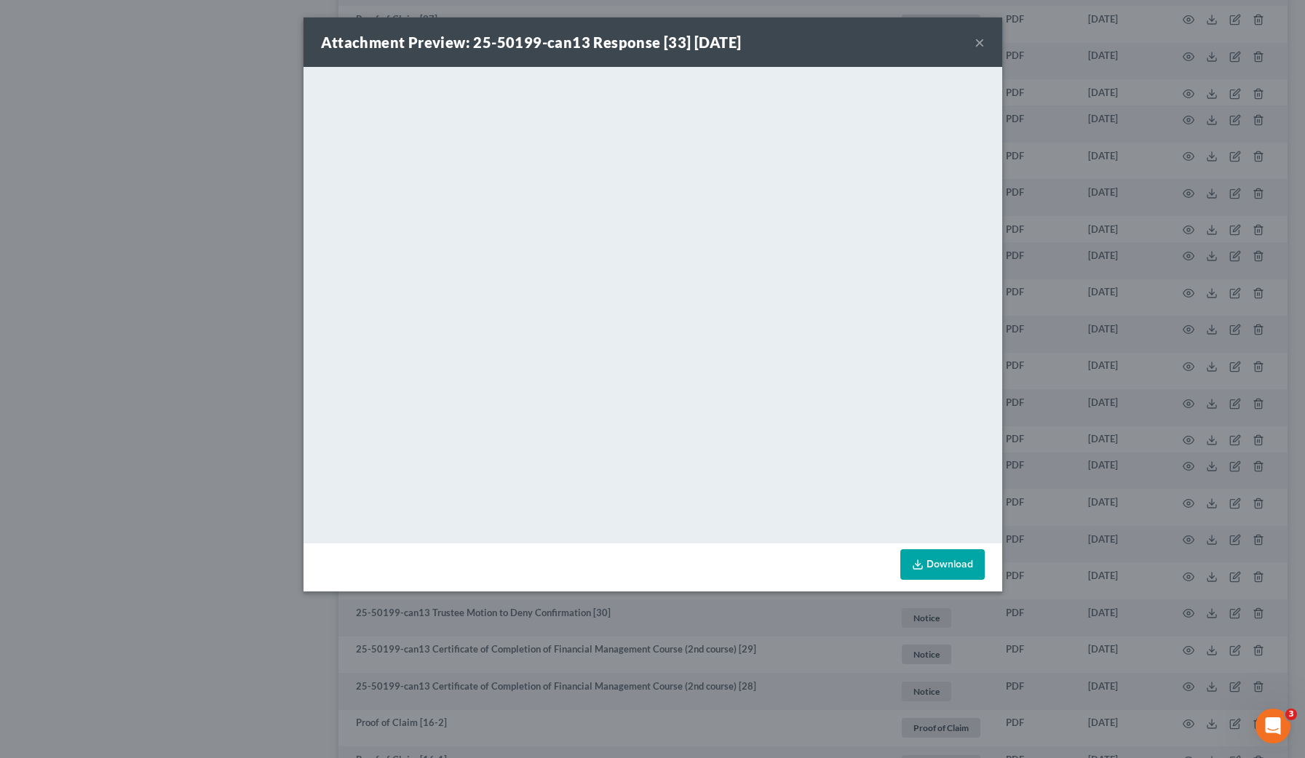
click at [243, 447] on div "Attachment Preview: 25-50199-can13 Response [33] 07/15/2025 × <object ng-attr-d…" at bounding box center [652, 379] width 1305 height 758
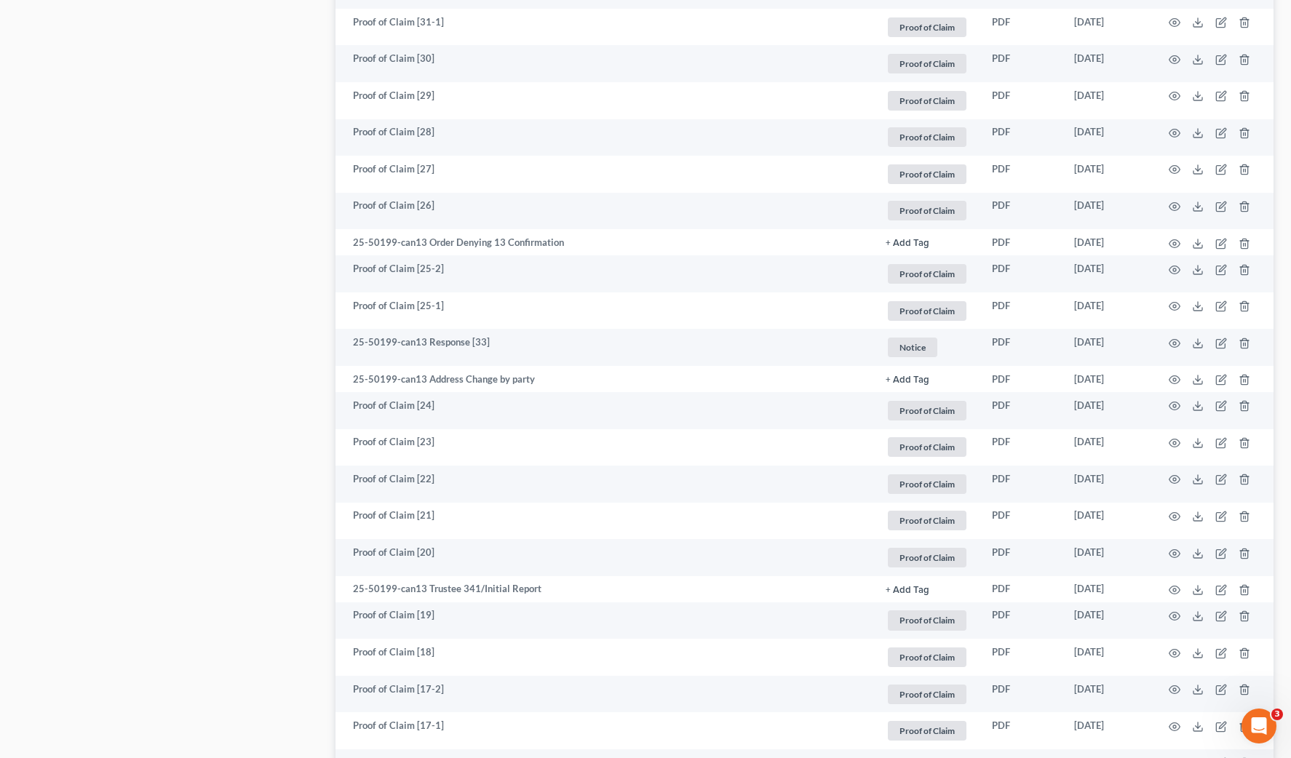
scroll to position [1910, 0]
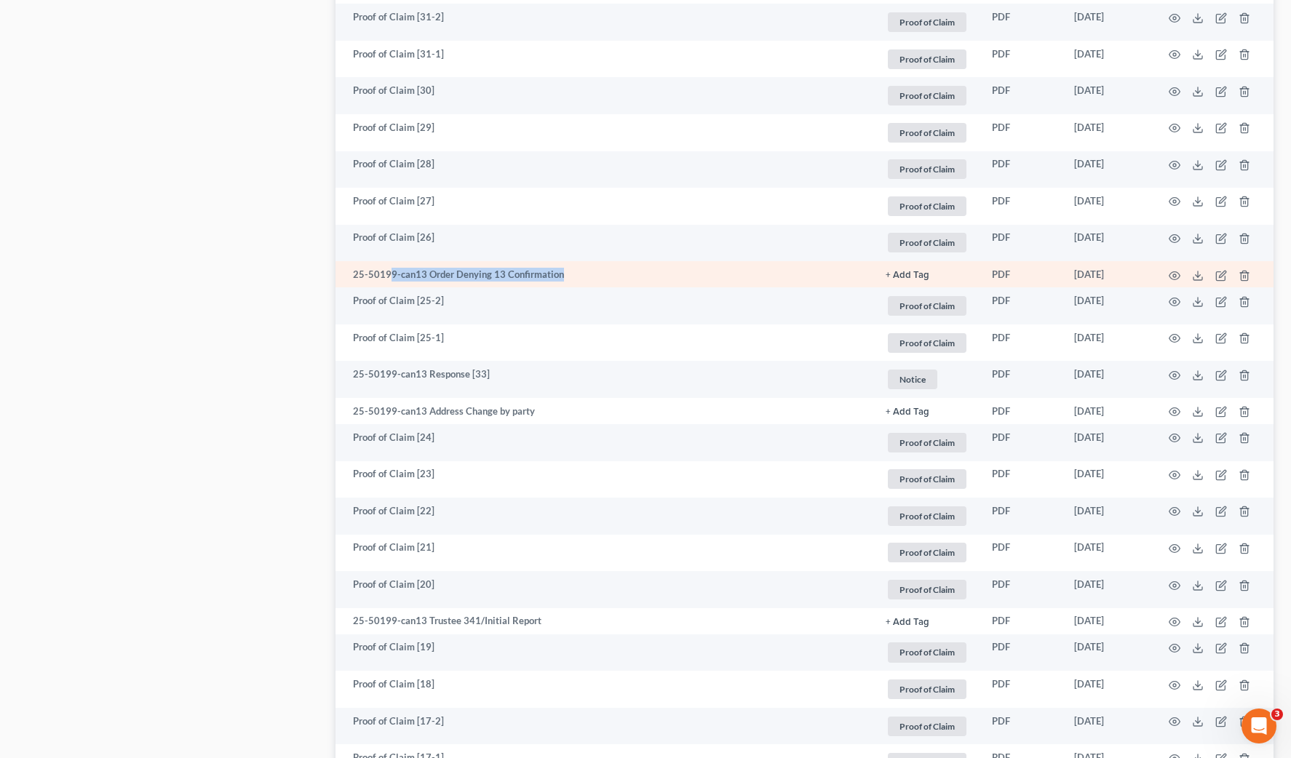
drag, startPoint x: 389, startPoint y: 275, endPoint x: 597, endPoint y: 264, distance: 207.7
click at [597, 264] on td "25-50199-can13 Order Denying 13 Confirmation" at bounding box center [604, 274] width 539 height 26
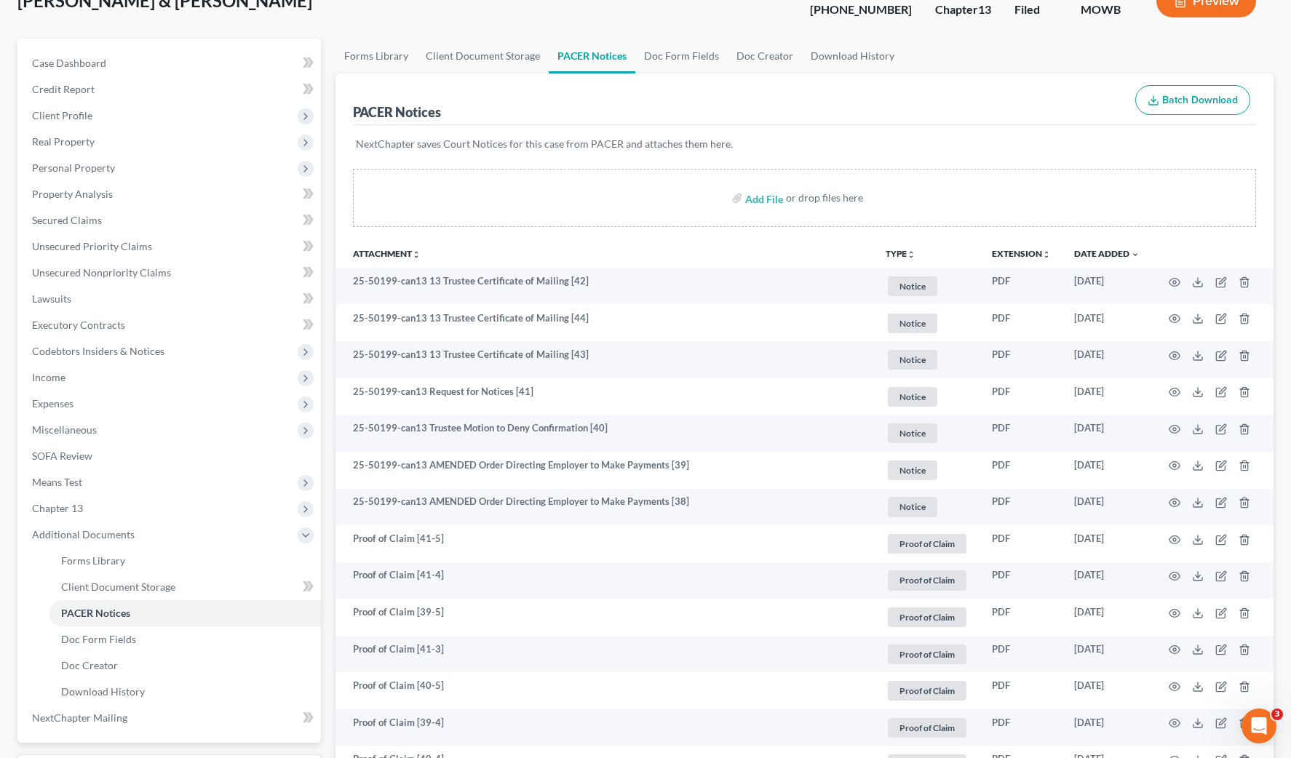
scroll to position [0, 0]
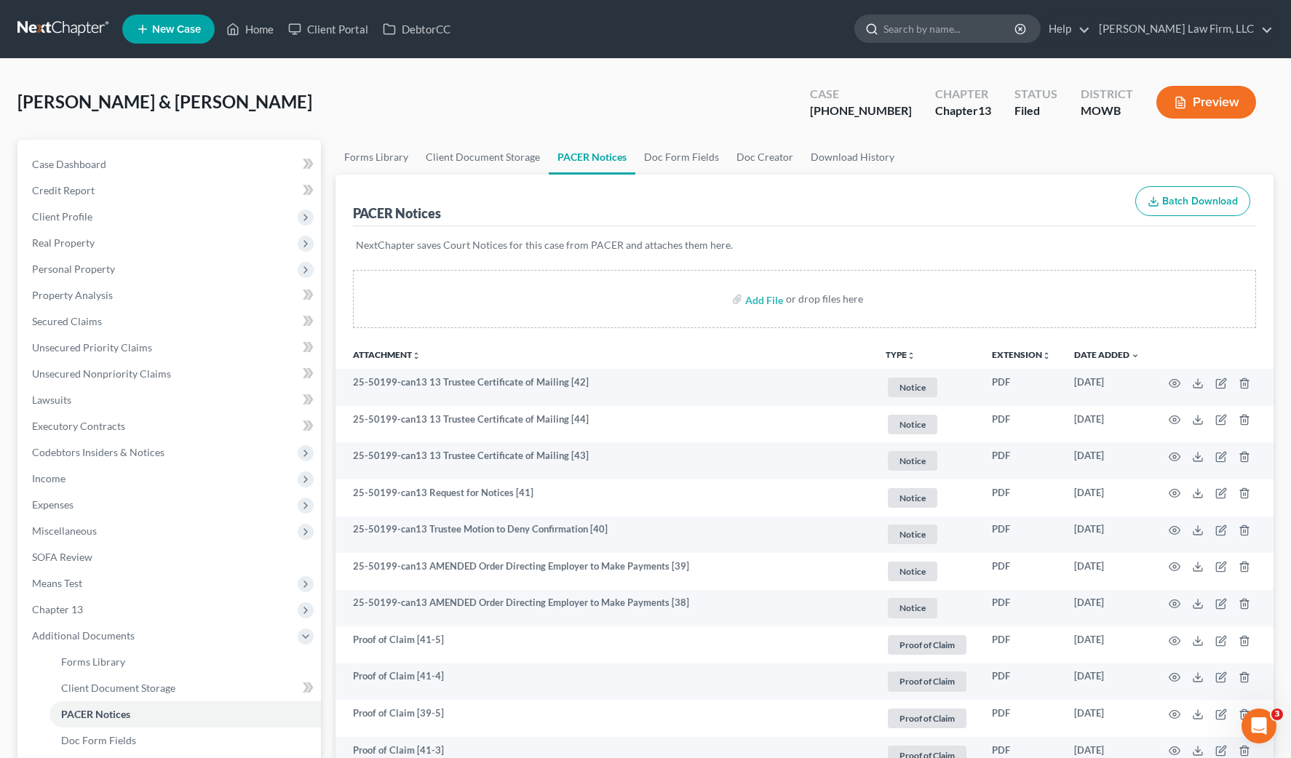
click at [984, 31] on input "search" at bounding box center [949, 28] width 133 height 27
click at [148, 123] on div "Hall, Mark & Kelly Upgraded Case 25-50199-13 Chapter Chapter 13 Status Filed Di…" at bounding box center [645, 107] width 1256 height 63
click at [497, 89] on div "Hall, Mark & Kelly Upgraded Case 25-50199-13 Chapter Chapter 13 Status Filed Di…" at bounding box center [645, 107] width 1256 height 63
